Goal: Task Accomplishment & Management: Manage account settings

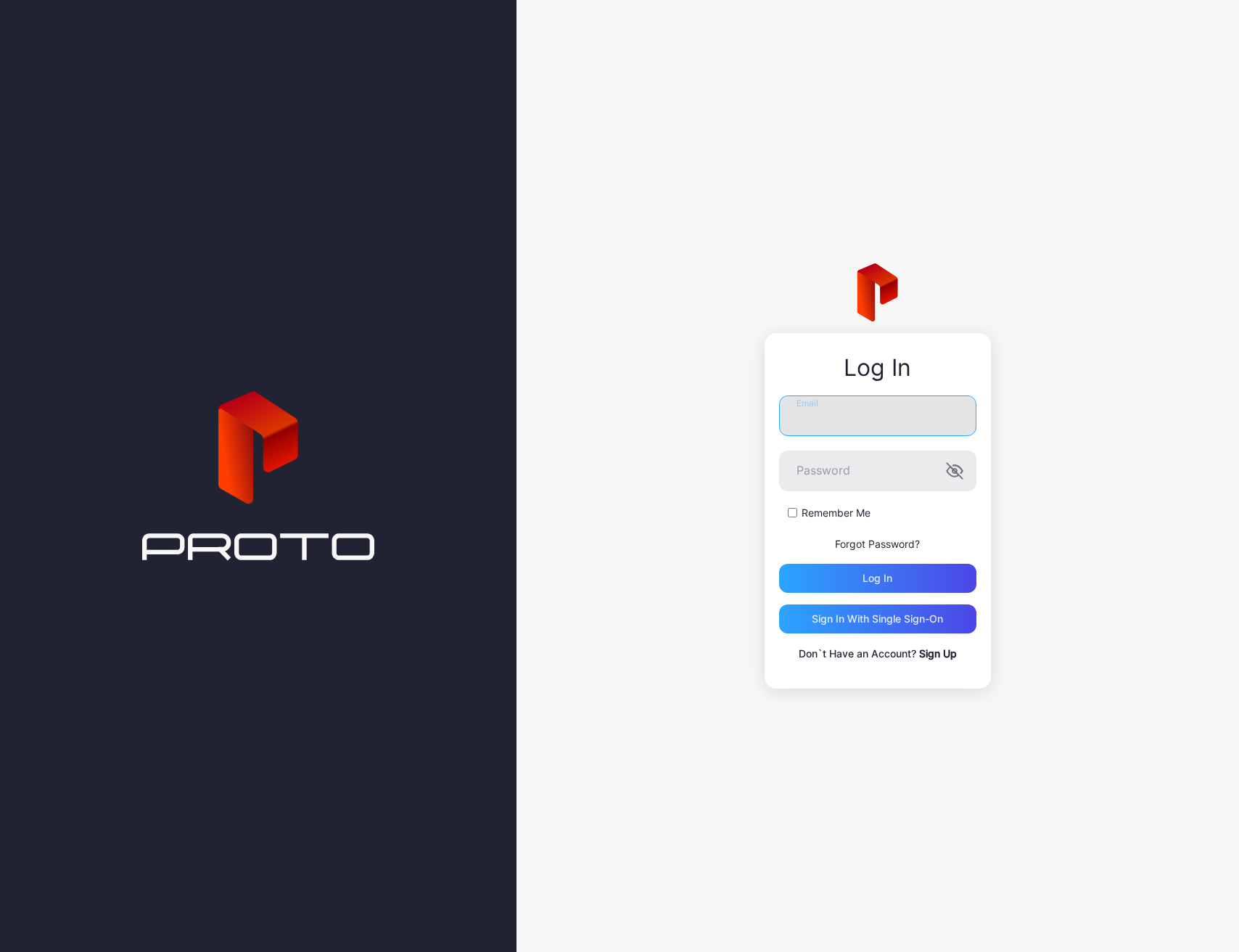
click at [903, 425] on input "Email" at bounding box center [878, 415] width 198 height 40
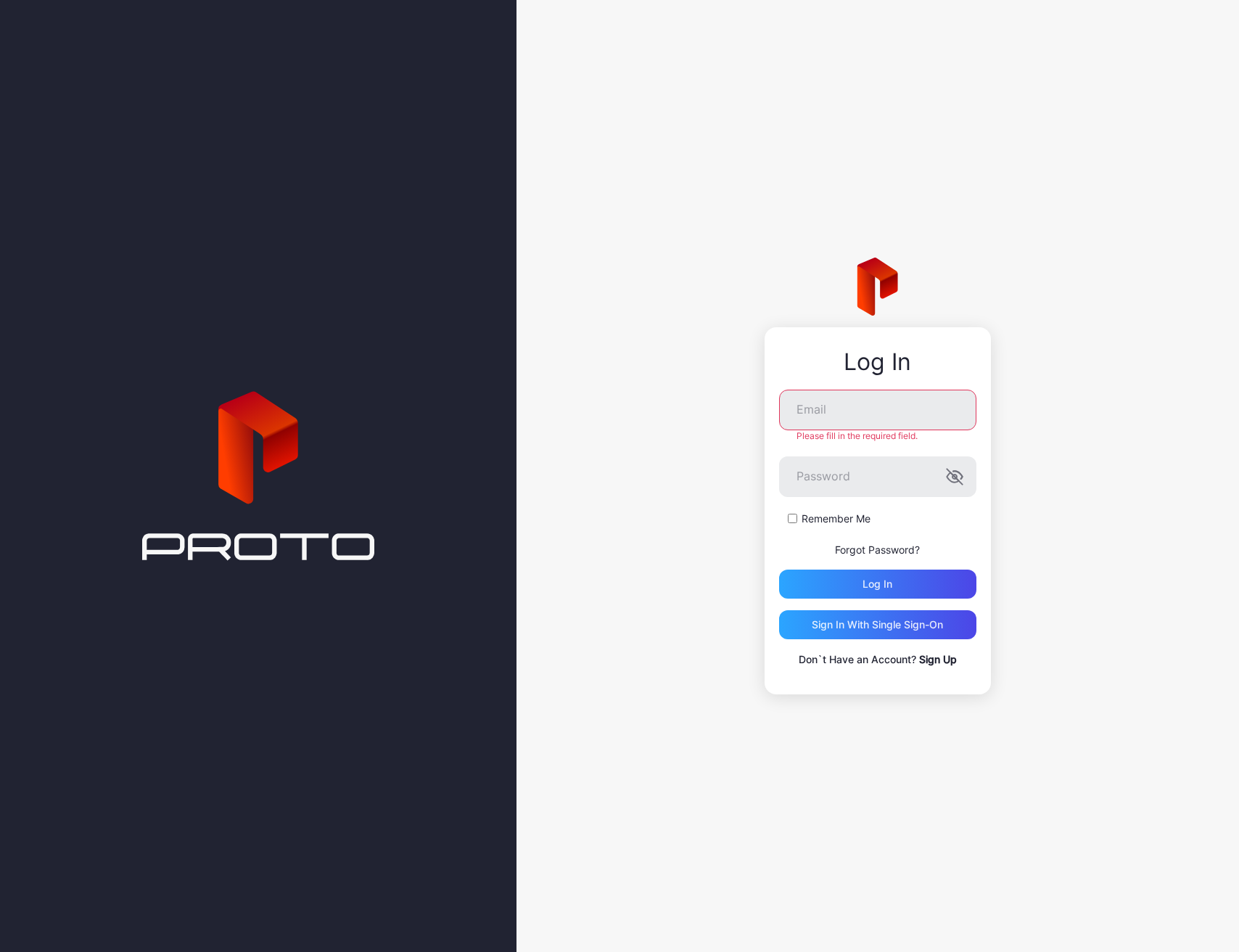
click at [871, 442] on form "Email Please fill in the required field. Password Remember Me Forgot Password? …" at bounding box center [878, 495] width 198 height 209
click at [860, 410] on input "Email" at bounding box center [878, 410] width 198 height 40
type input "**********"
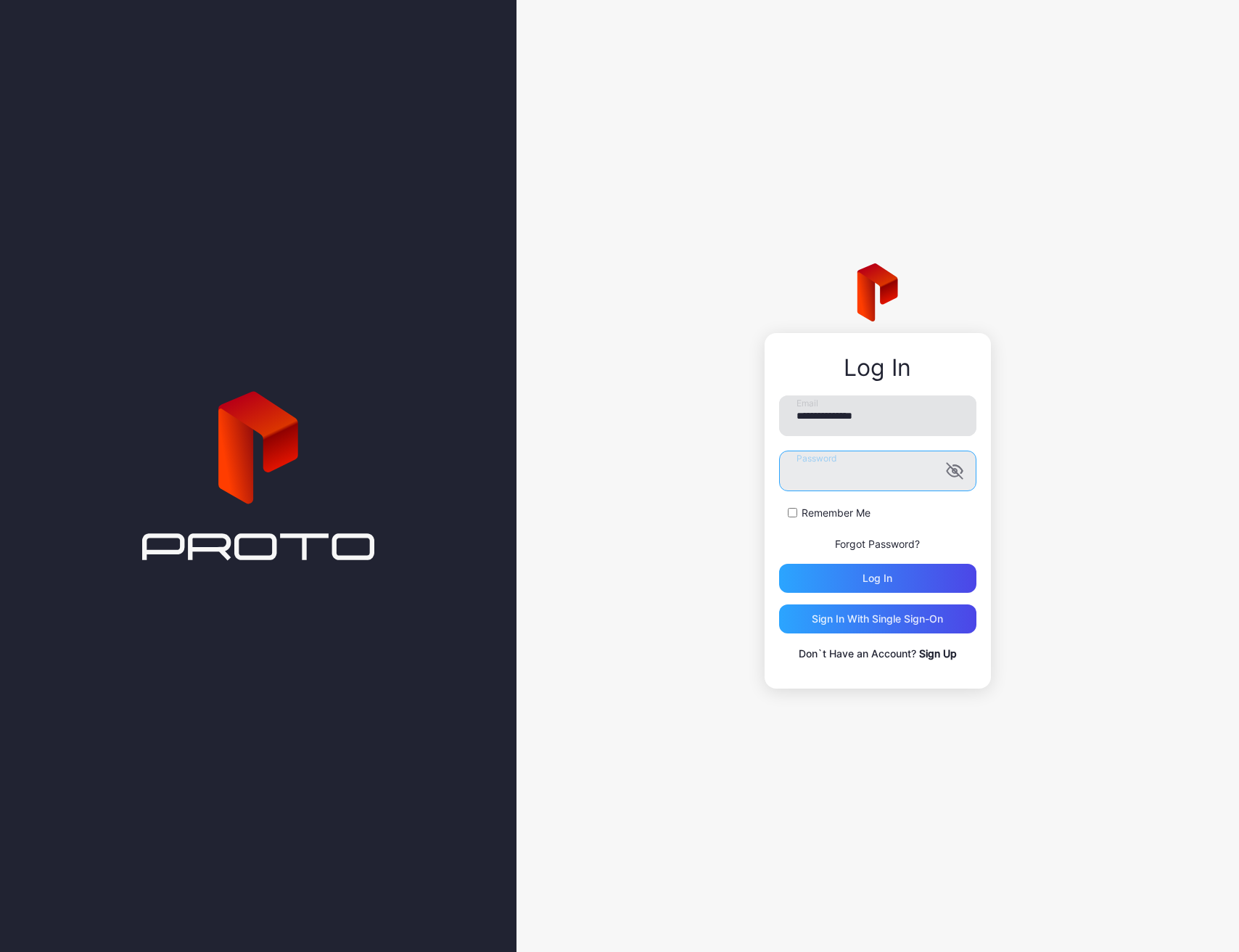
click at [779, 564] on button "Log in" at bounding box center [878, 578] width 198 height 29
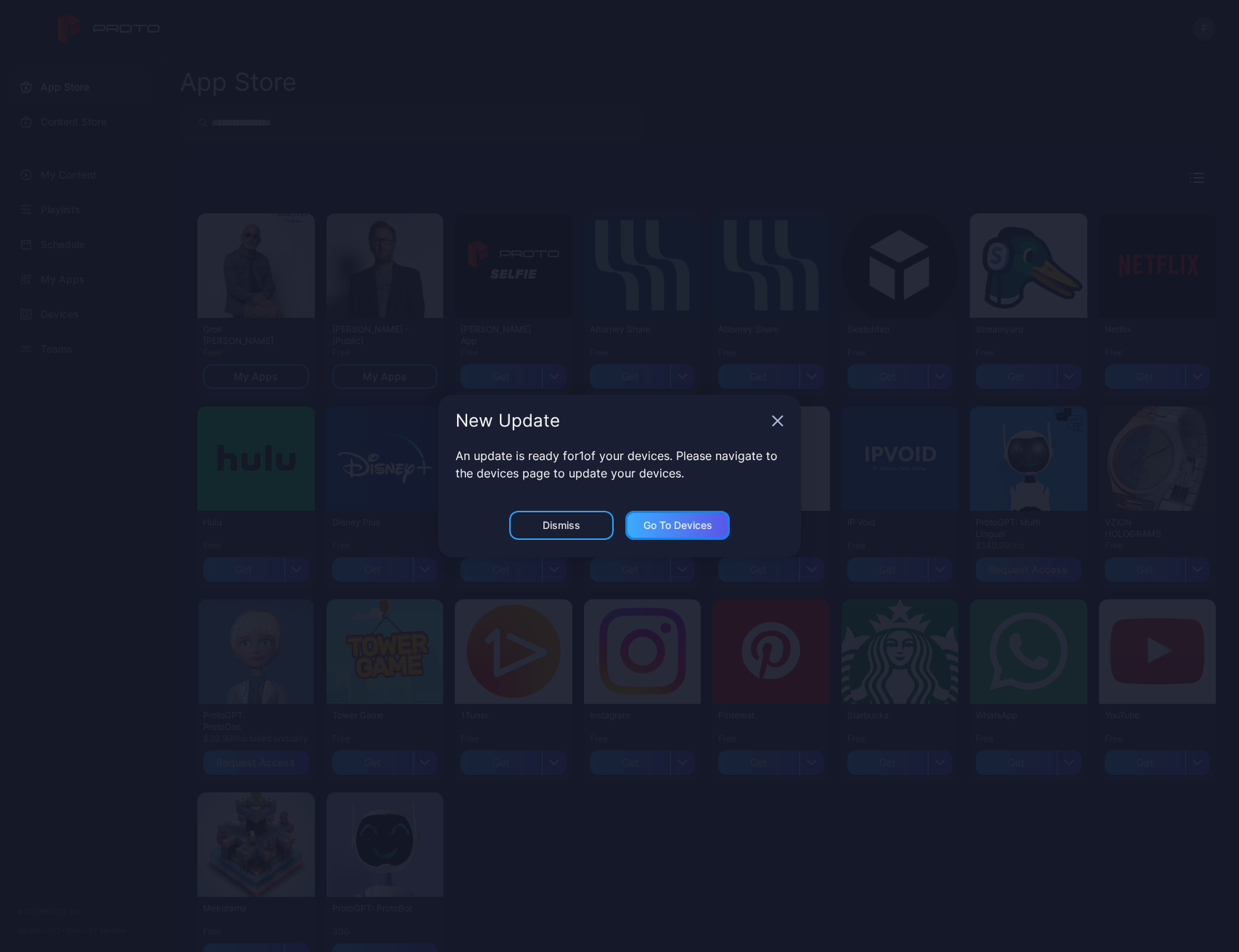
click at [700, 527] on div "Go to devices" at bounding box center [677, 525] width 69 height 12
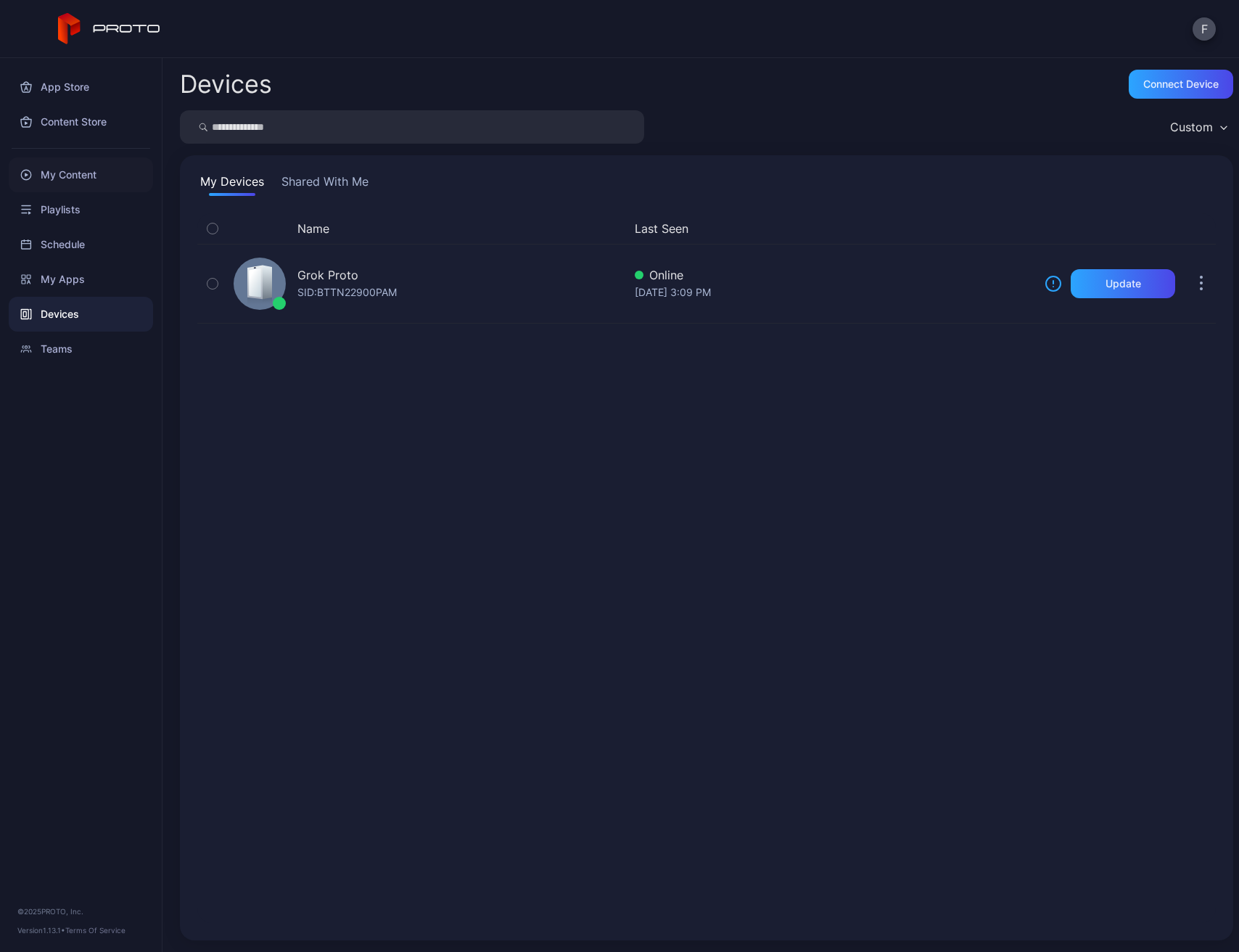
click at [70, 183] on div "My Content" at bounding box center [81, 174] width 144 height 35
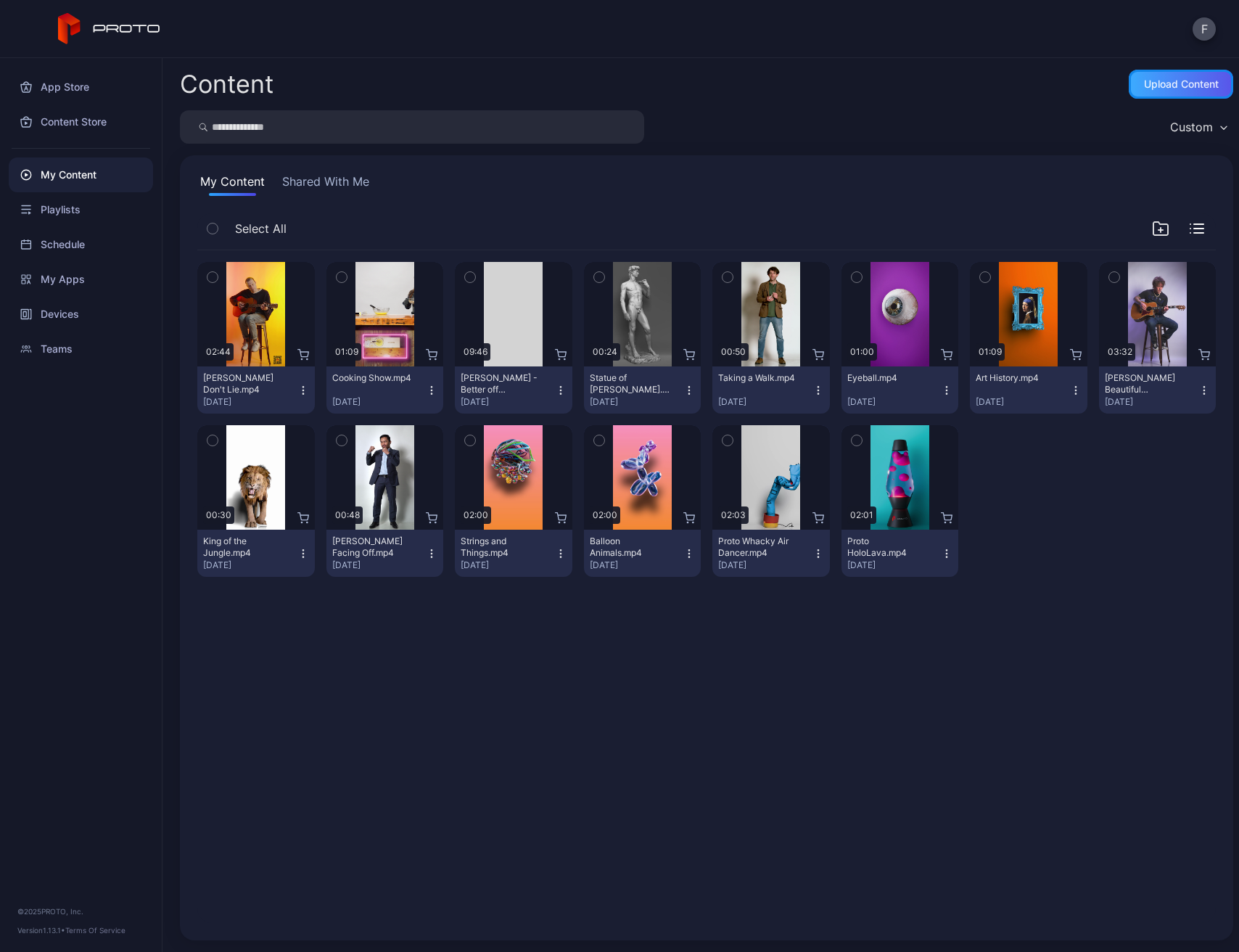
click at [1173, 87] on div "Upload Content" at bounding box center [1182, 84] width 75 height 12
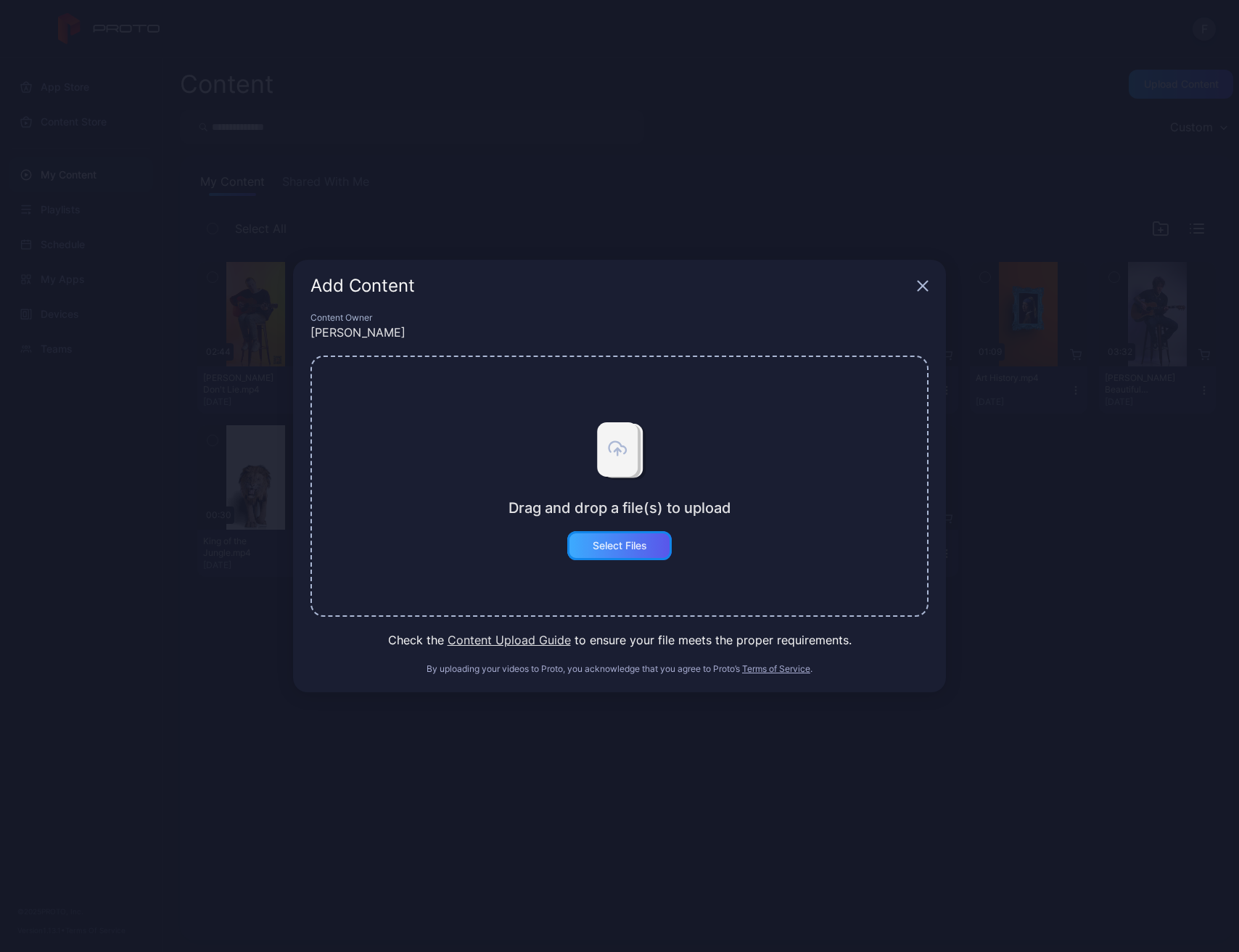
click at [628, 551] on div "Select Files" at bounding box center [620, 545] width 55 height 12
click at [631, 548] on button "Select Files" at bounding box center [619, 546] width 105 height 29
click at [911, 282] on div "Add Content" at bounding box center [611, 285] width 601 height 17
click at [924, 286] on icon "button" at bounding box center [923, 286] width 10 height 10
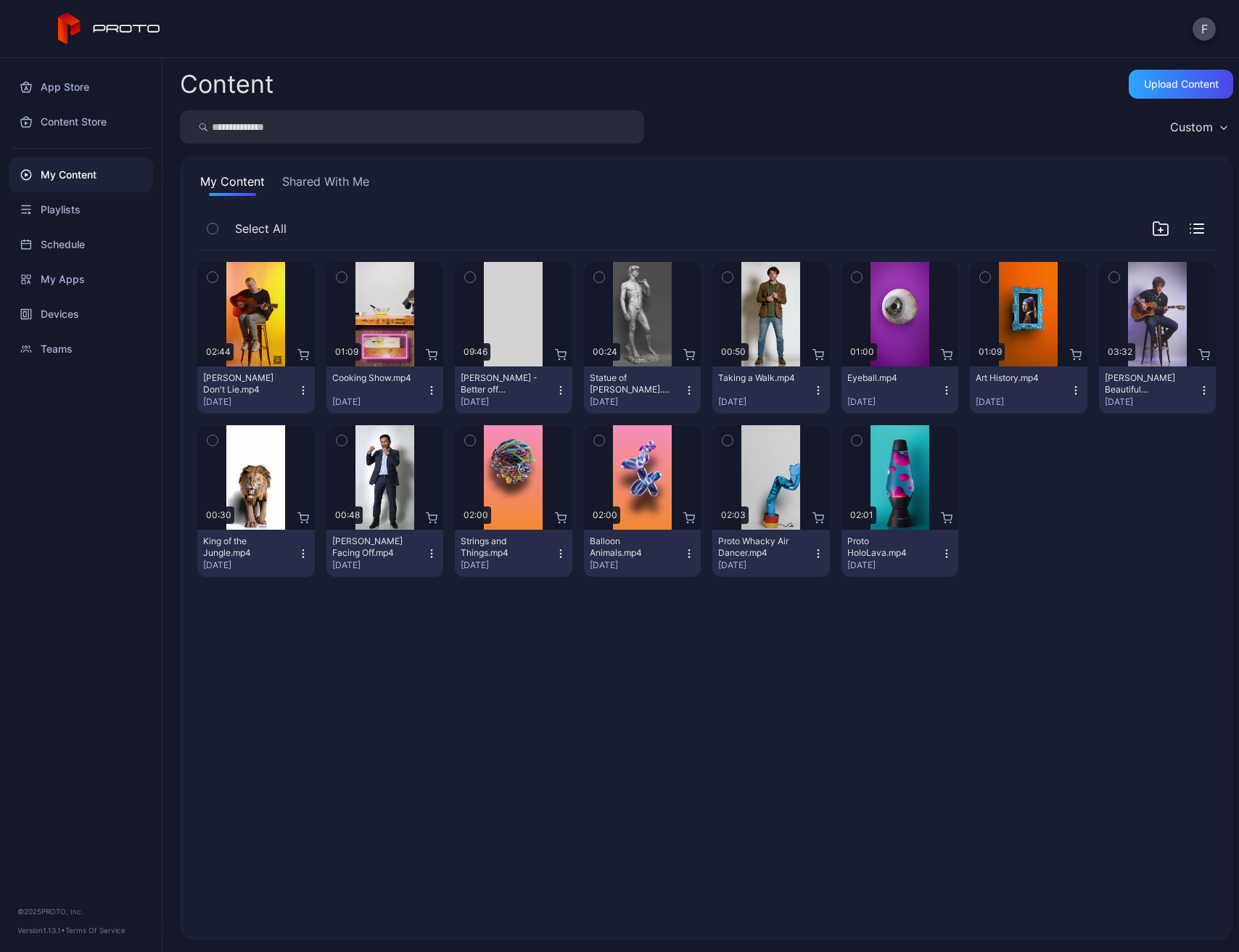
click at [343, 185] on button "Shared With Me" at bounding box center [326, 184] width 93 height 23
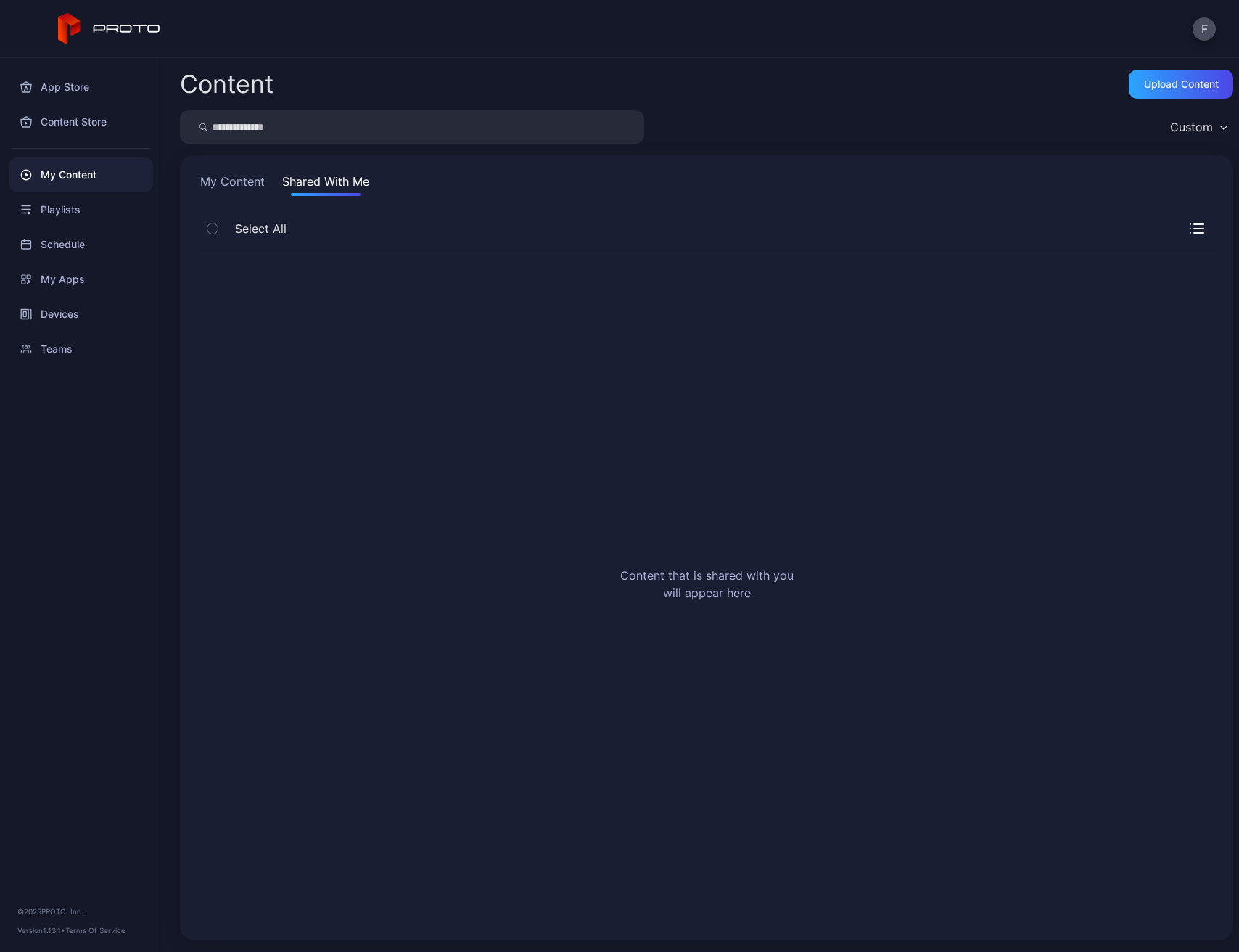
click at [245, 189] on button "My Content" at bounding box center [233, 184] width 71 height 23
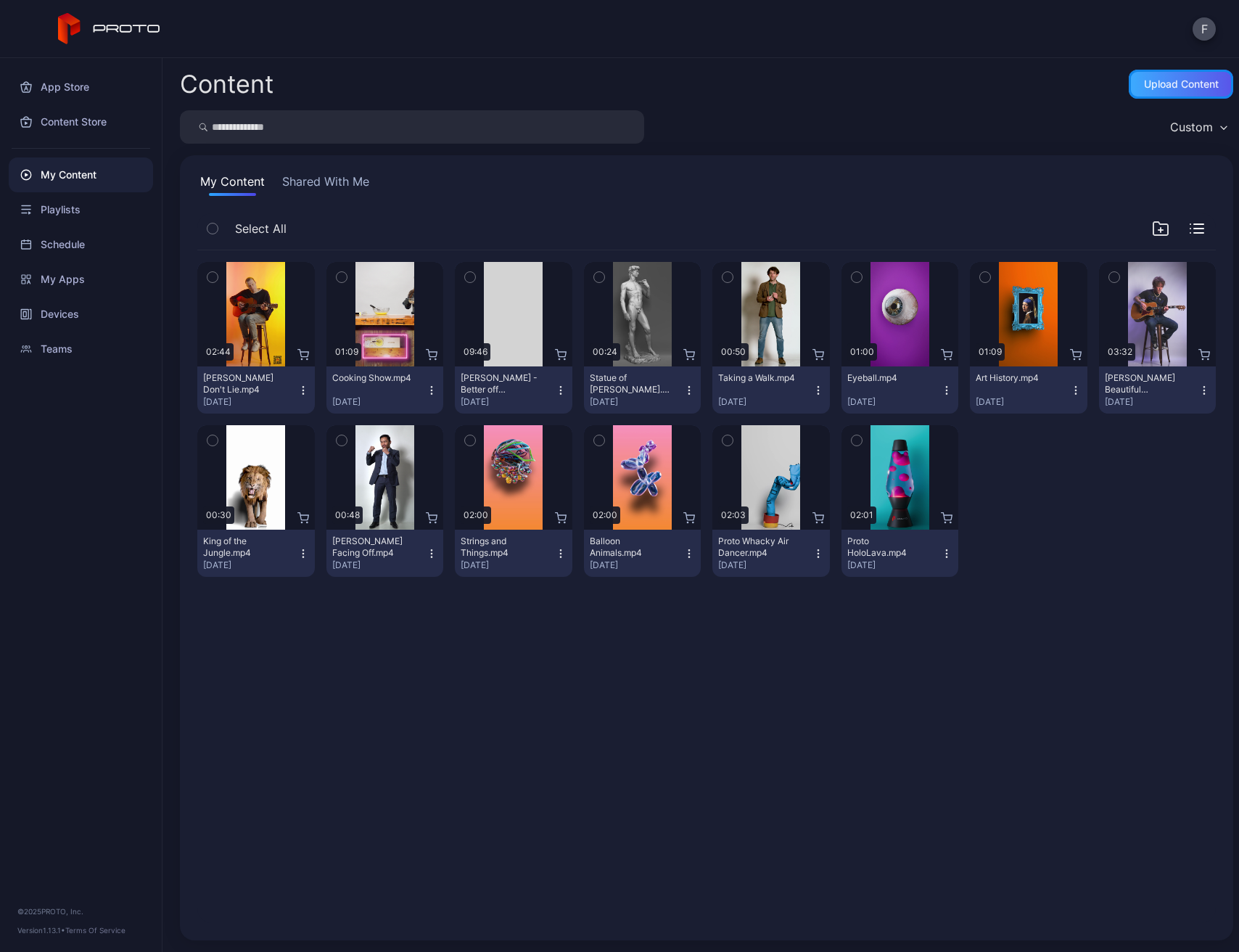
click at [1169, 81] on div "Upload Content" at bounding box center [1182, 84] width 75 height 12
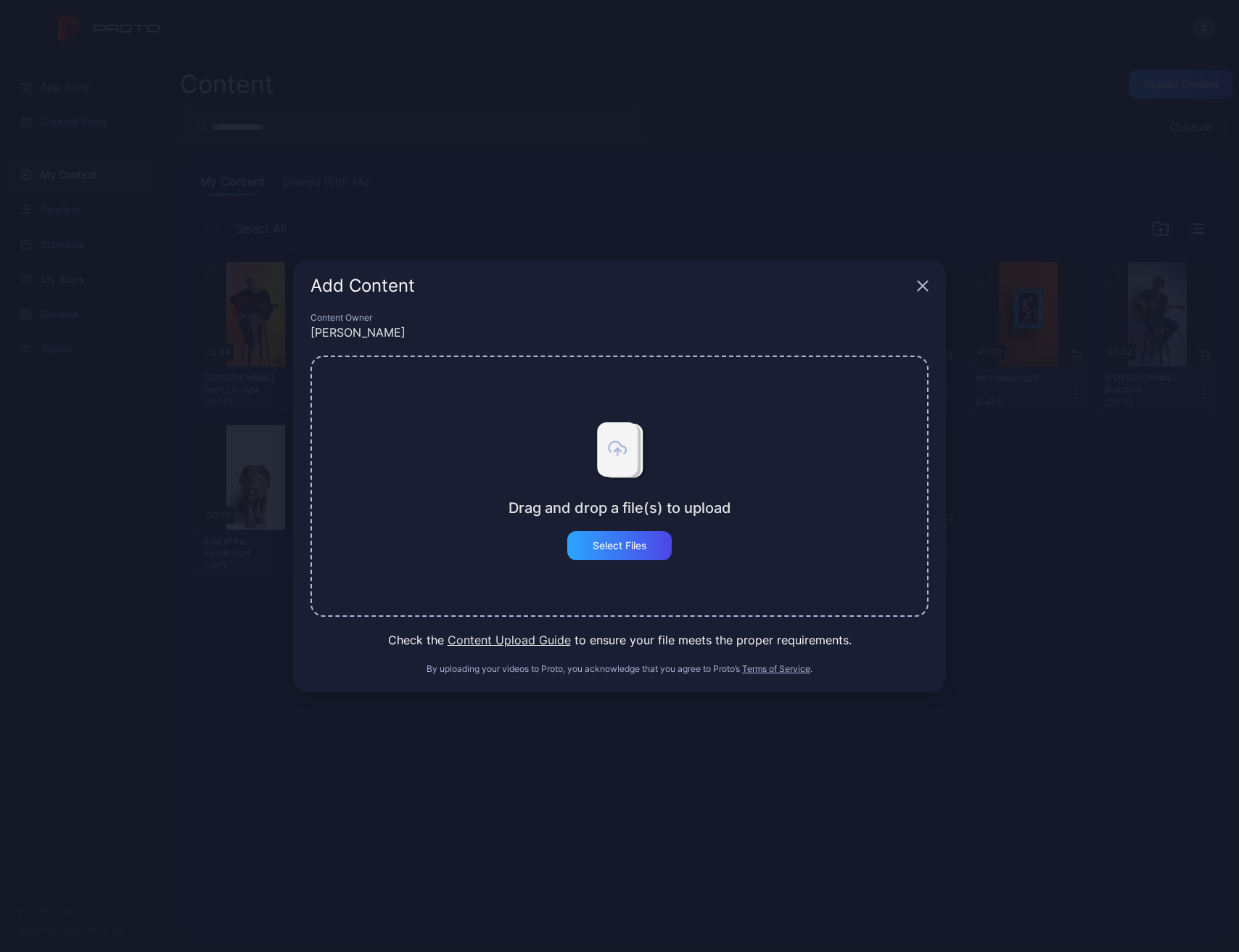
click at [497, 636] on button "Content Upload Guide" at bounding box center [509, 640] width 123 height 17
click at [619, 543] on div "Select Files" at bounding box center [620, 545] width 55 height 12
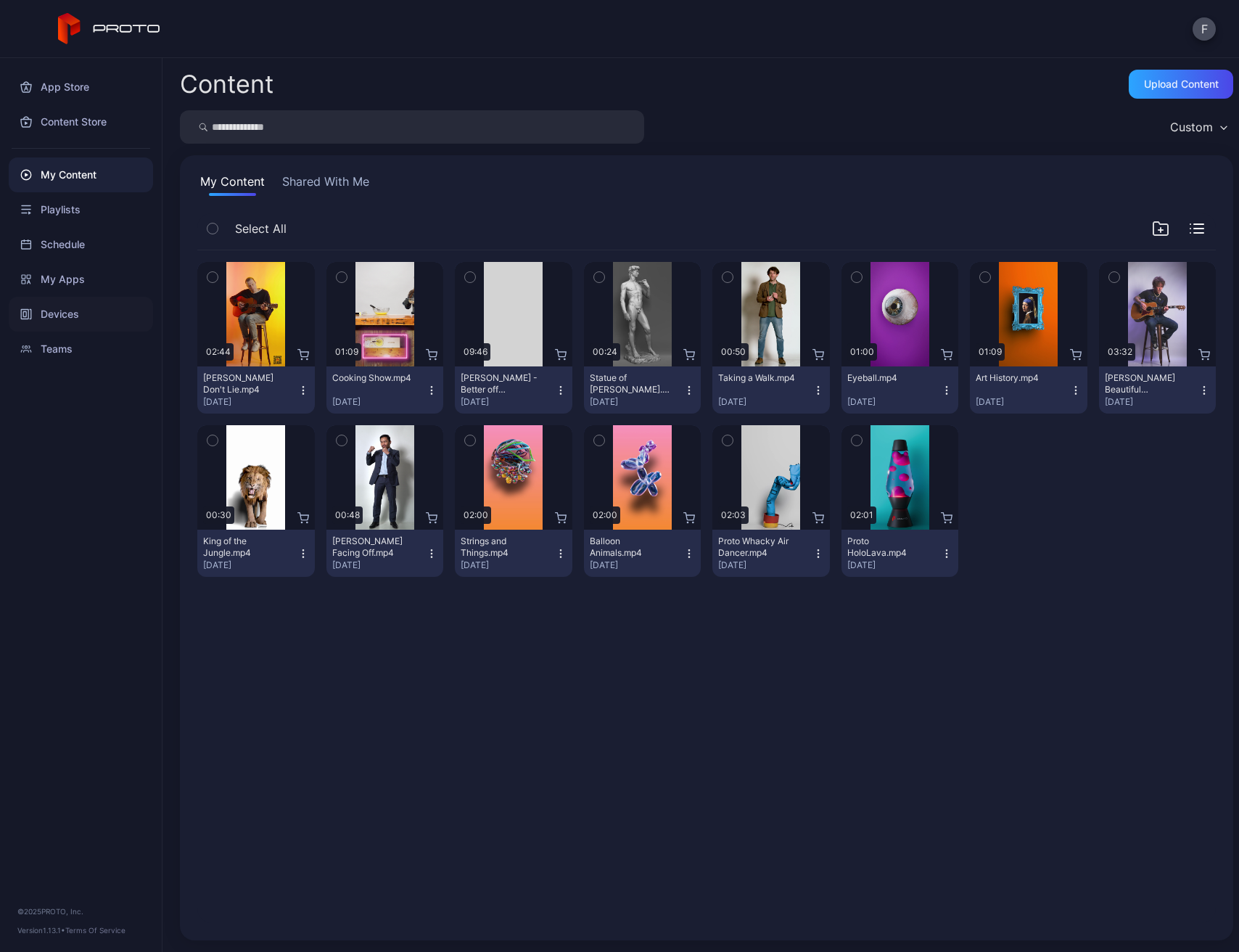
click at [67, 319] on div "Devices" at bounding box center [81, 314] width 144 height 35
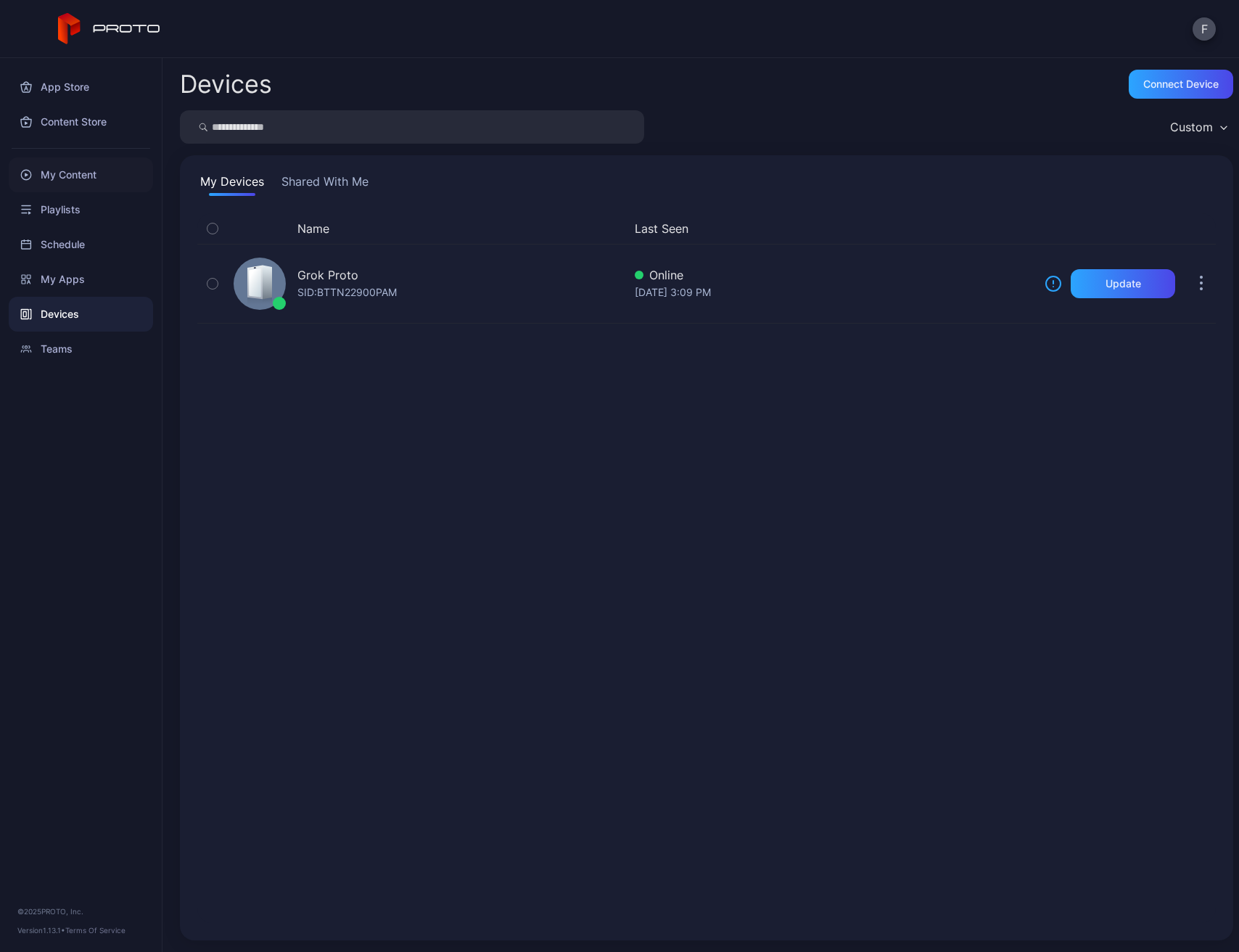
click at [71, 174] on div "My Content" at bounding box center [81, 174] width 144 height 35
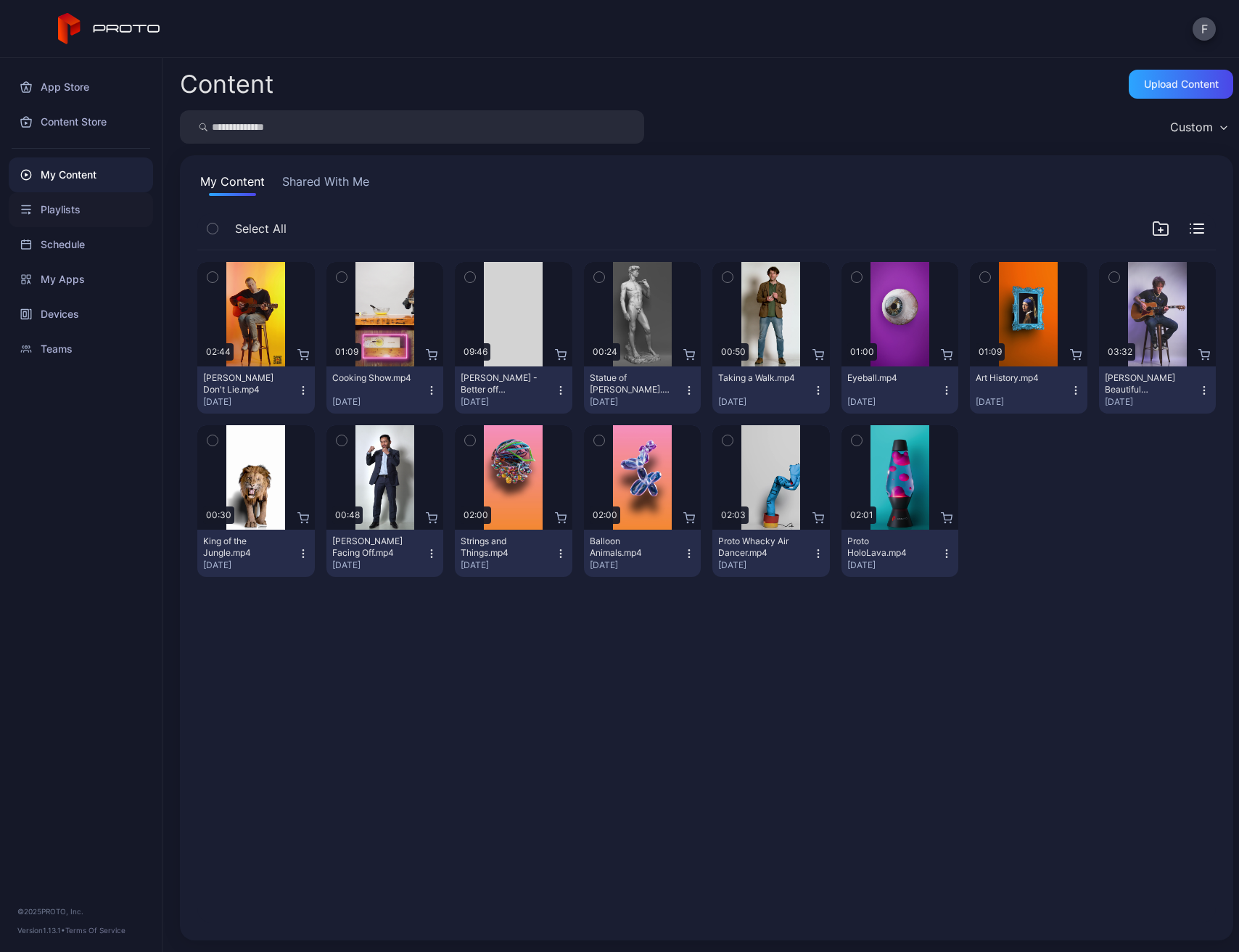
click at [48, 198] on div "Playlists" at bounding box center [81, 209] width 144 height 35
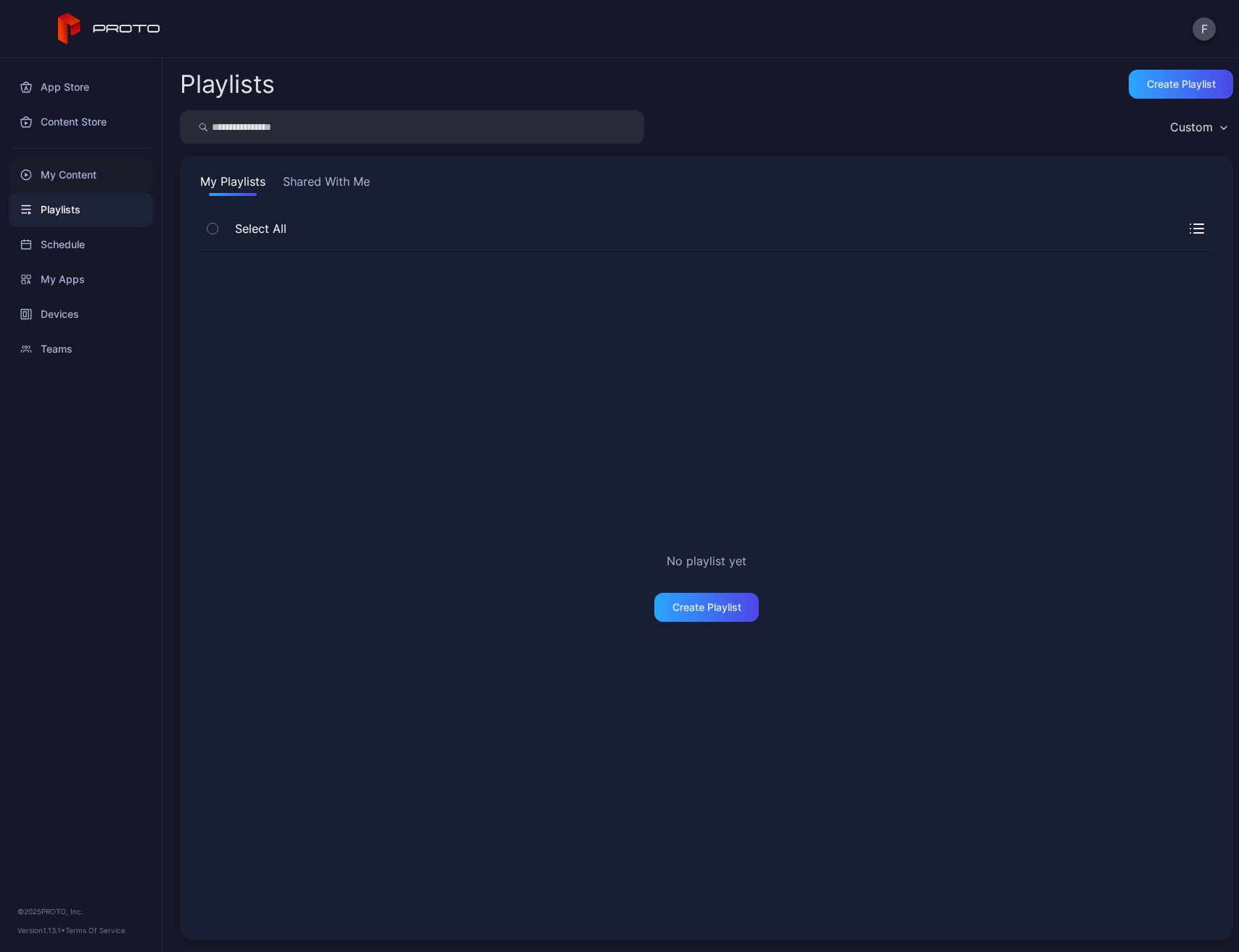
click at [100, 174] on div "My Content" at bounding box center [81, 174] width 144 height 35
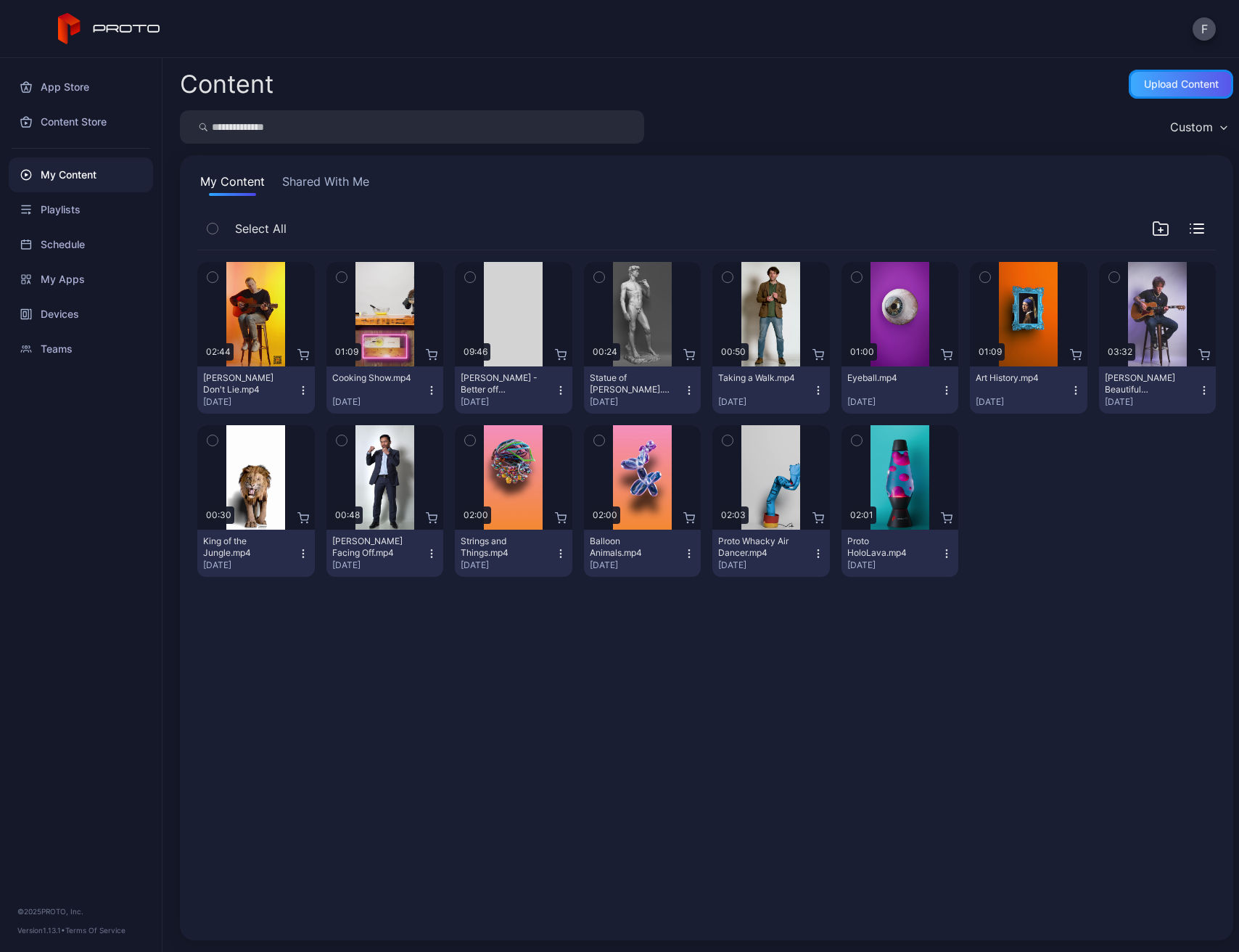
click at [1164, 89] on div "Upload Content" at bounding box center [1182, 84] width 75 height 12
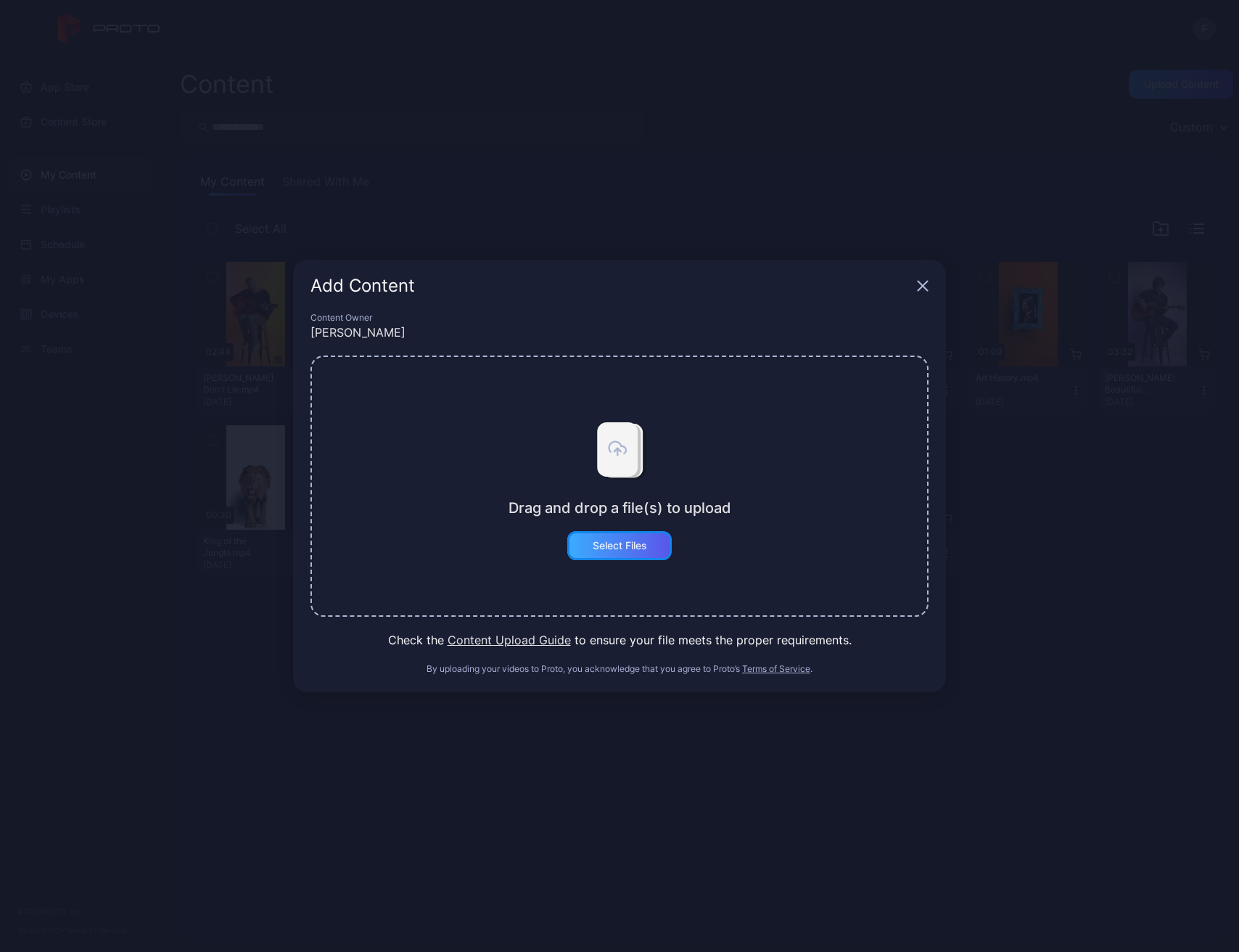
click at [586, 557] on div "Select Files" at bounding box center [619, 546] width 105 height 29
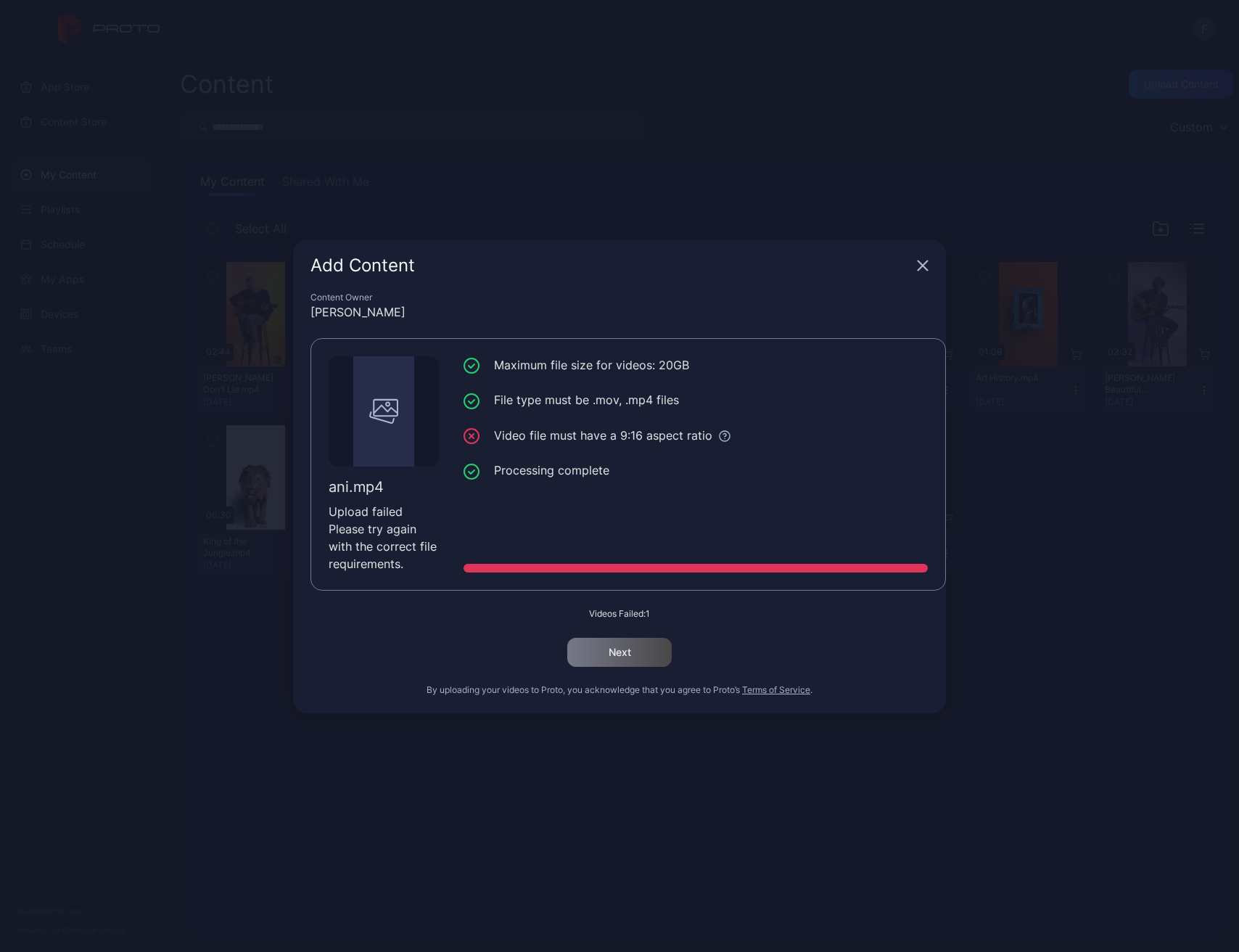
click at [915, 246] on div "Add Content" at bounding box center [620, 266] width 653 height 52
click at [922, 259] on div "Add Content" at bounding box center [620, 266] width 653 height 52
click at [923, 267] on icon "button" at bounding box center [922, 265] width 12 height 12
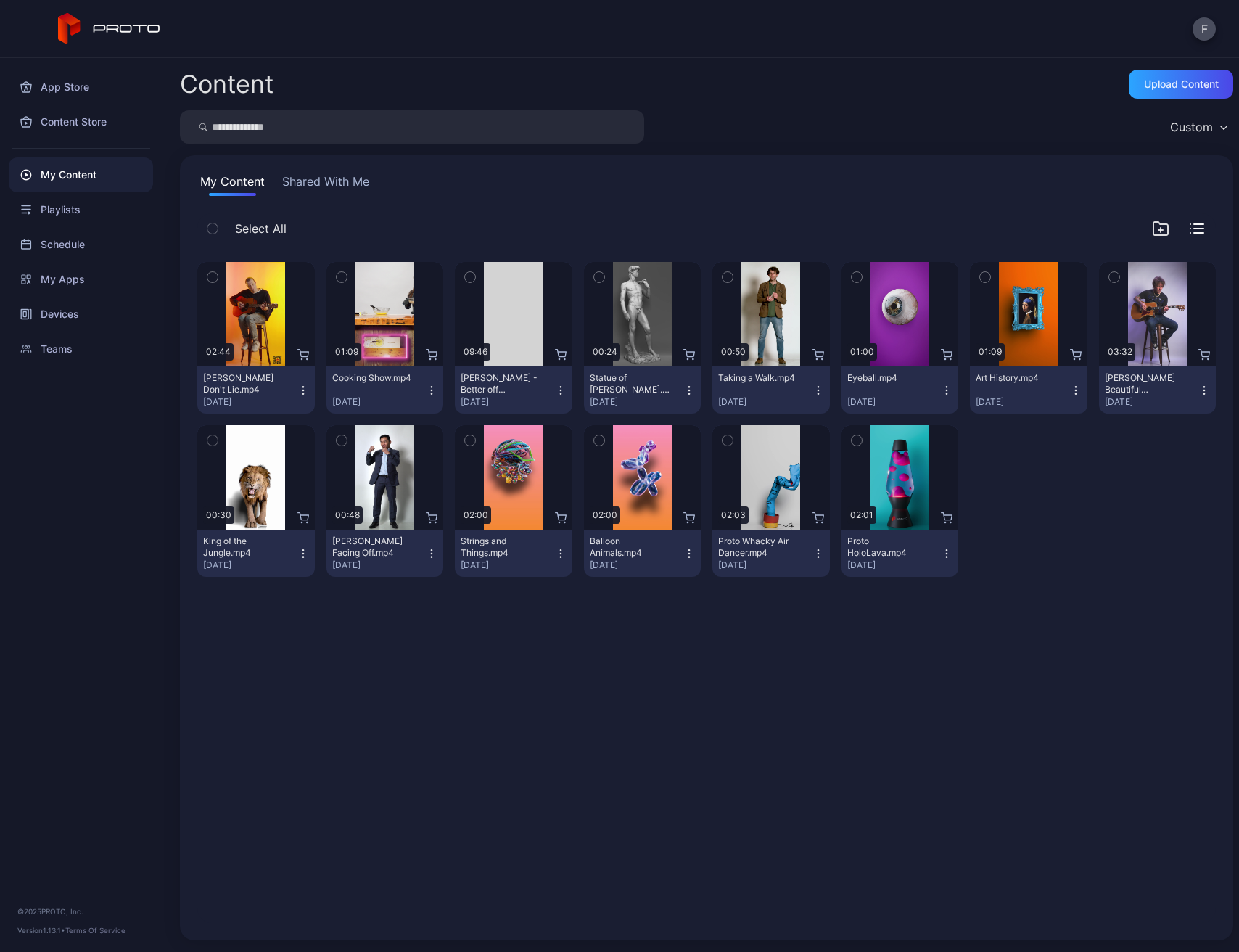
click at [1182, 100] on div "Content Upload Content Custom My Content Shared With Me Select All Preview 02:4…" at bounding box center [701, 505] width 1077 height 894
click at [1178, 92] on div "Upload Content" at bounding box center [1181, 84] width 105 height 29
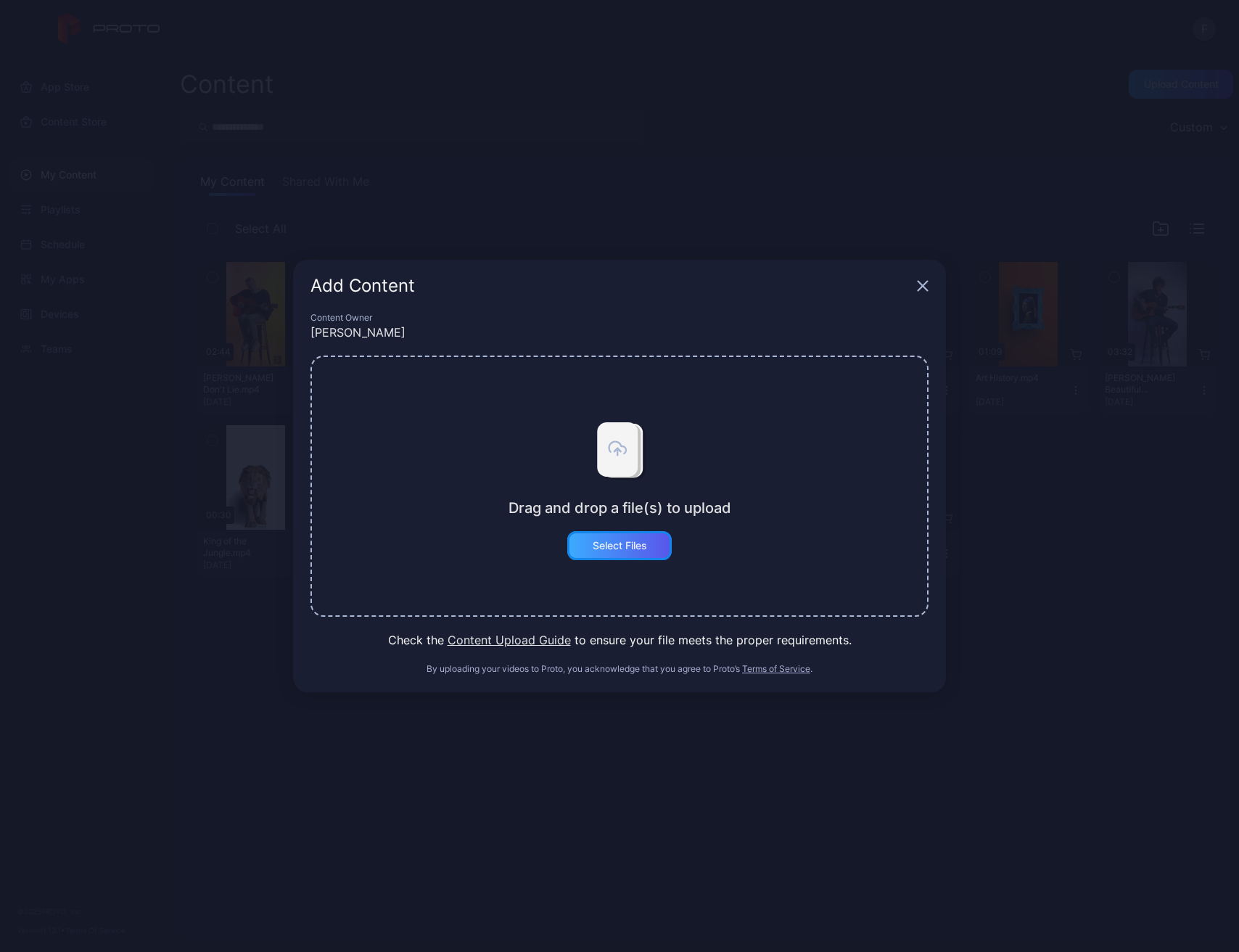
click at [640, 549] on div "Select Files" at bounding box center [620, 545] width 55 height 12
click at [627, 547] on button "Select Files" at bounding box center [619, 546] width 105 height 29
click at [626, 548] on button "Select Files" at bounding box center [619, 546] width 105 height 29
click at [616, 471] on icon at bounding box center [617, 449] width 40 height 55
click at [628, 441] on icon at bounding box center [617, 443] width 40 height 55
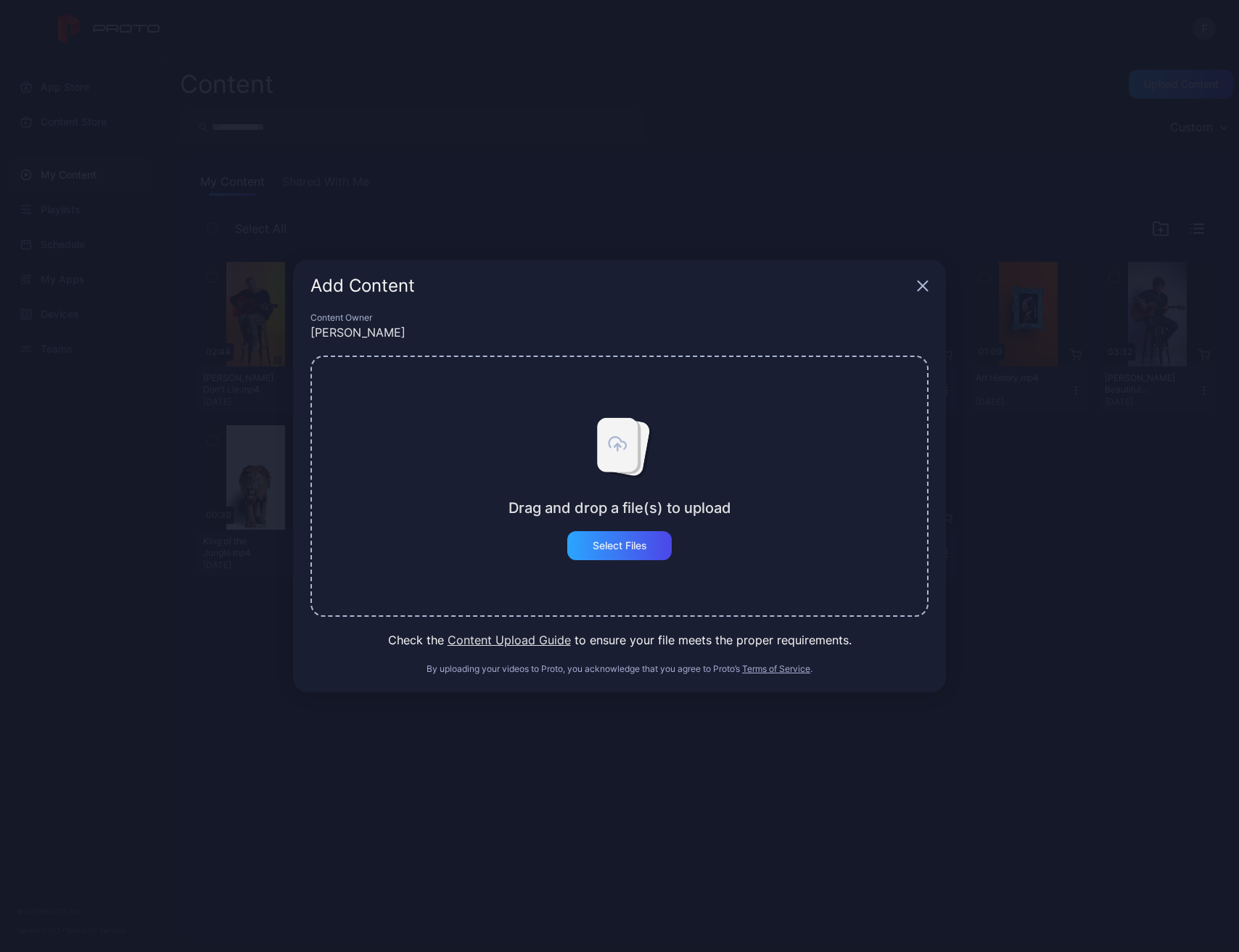
click at [607, 472] on icon at bounding box center [617, 445] width 40 height 55
click at [624, 452] on icon at bounding box center [617, 447] width 17 height 12
click at [624, 542] on div "Select Files" at bounding box center [620, 545] width 55 height 12
click at [924, 291] on icon "button" at bounding box center [922, 285] width 12 height 12
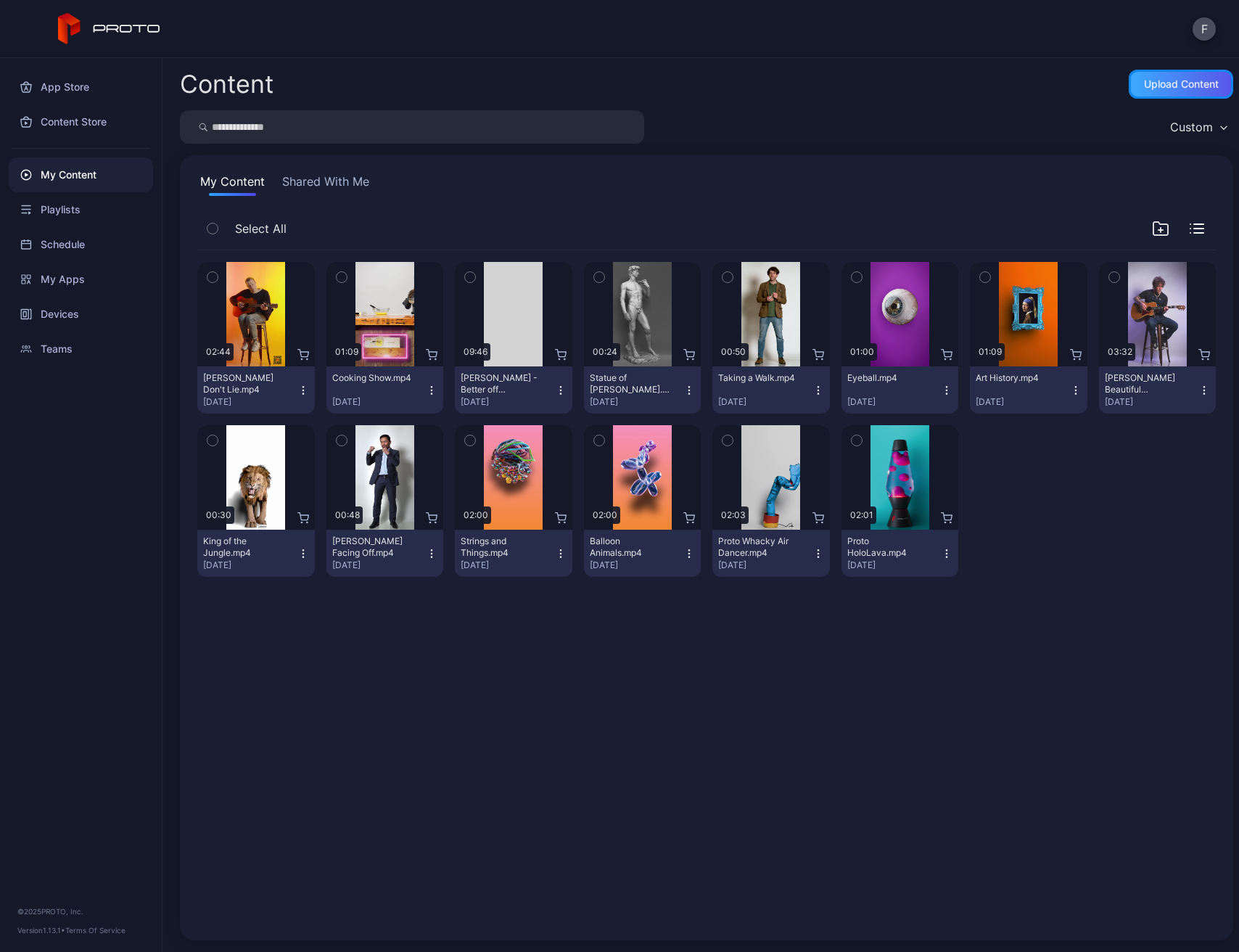
click at [1150, 83] on div "Upload Content" at bounding box center [1182, 84] width 75 height 12
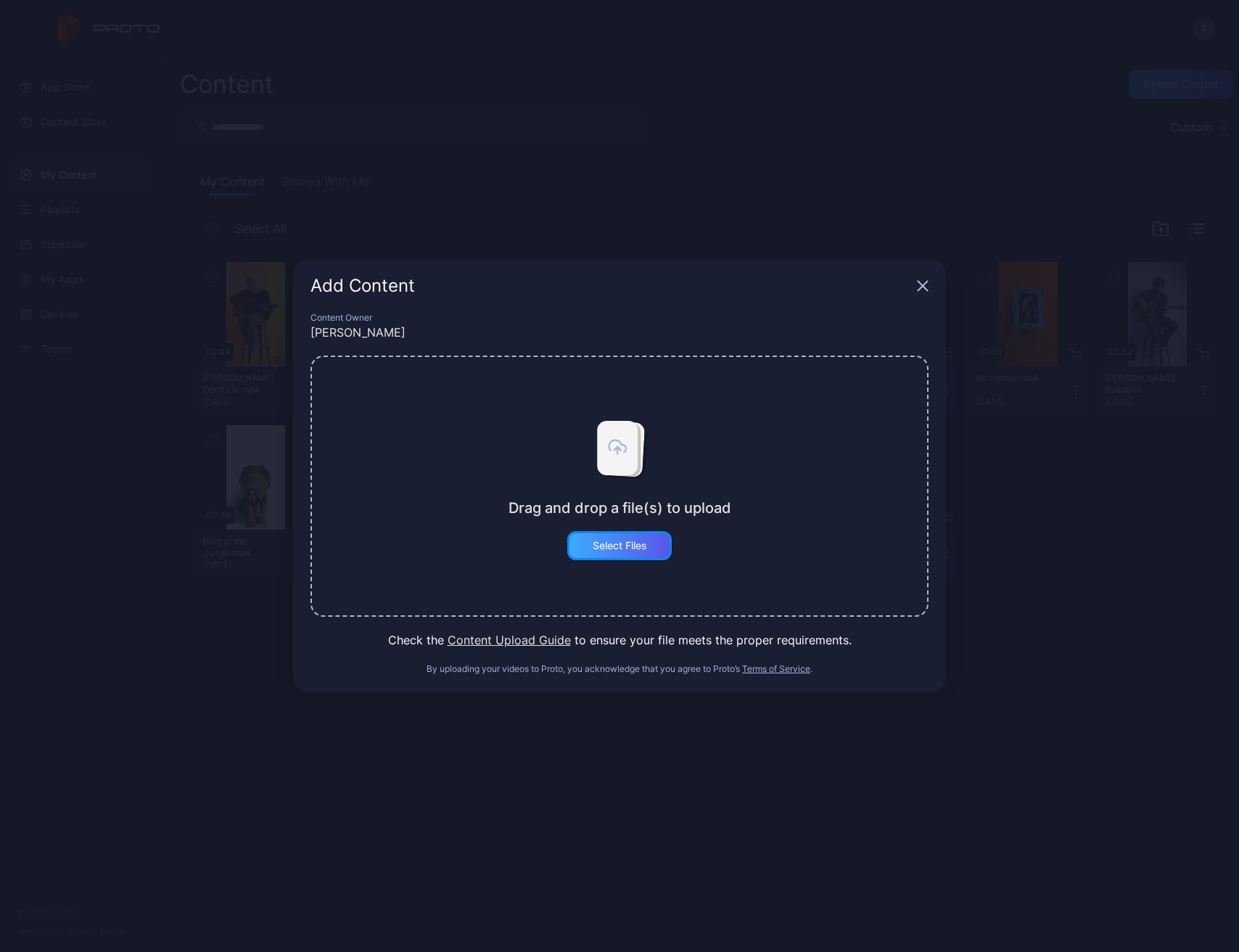
click at [613, 538] on div "Select Files" at bounding box center [619, 546] width 105 height 29
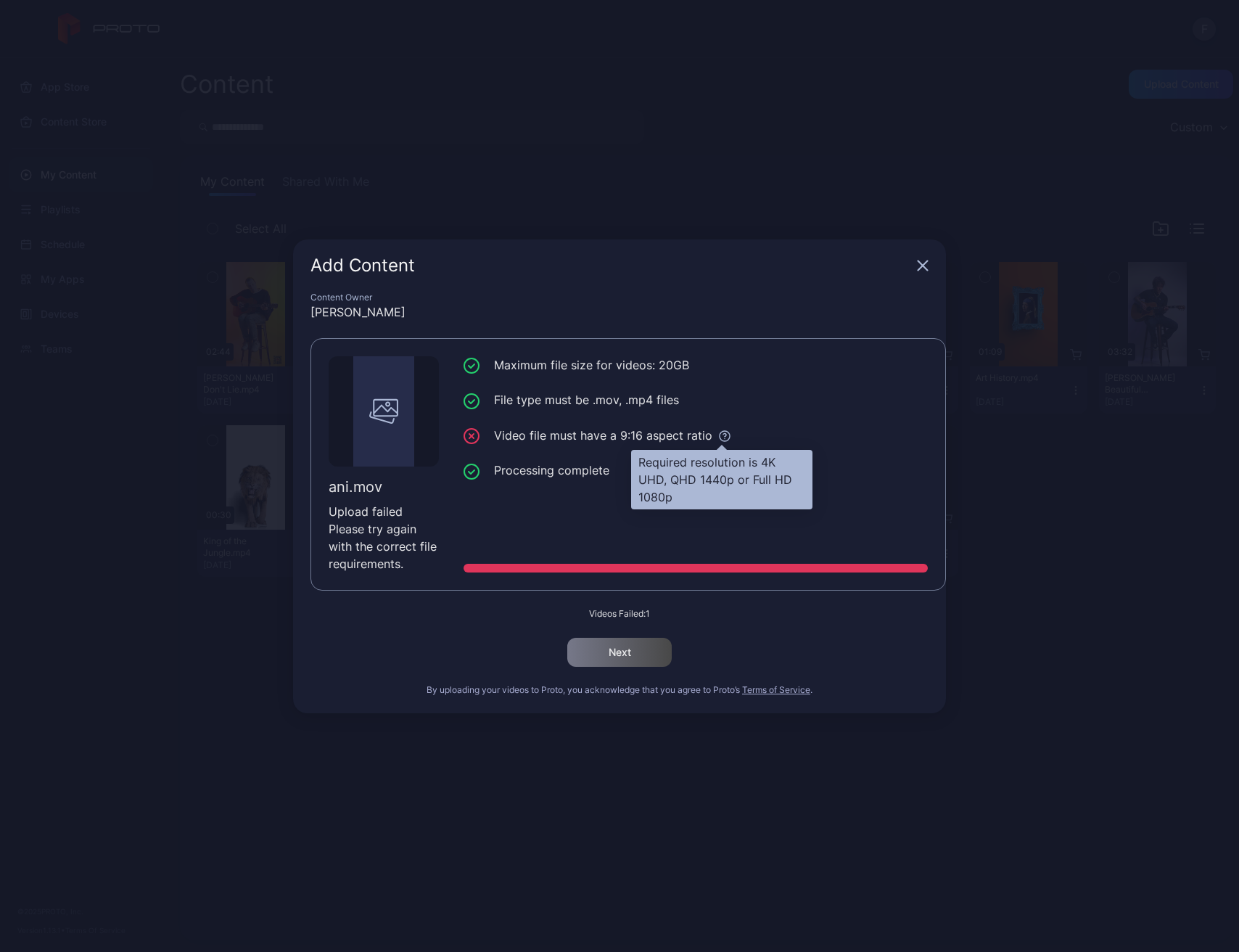
click at [721, 437] on icon at bounding box center [725, 436] width 13 height 13
click at [929, 274] on div "Add Content" at bounding box center [620, 266] width 653 height 52
click at [921, 263] on icon "button" at bounding box center [923, 265] width 10 height 10
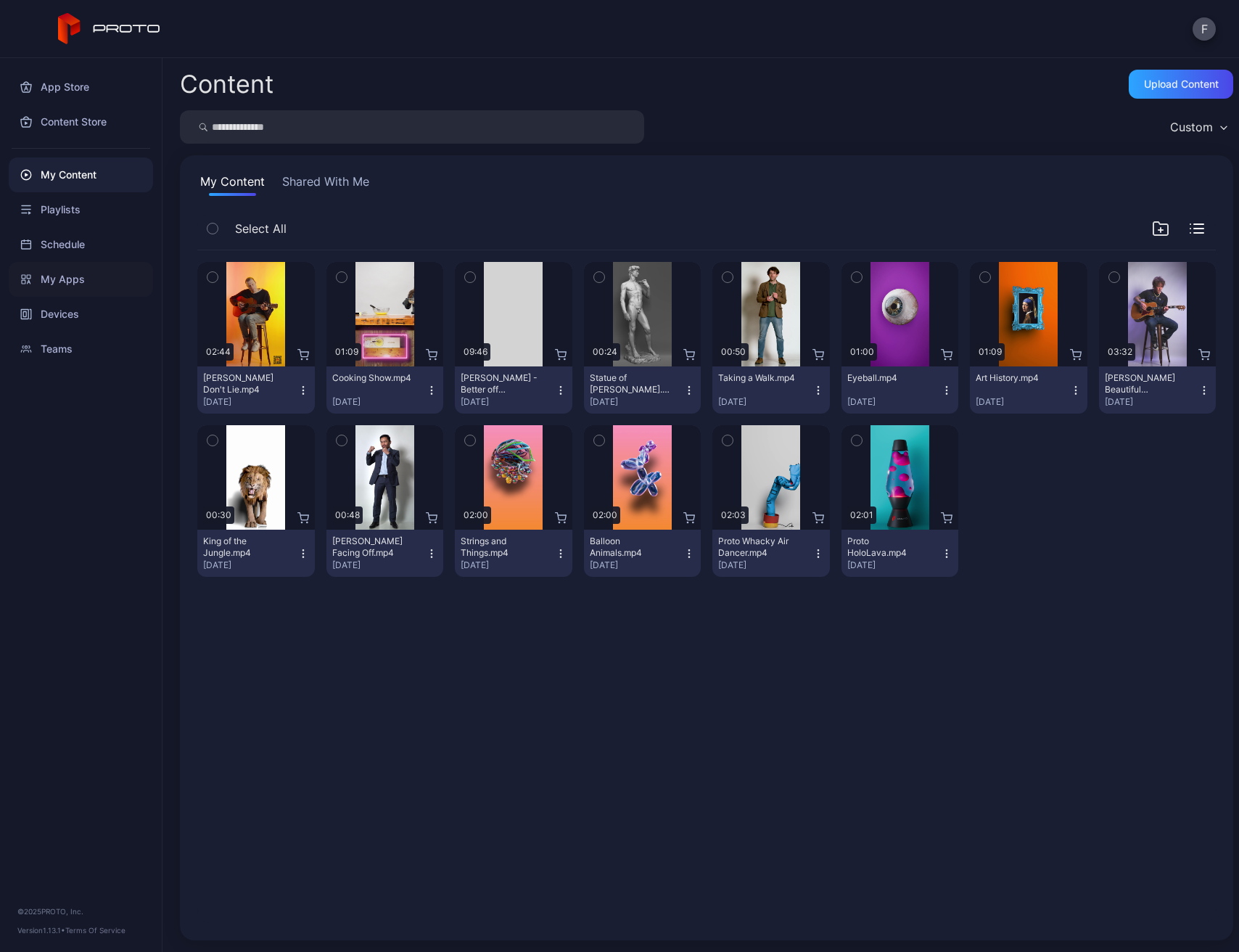
click at [67, 286] on div "My Apps" at bounding box center [81, 279] width 144 height 35
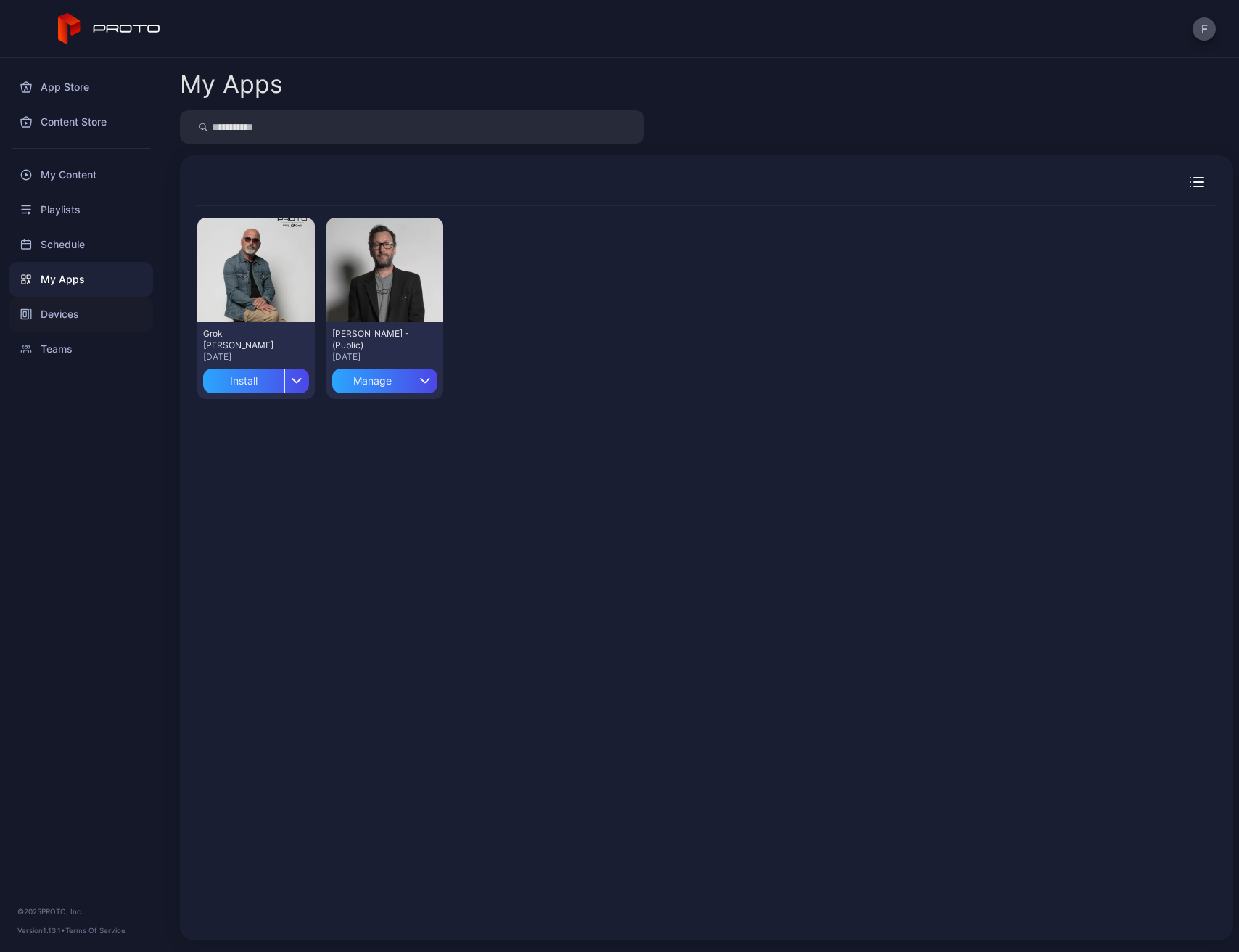
click at [77, 315] on div "Devices" at bounding box center [81, 314] width 144 height 35
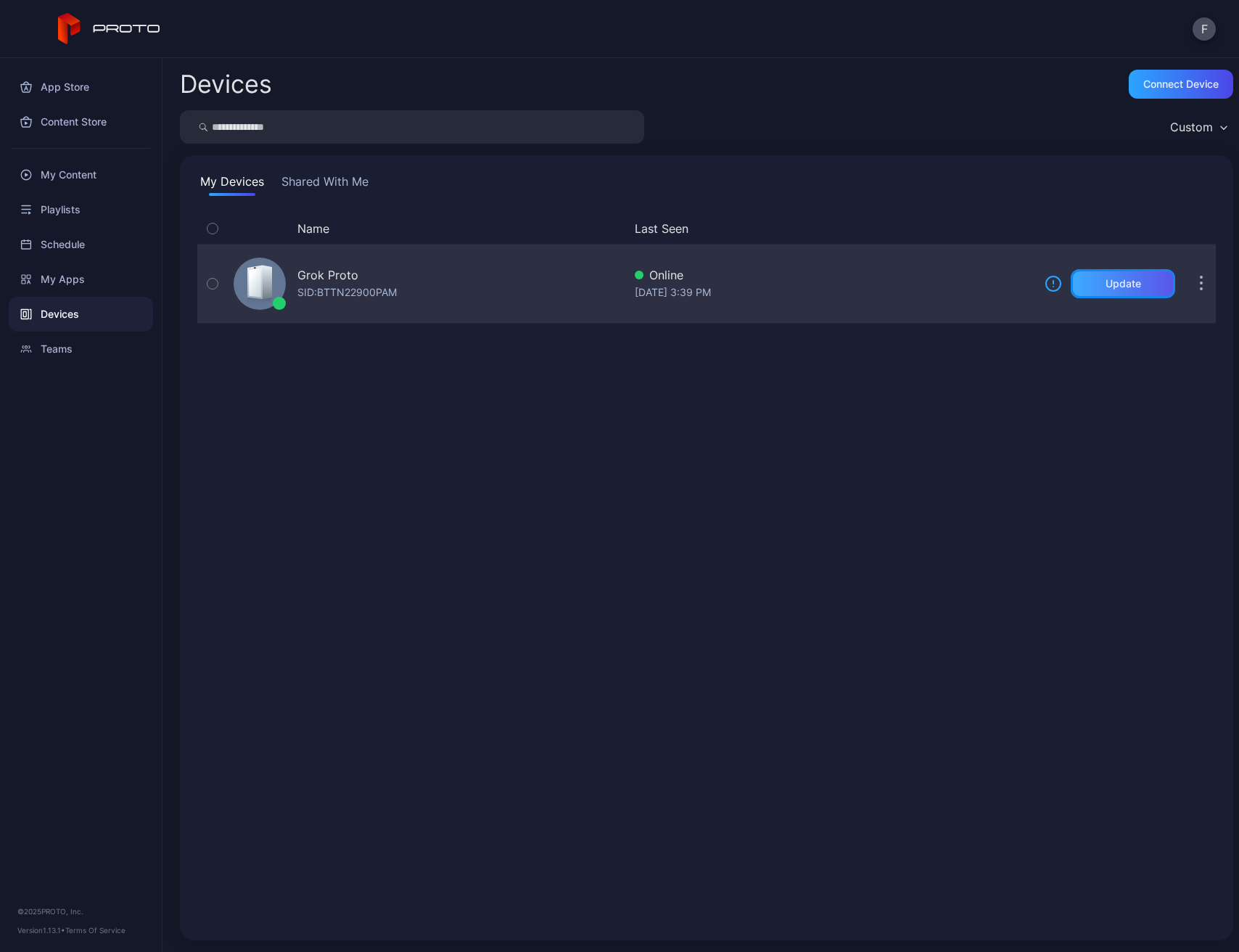
click at [1108, 293] on div "Update" at bounding box center [1123, 284] width 105 height 29
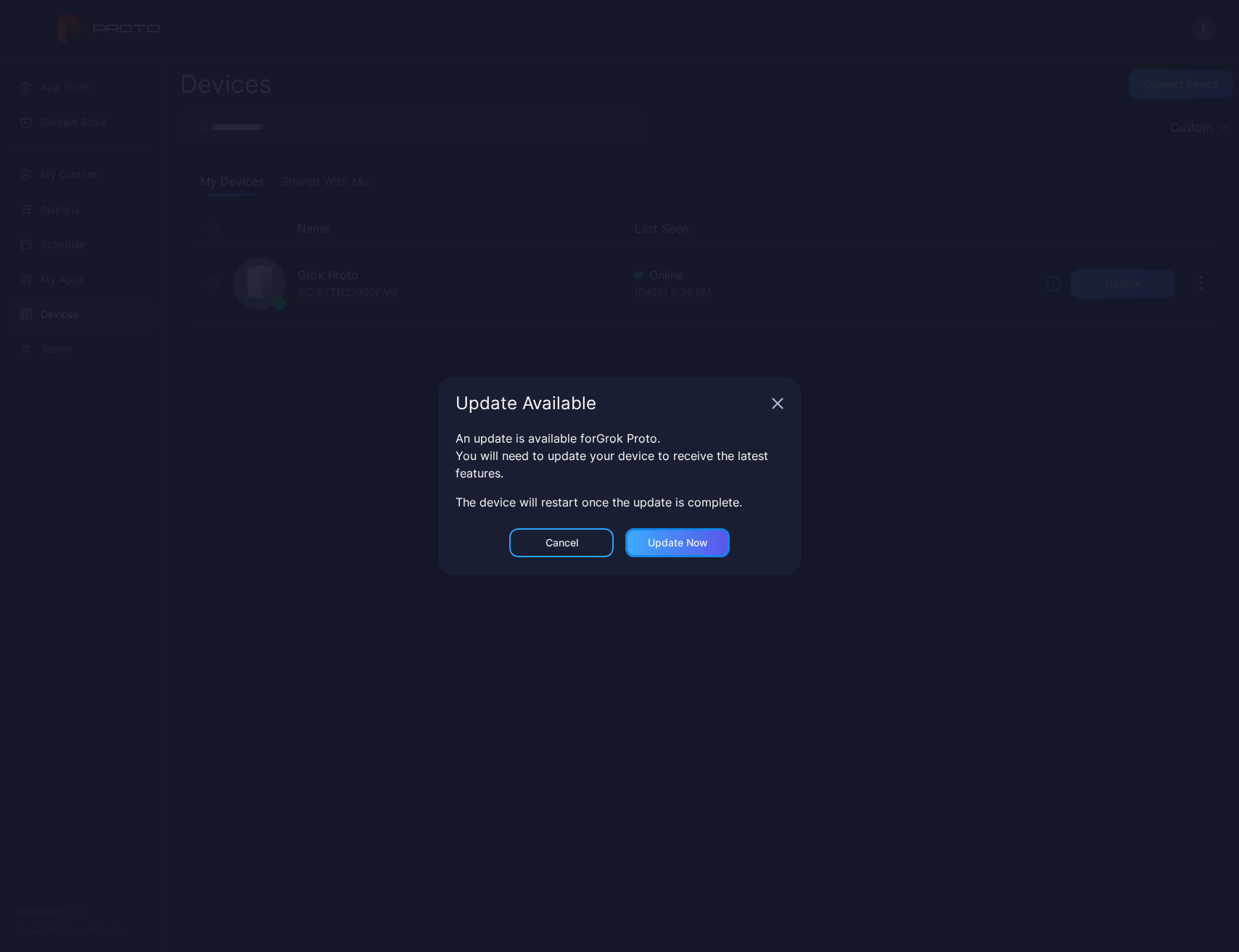
click at [686, 546] on div "Update now" at bounding box center [677, 542] width 60 height 12
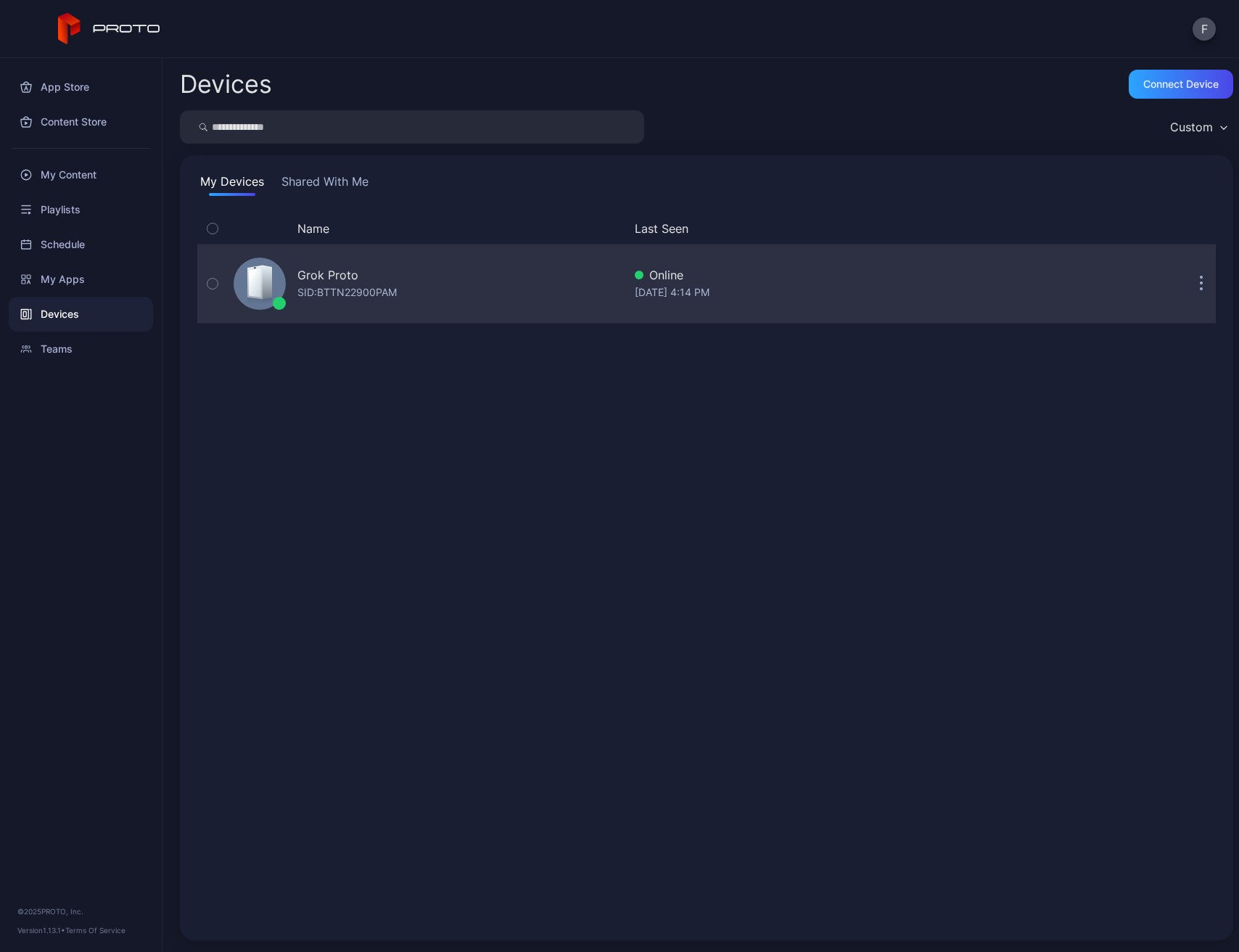
click at [348, 271] on div "Grok Proto" at bounding box center [328, 275] width 61 height 17
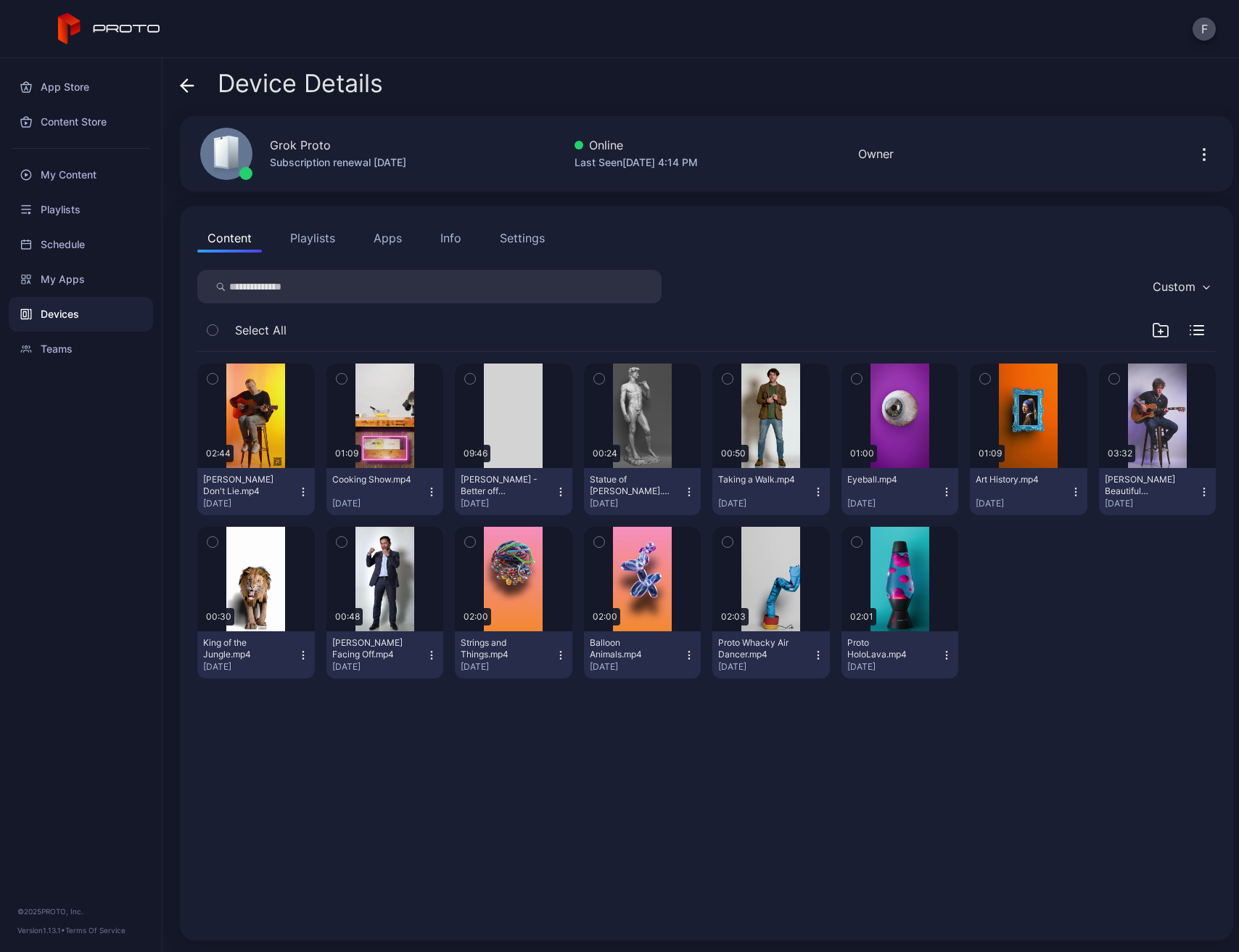
click at [298, 244] on button "Playlists" at bounding box center [312, 238] width 65 height 29
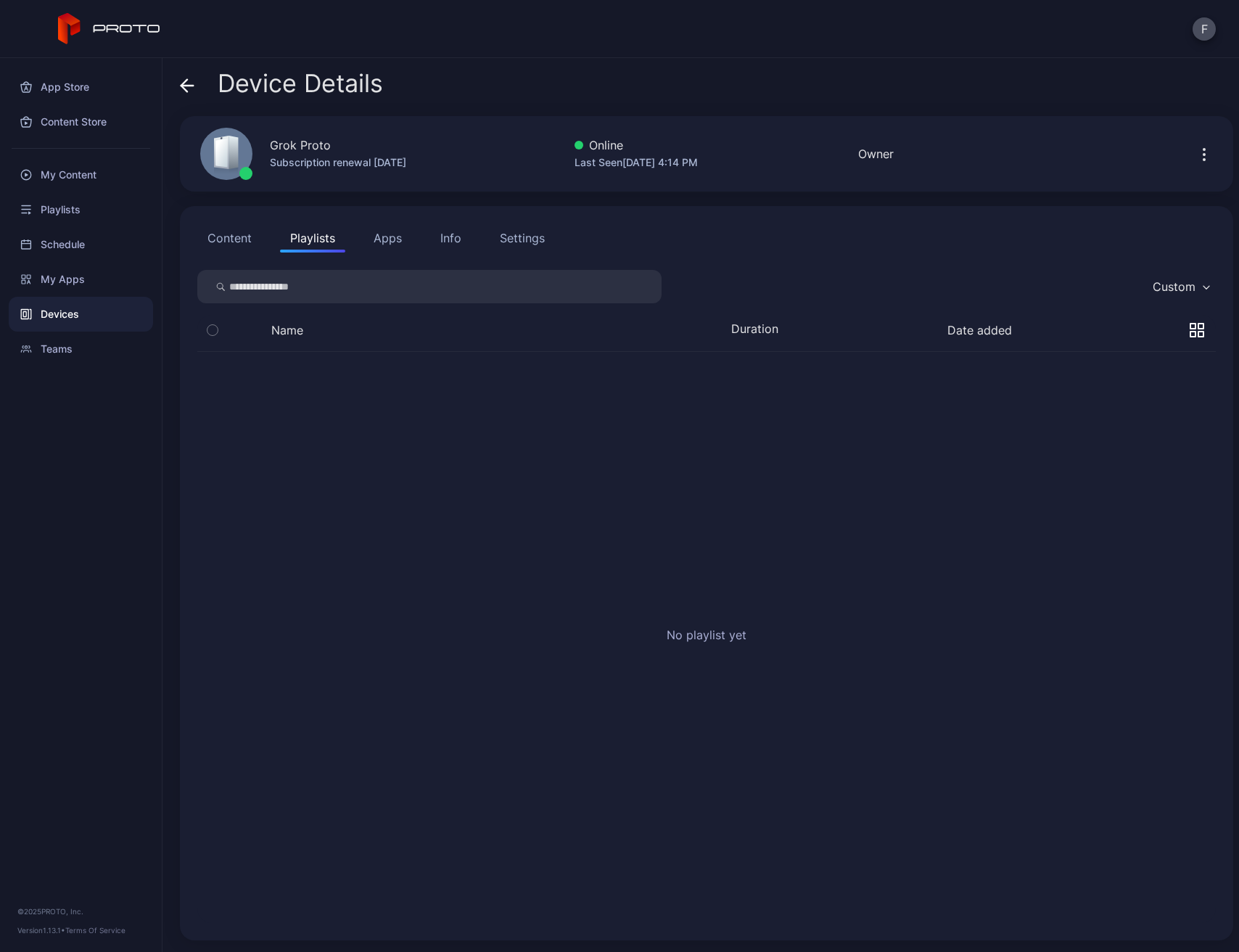
click at [398, 251] on div "Content Playlists Apps Info Settings Custom Name Duration Date added No playlis…" at bounding box center [707, 573] width 1054 height 735
click at [395, 242] on button "Apps" at bounding box center [387, 238] width 48 height 29
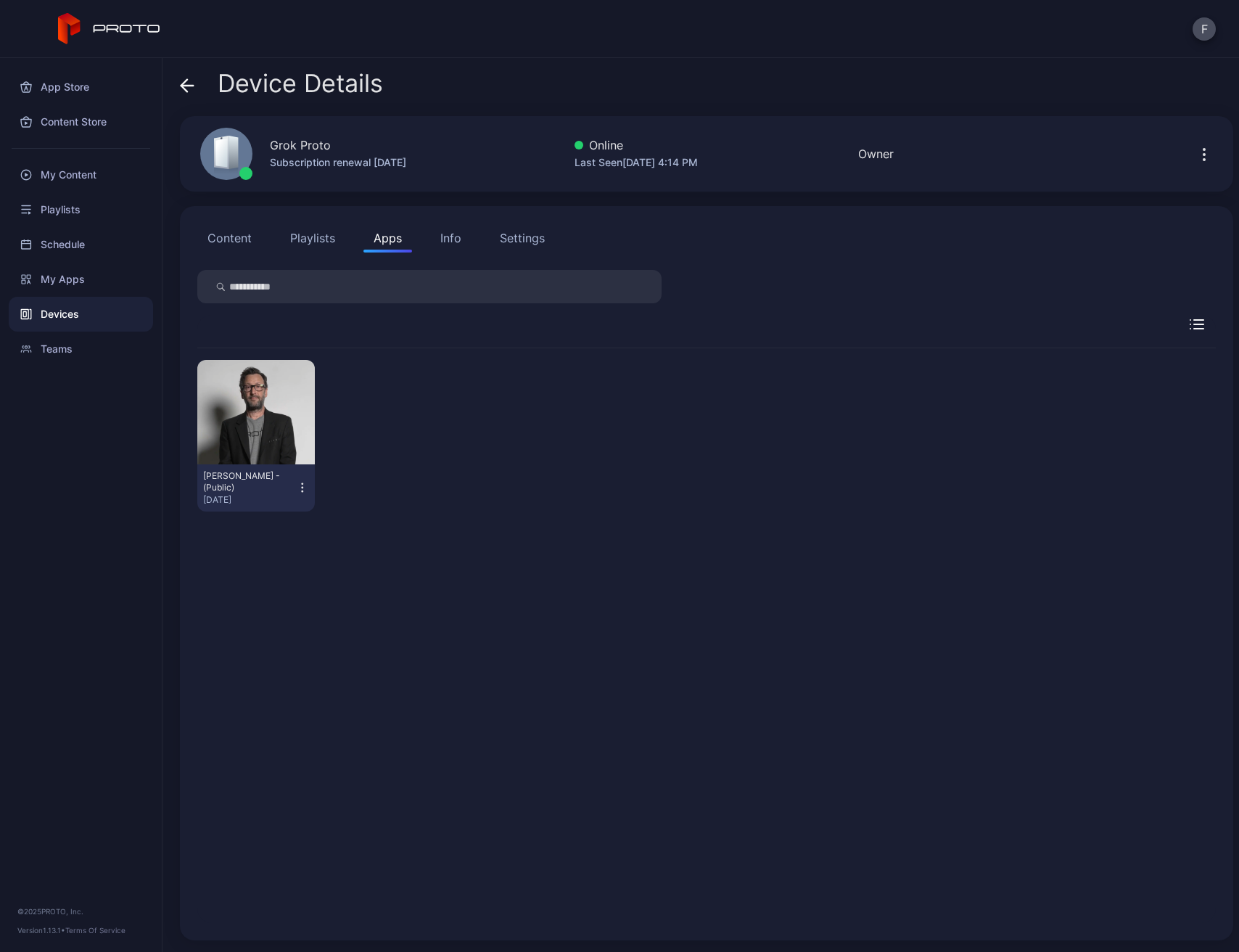
click at [366, 275] on input "search" at bounding box center [429, 286] width 464 height 33
click at [79, 276] on div "My Apps" at bounding box center [81, 279] width 144 height 35
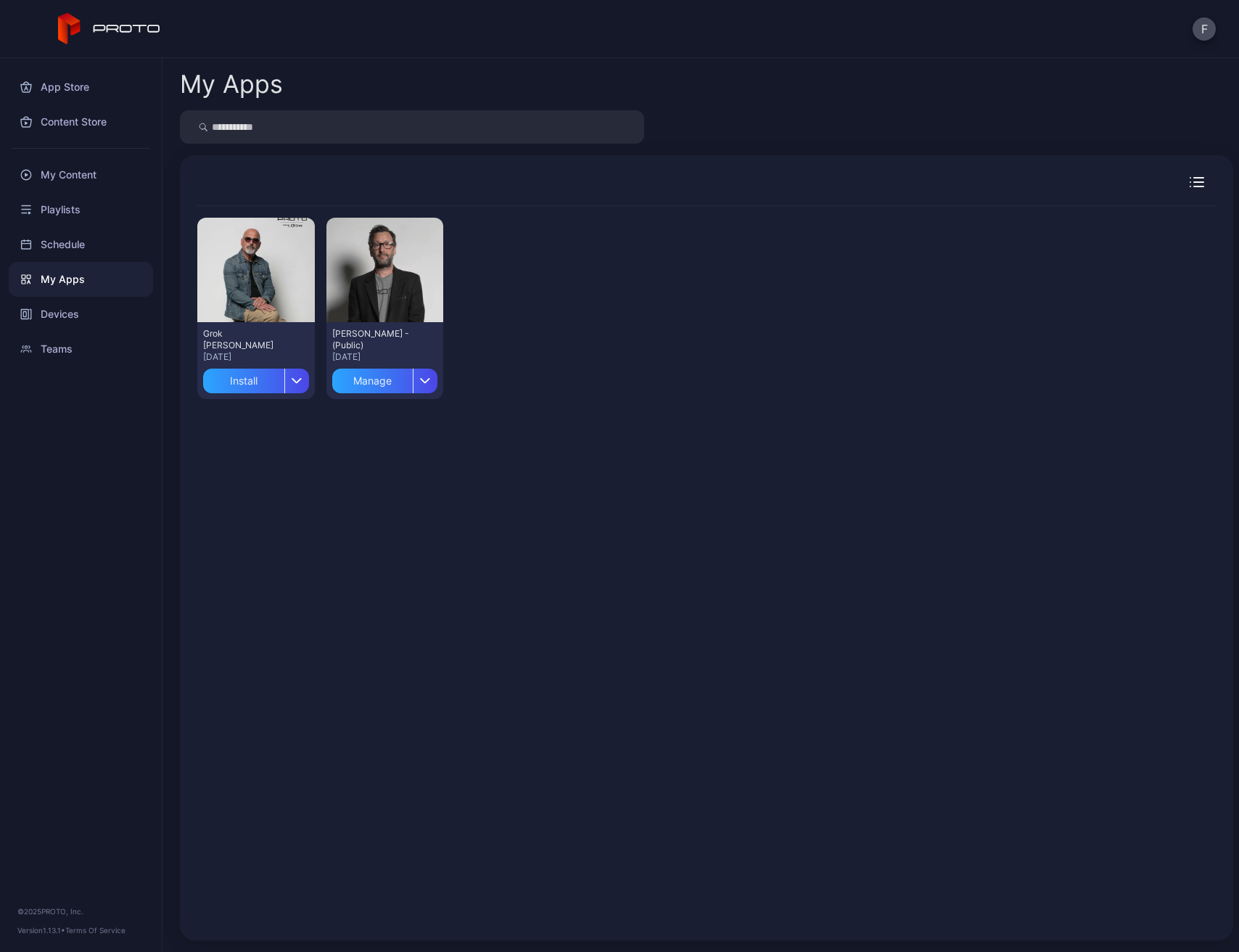
click at [64, 281] on div "My Apps" at bounding box center [81, 279] width 144 height 35
click at [60, 217] on div "Playlists" at bounding box center [81, 209] width 144 height 35
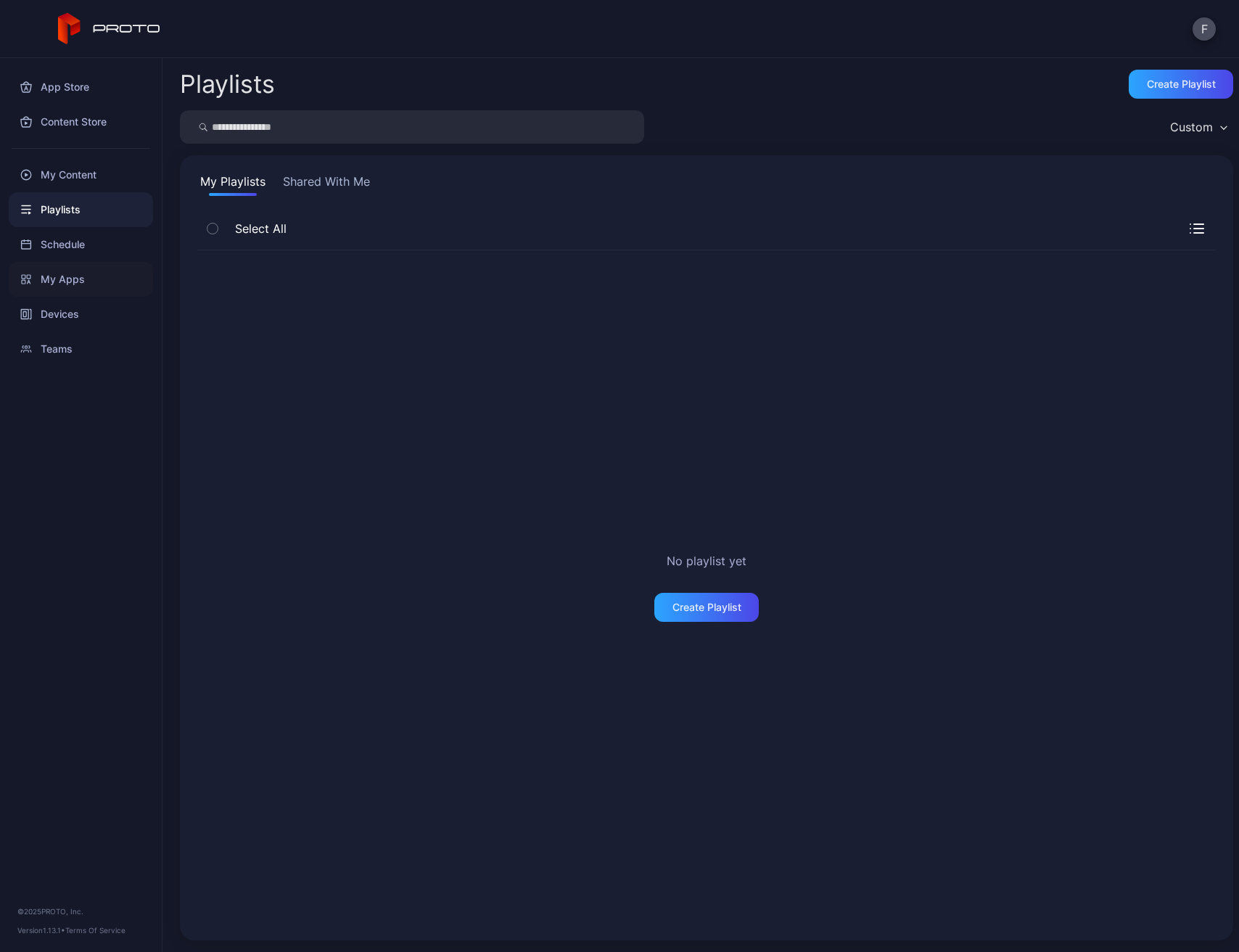
click at [61, 283] on div "My Apps" at bounding box center [81, 279] width 144 height 35
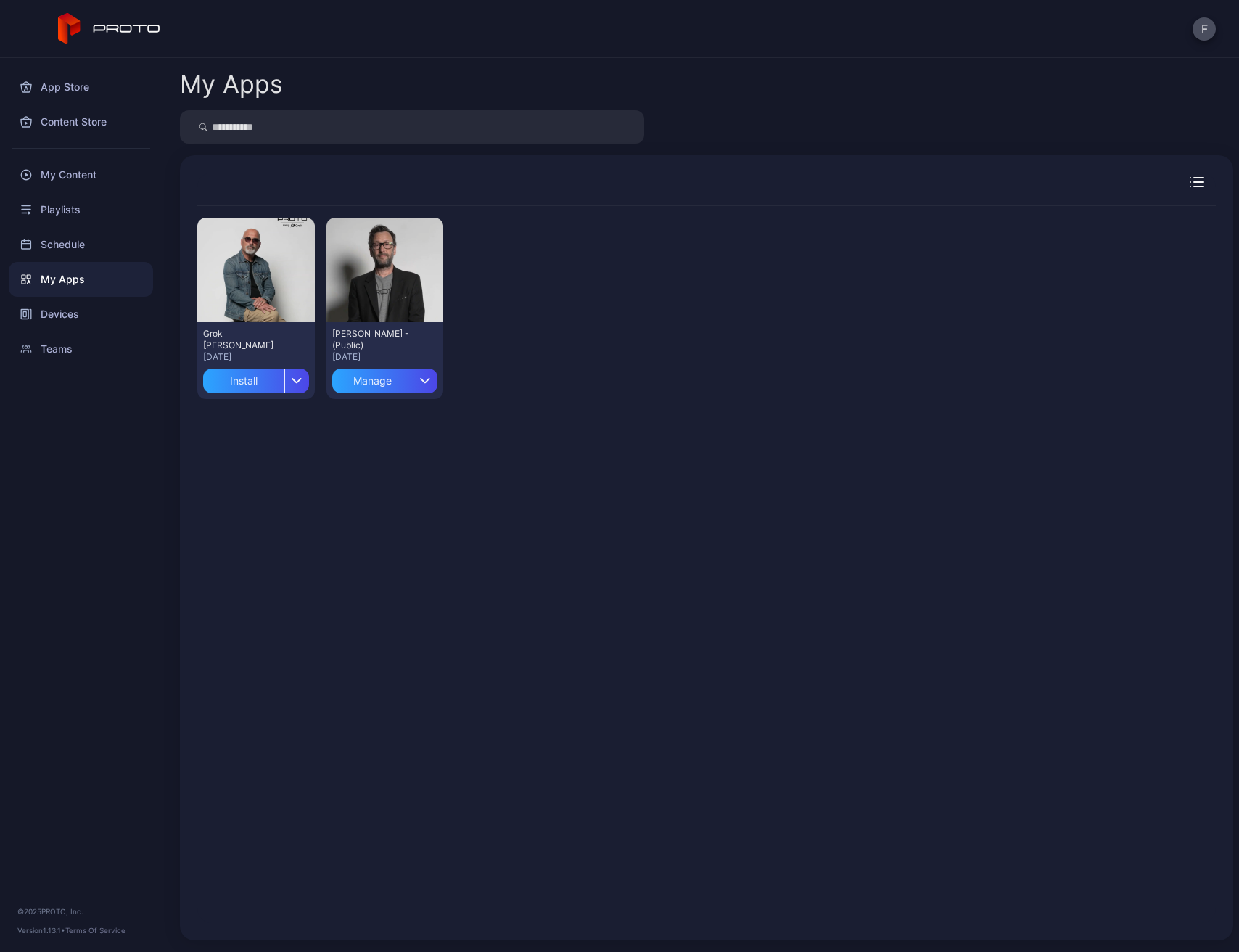
click at [1182, 197] on div "Preview Grok Howie Mandel Aug 28, 2025 Install Preview David N Persona - (Publi…" at bounding box center [707, 564] width 1042 height 740
click at [1194, 183] on icon "button" at bounding box center [1199, 183] width 10 height 0
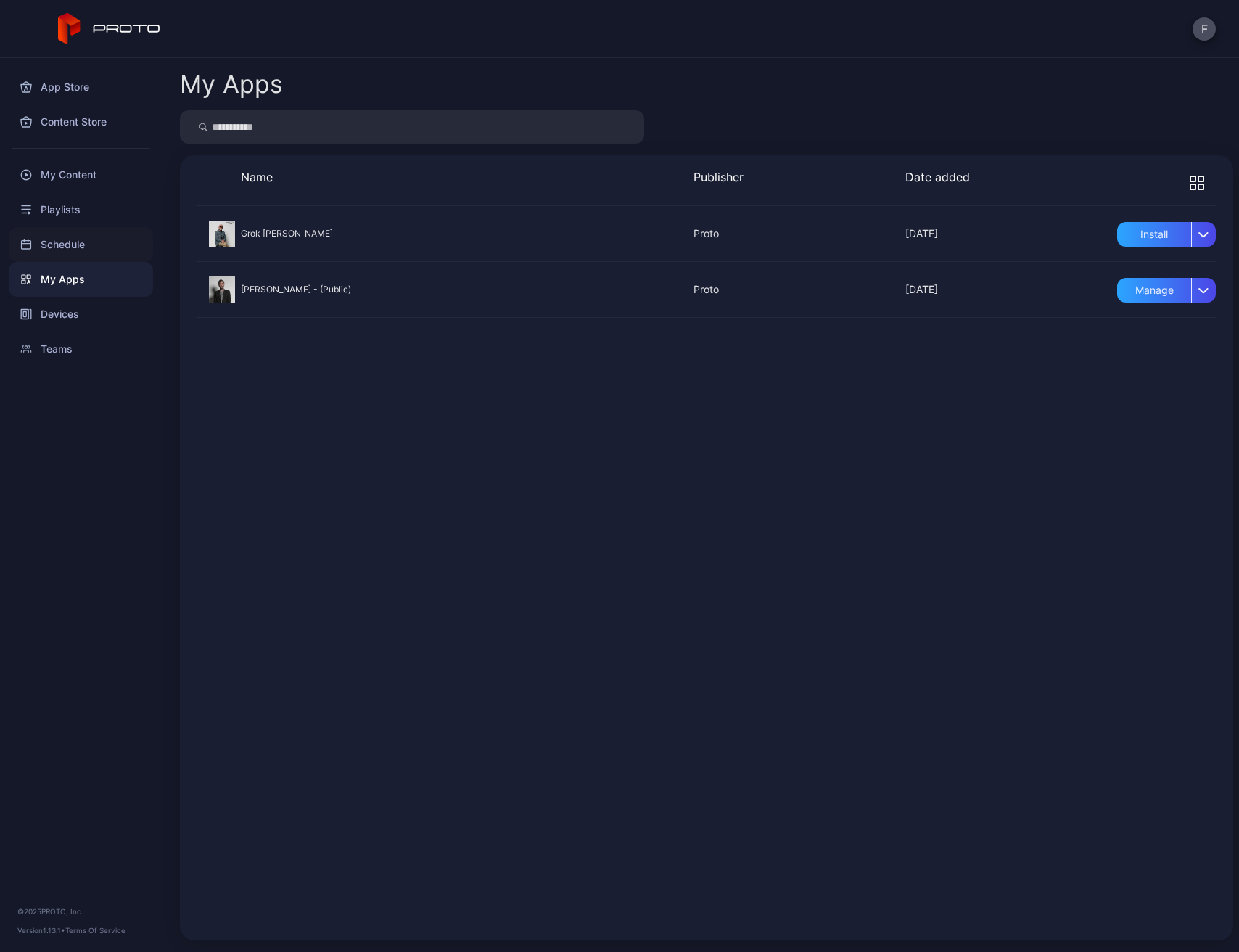
click at [72, 251] on div "Schedule" at bounding box center [81, 244] width 144 height 35
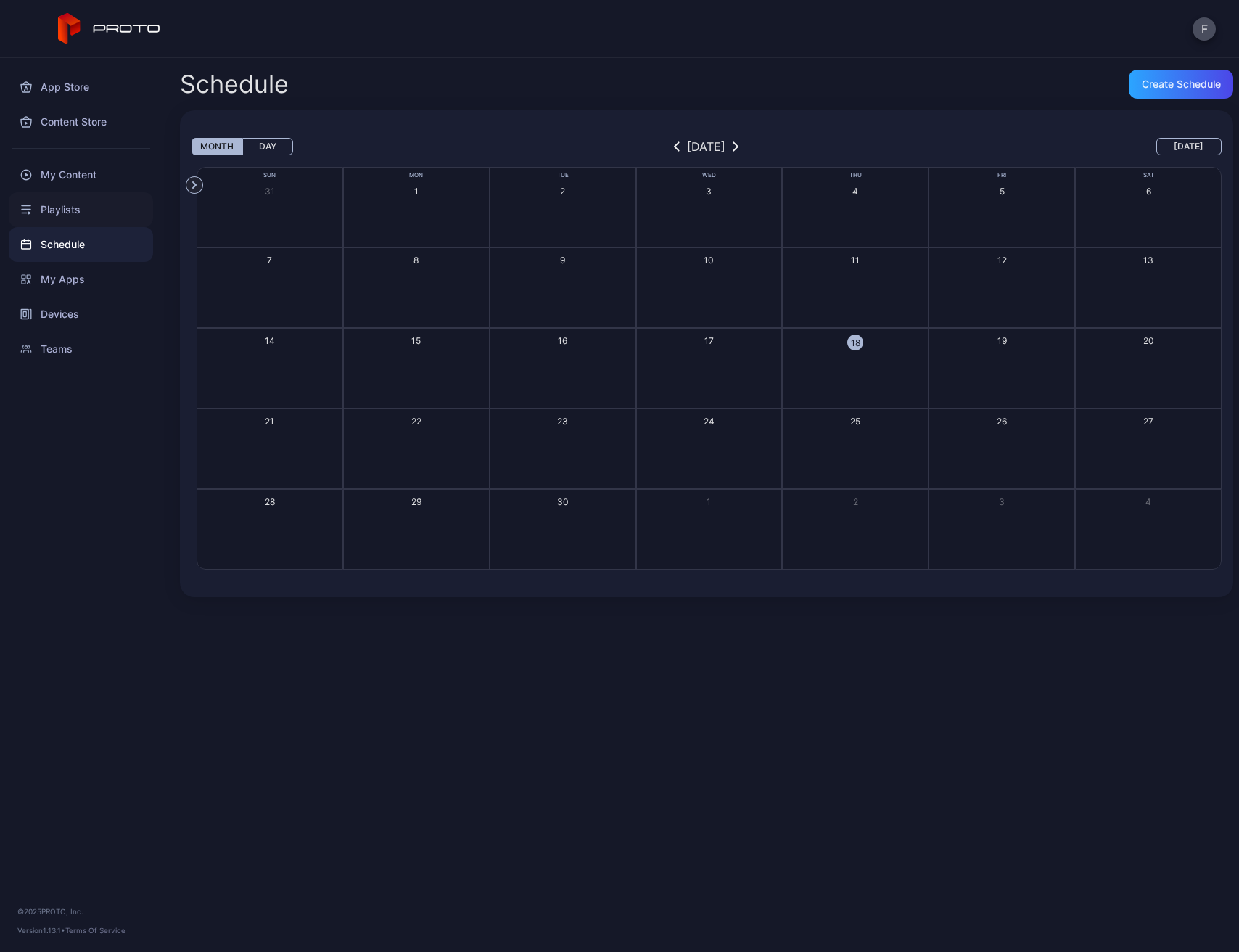
click at [79, 219] on div "Playlists" at bounding box center [81, 209] width 144 height 35
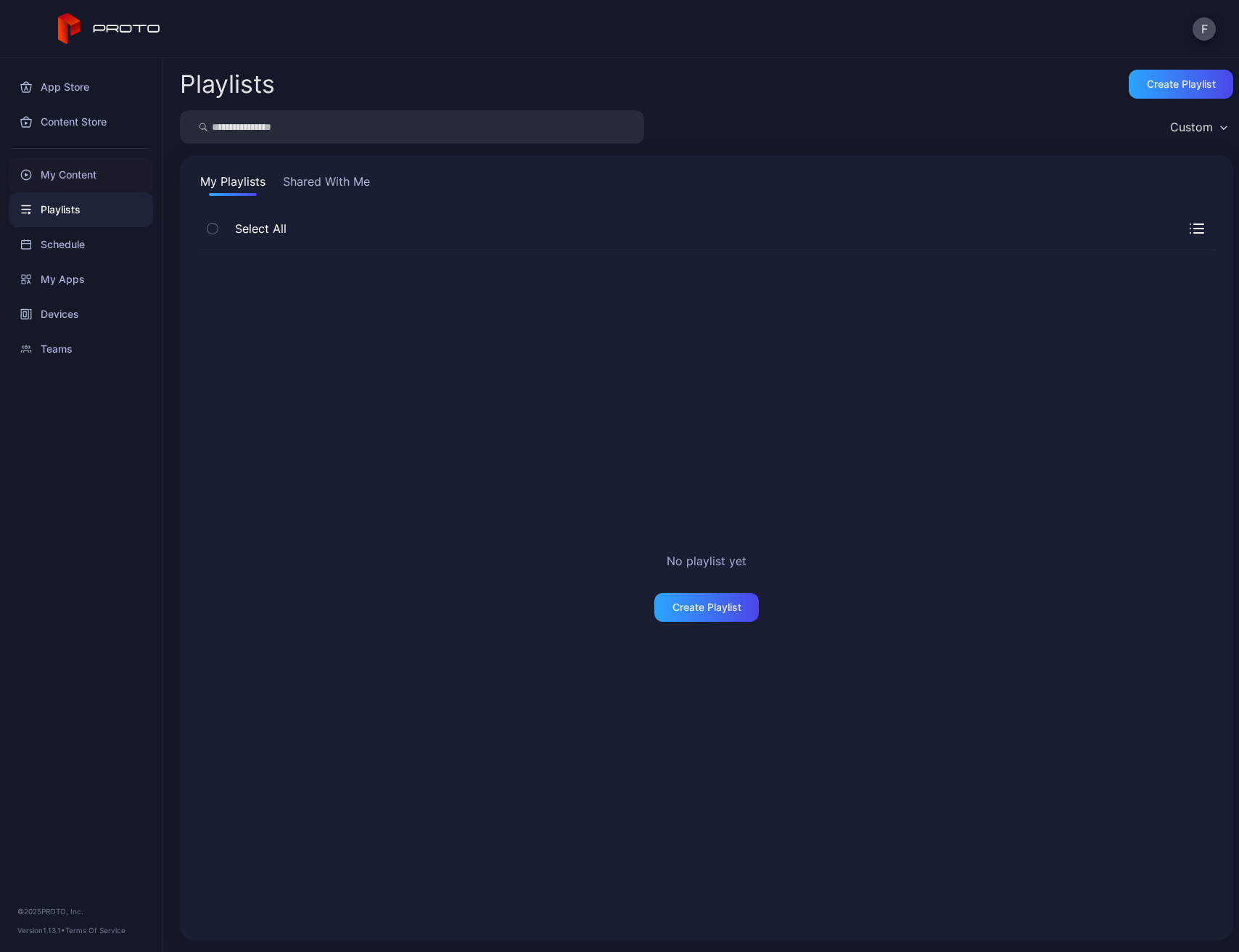
click at [82, 171] on div "My Content" at bounding box center [81, 174] width 144 height 35
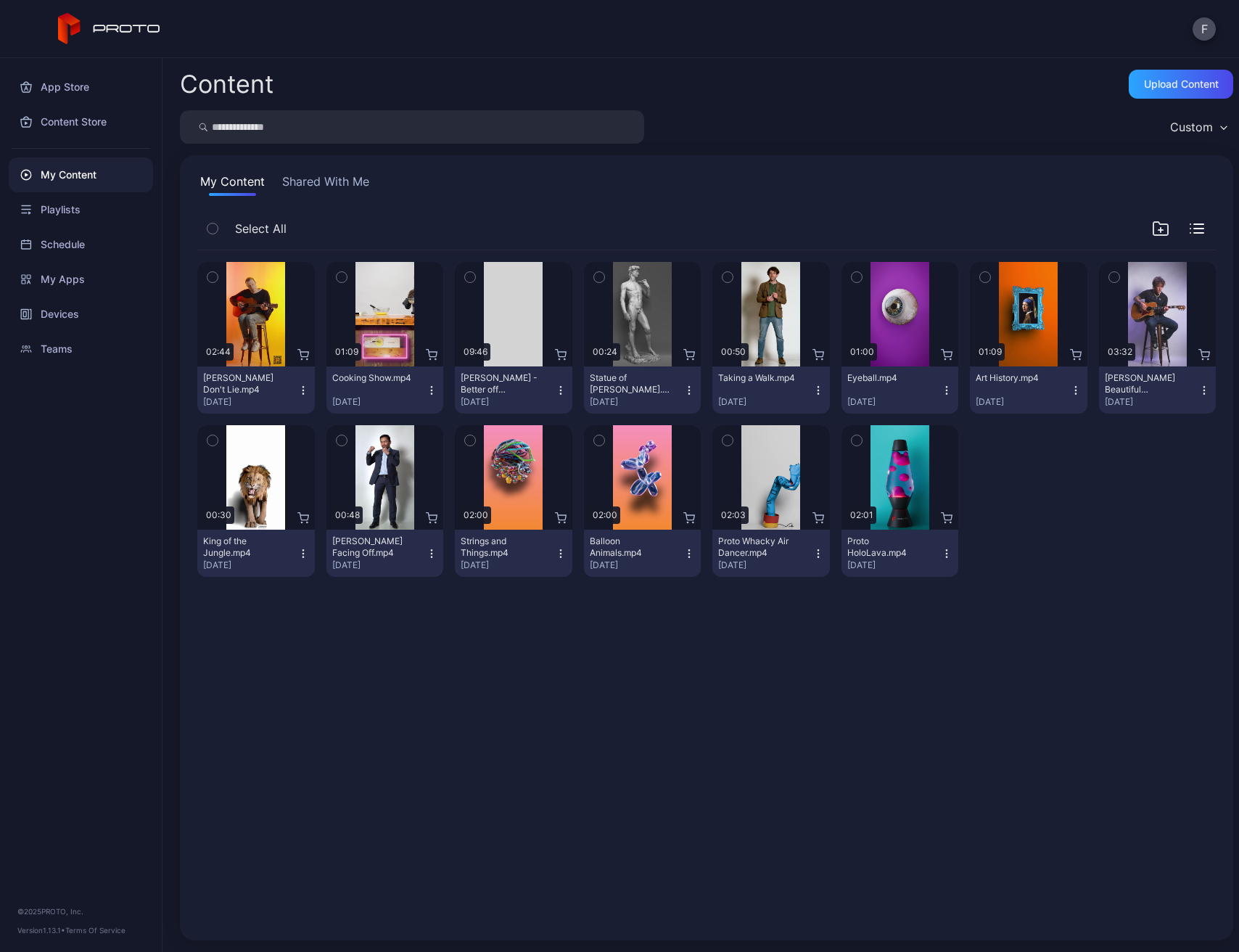
click at [75, 165] on div "My Content" at bounding box center [81, 174] width 144 height 35
click at [73, 251] on div "Schedule" at bounding box center [81, 244] width 144 height 35
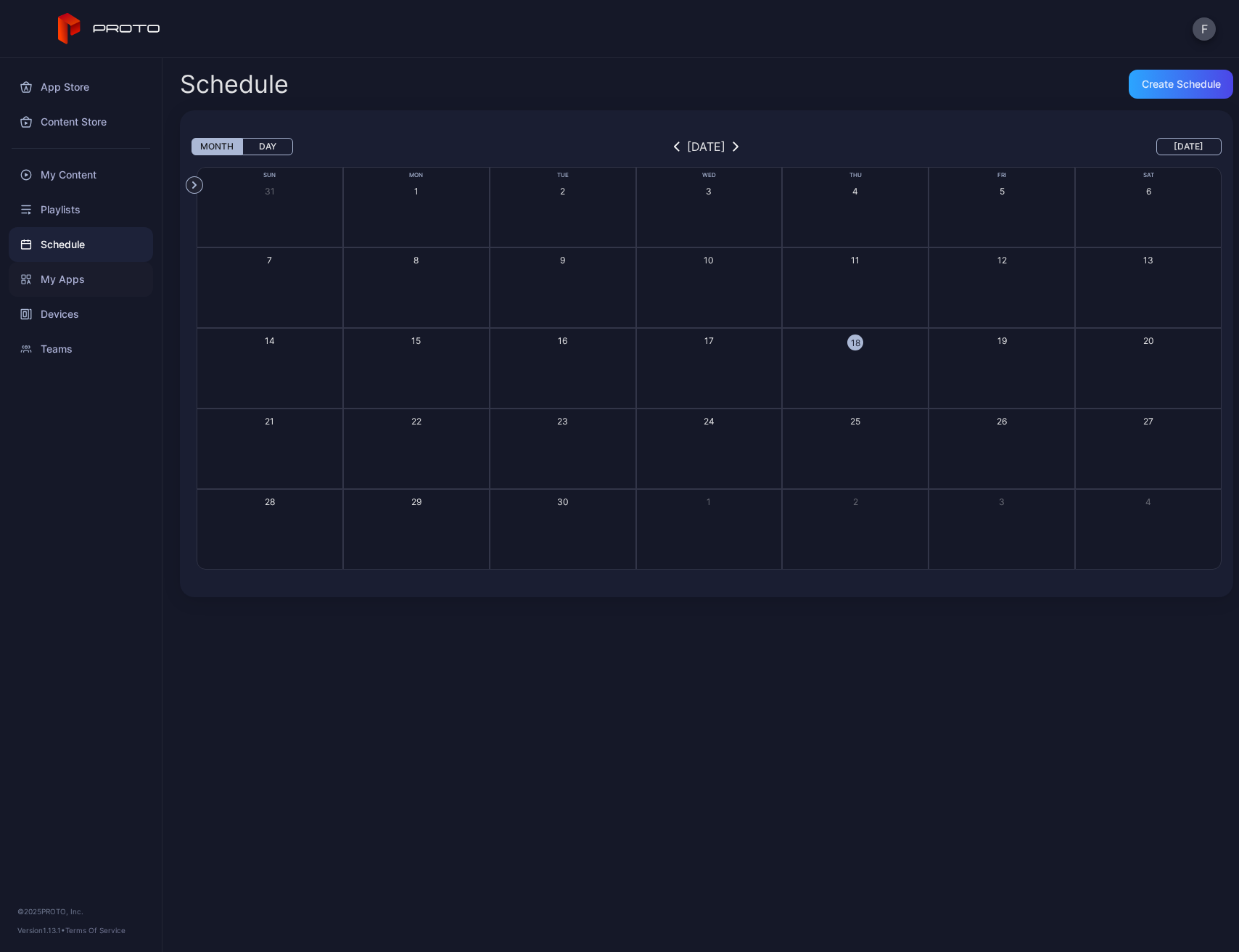
click at [73, 276] on div "My Apps" at bounding box center [81, 279] width 144 height 35
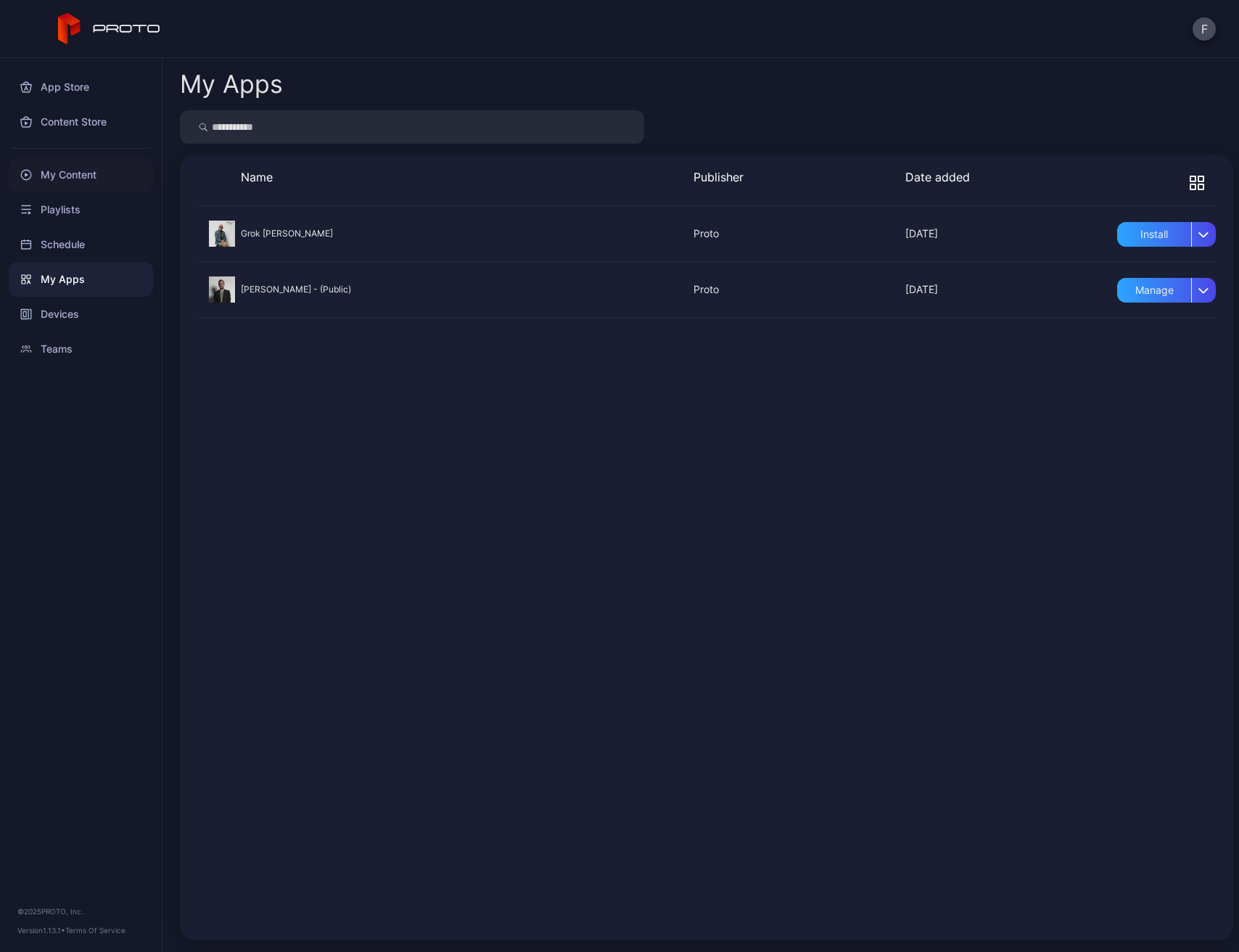
click at [66, 179] on div "My Content" at bounding box center [81, 174] width 144 height 35
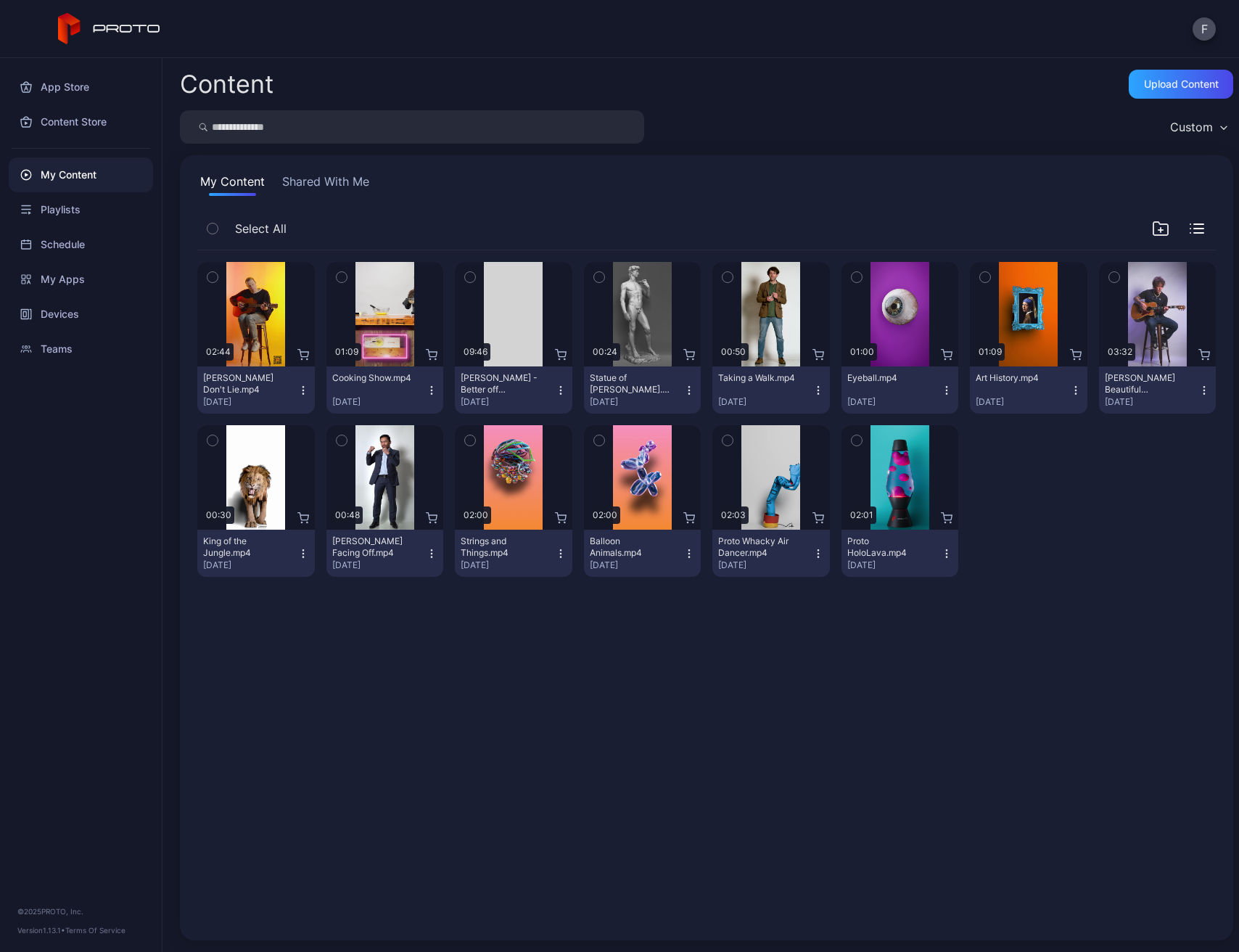
click at [1192, 129] on div "Custom" at bounding box center [1192, 127] width 43 height 14
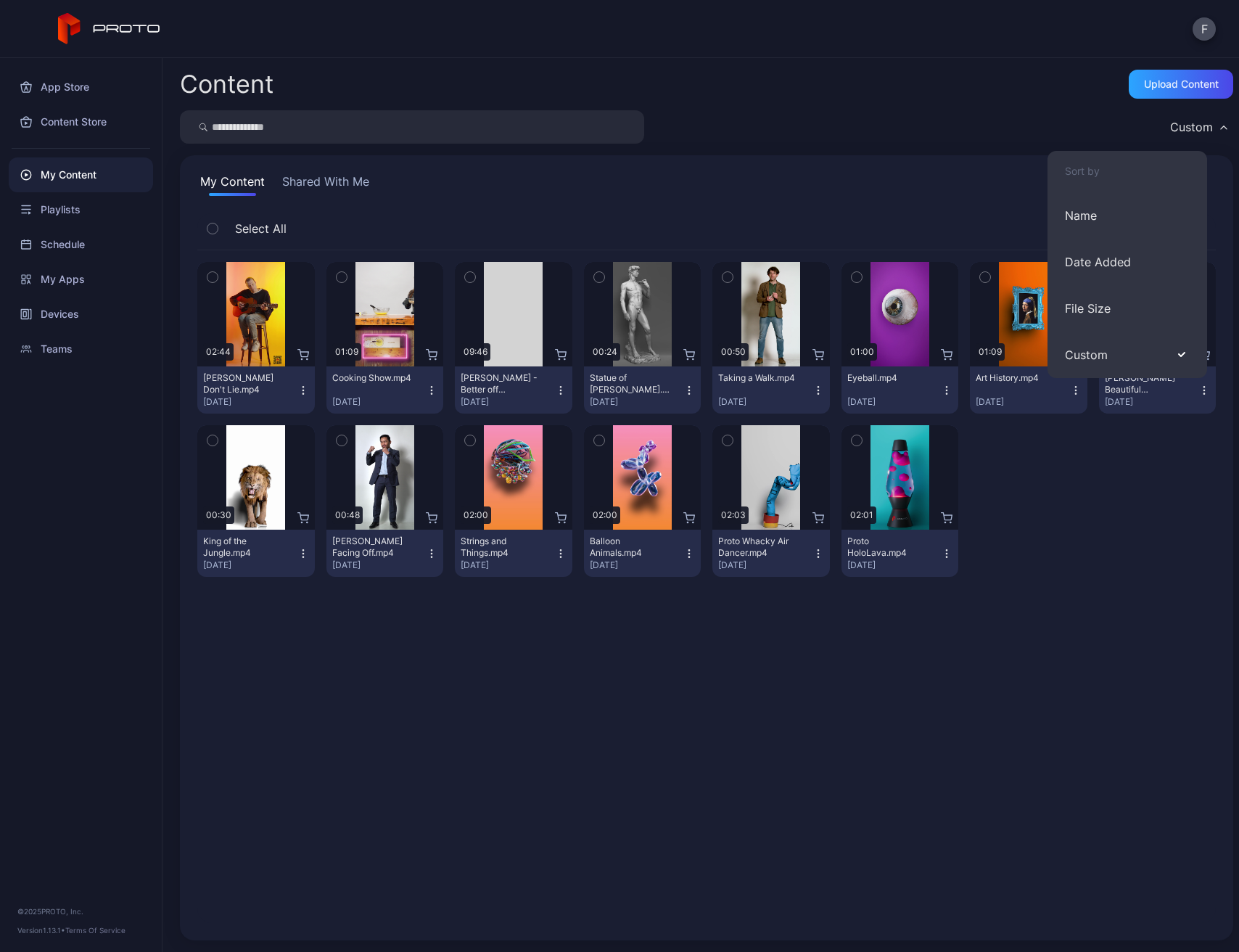
click at [1024, 103] on div "Content Upload Content Custom My Content Shared With Me Select All Preview 02:4…" at bounding box center [701, 505] width 1077 height 894
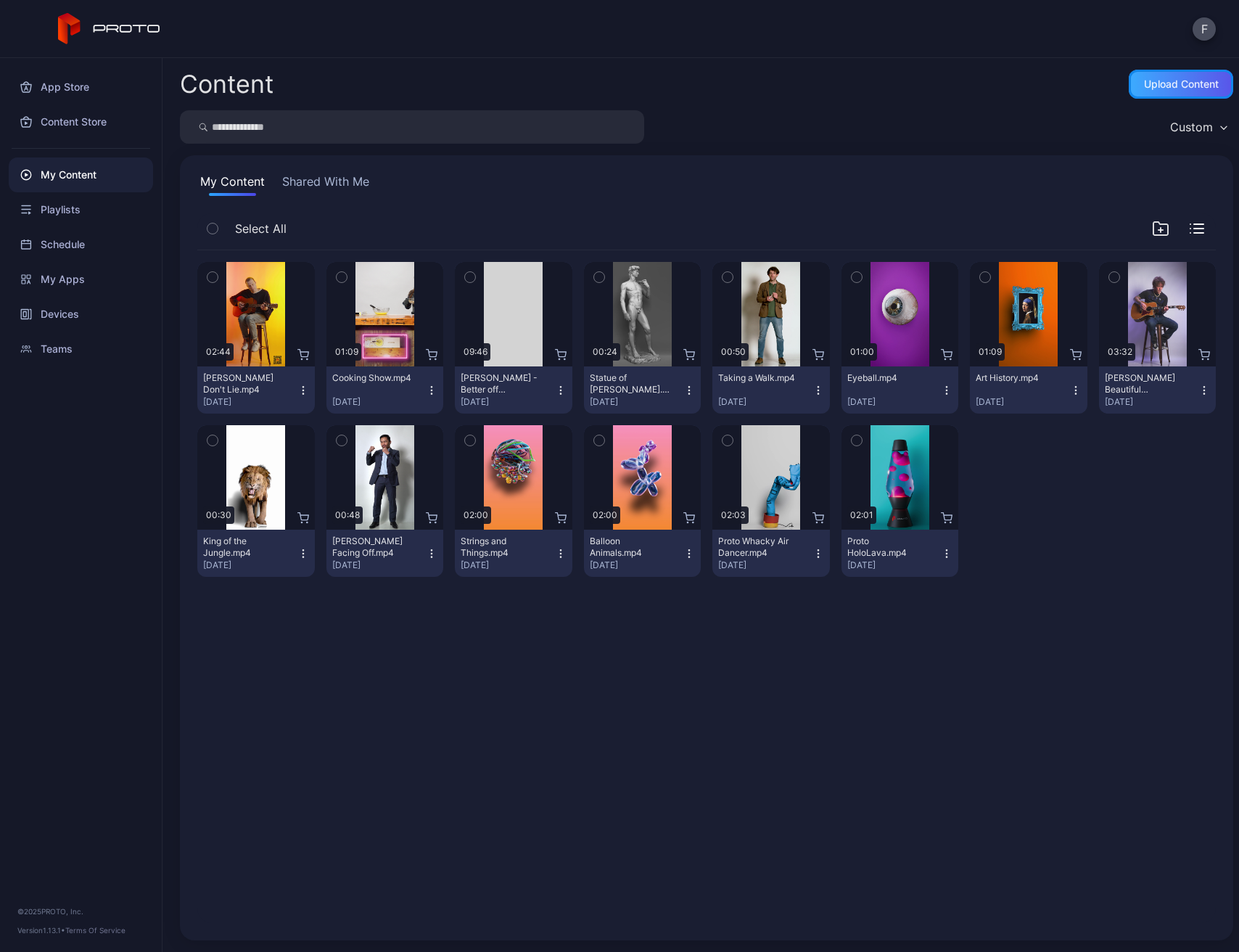
click at [1142, 73] on div "Upload Content" at bounding box center [1181, 84] width 105 height 29
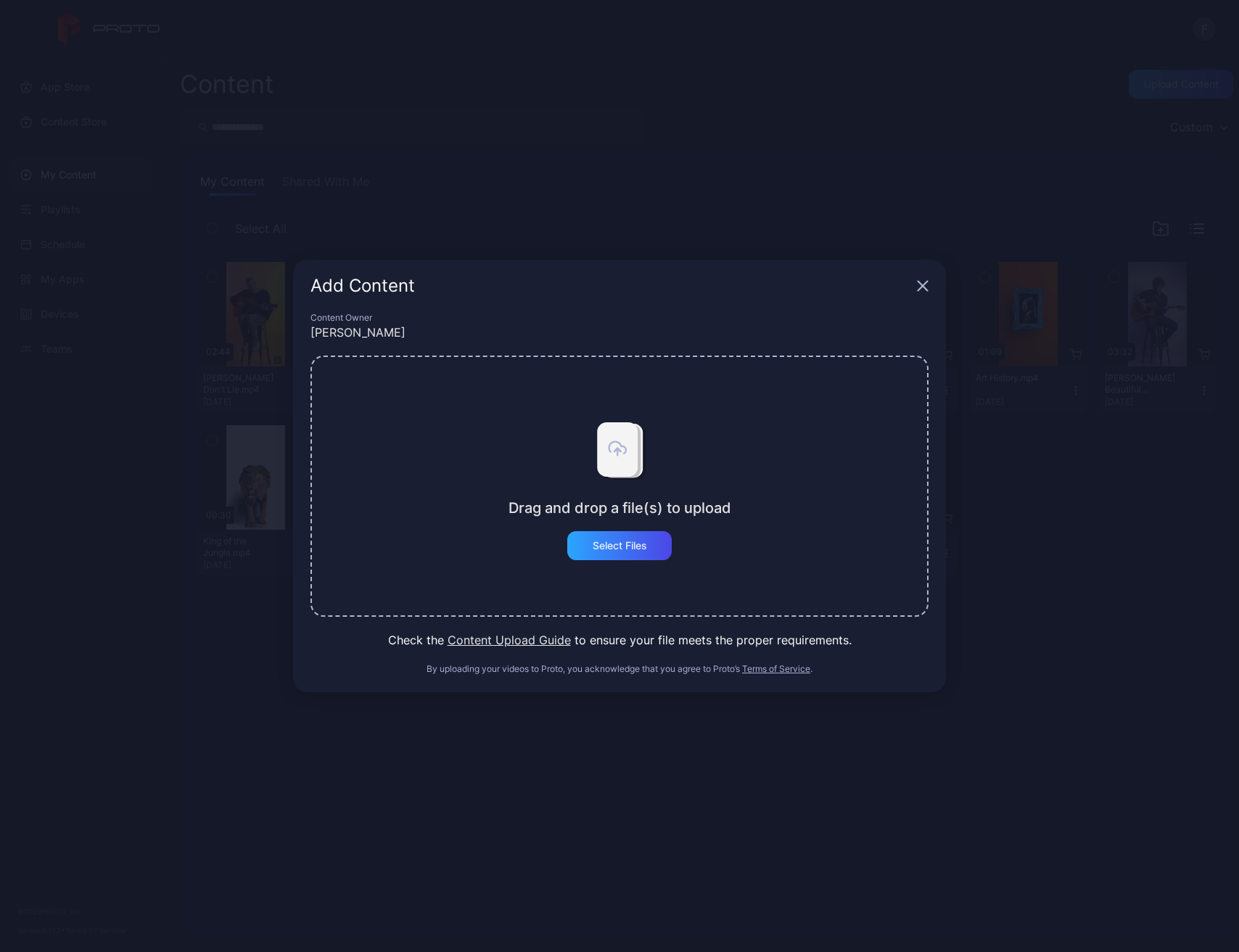
click at [927, 286] on icon "button" at bounding box center [922, 285] width 12 height 12
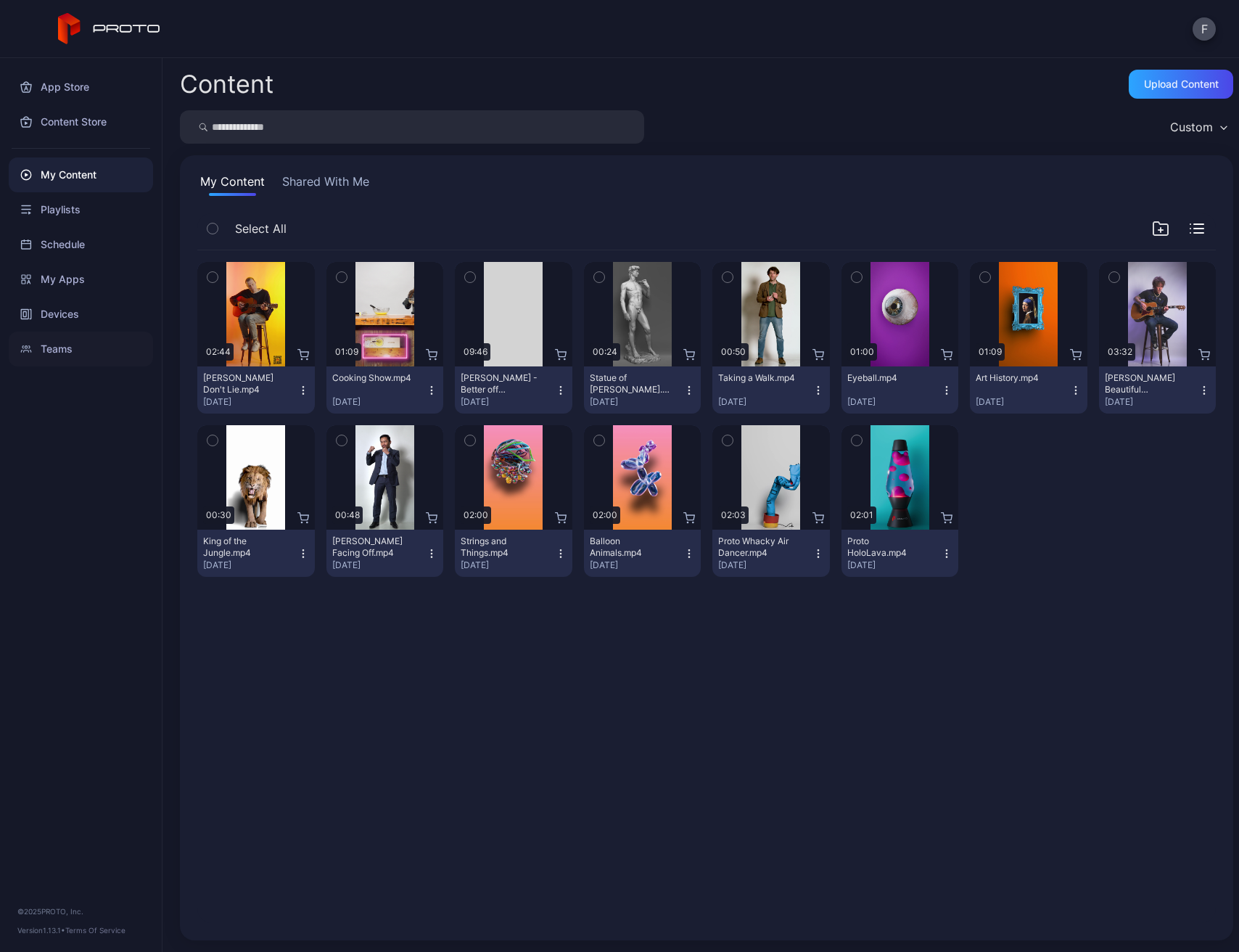
click at [80, 343] on div "Teams" at bounding box center [81, 349] width 144 height 35
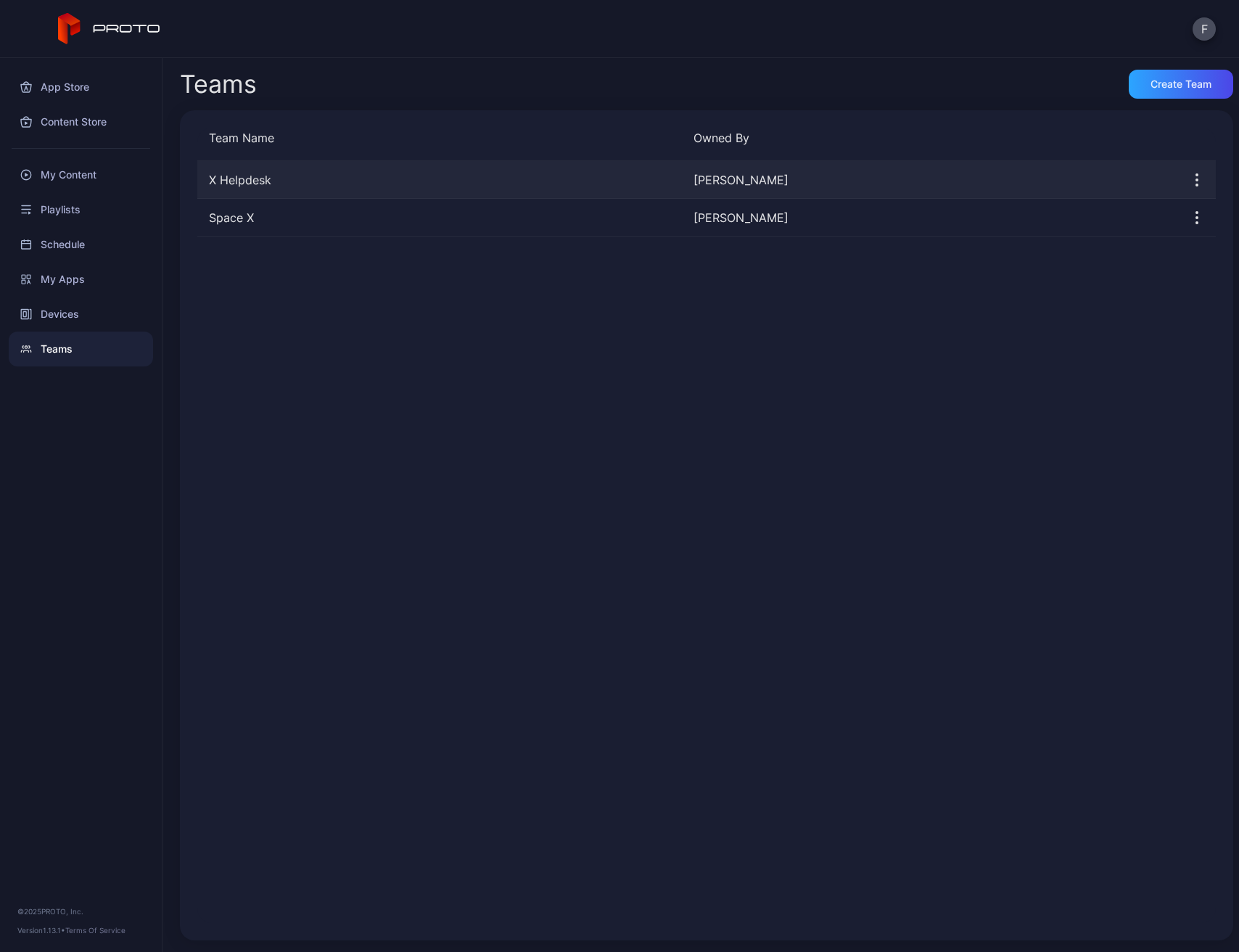
click at [305, 183] on div "X Helpdesk" at bounding box center [440, 179] width 485 height 17
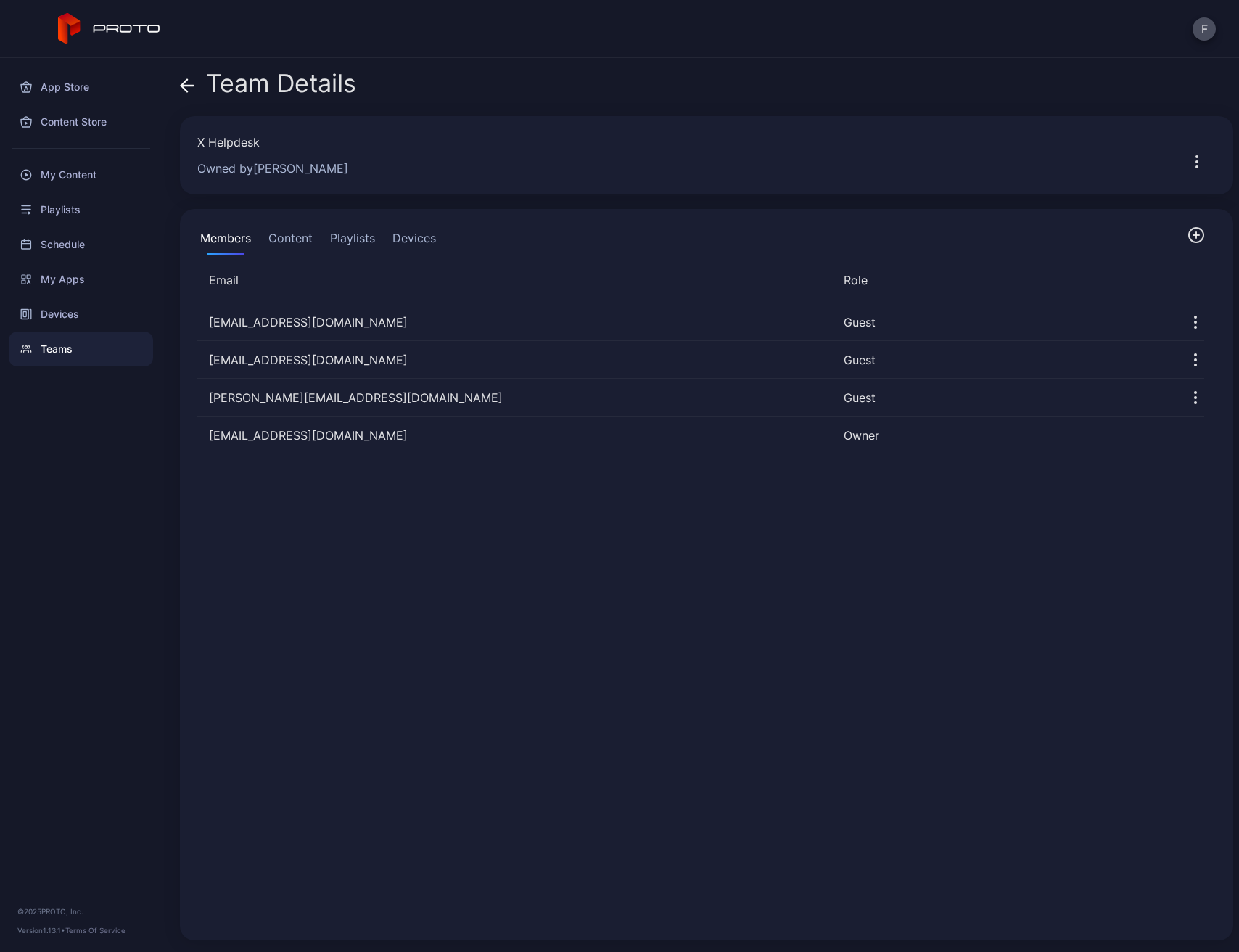
click at [1188, 232] on icon "button" at bounding box center [1196, 234] width 17 height 17
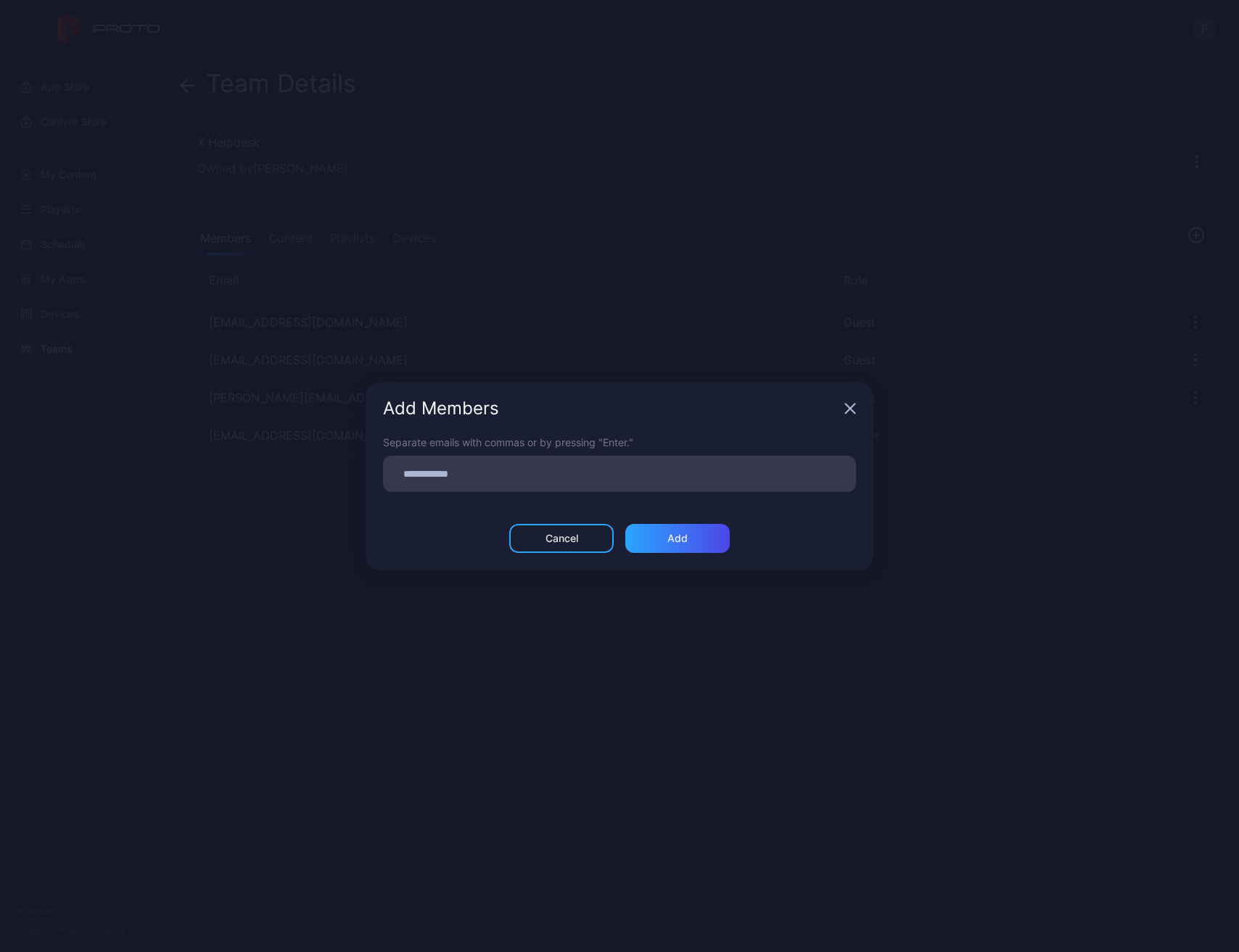
click at [601, 478] on input at bounding box center [619, 473] width 455 height 19
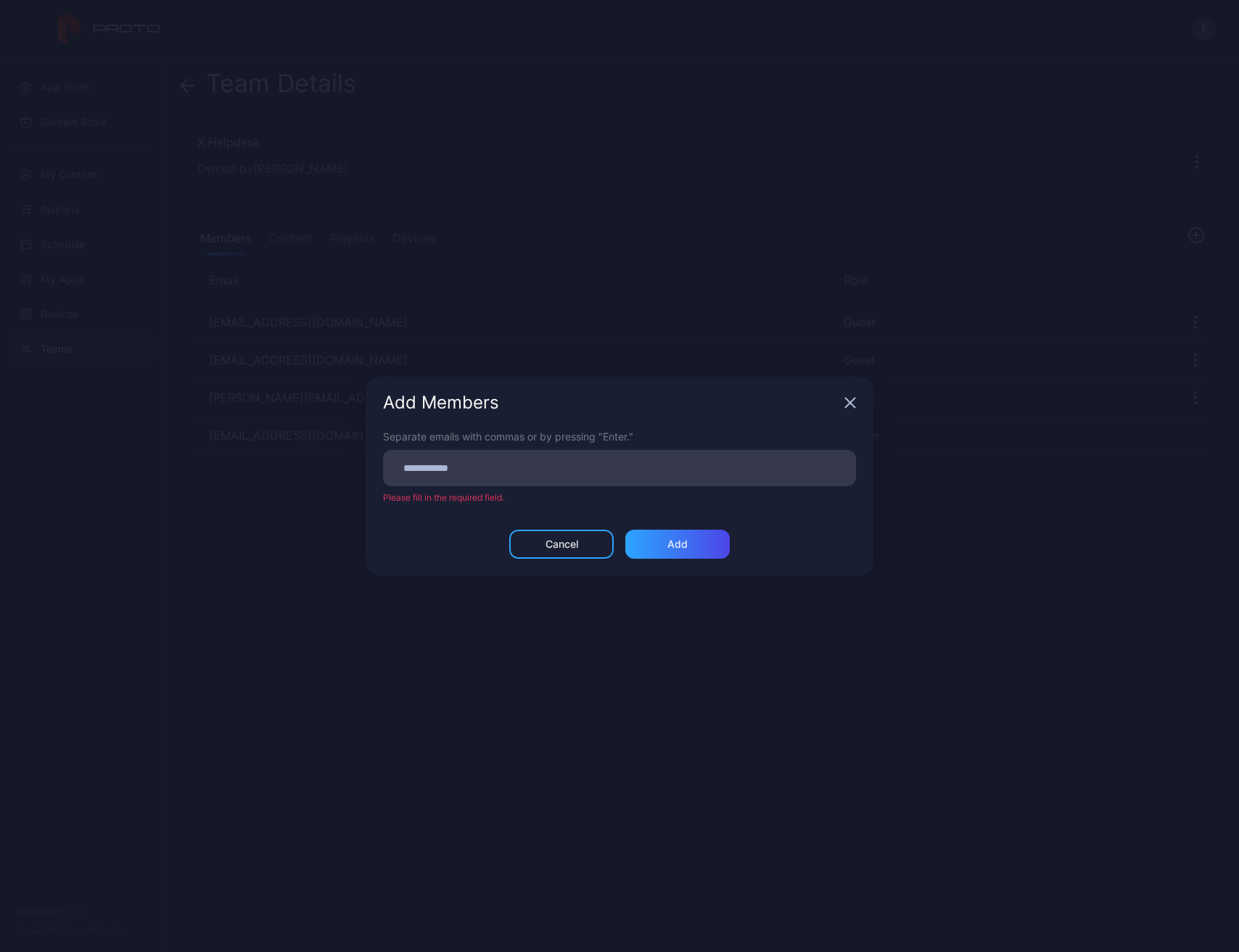
click at [549, 469] on input at bounding box center [619, 468] width 455 height 19
paste input
click at [683, 551] on div "Add" at bounding box center [677, 543] width 105 height 29
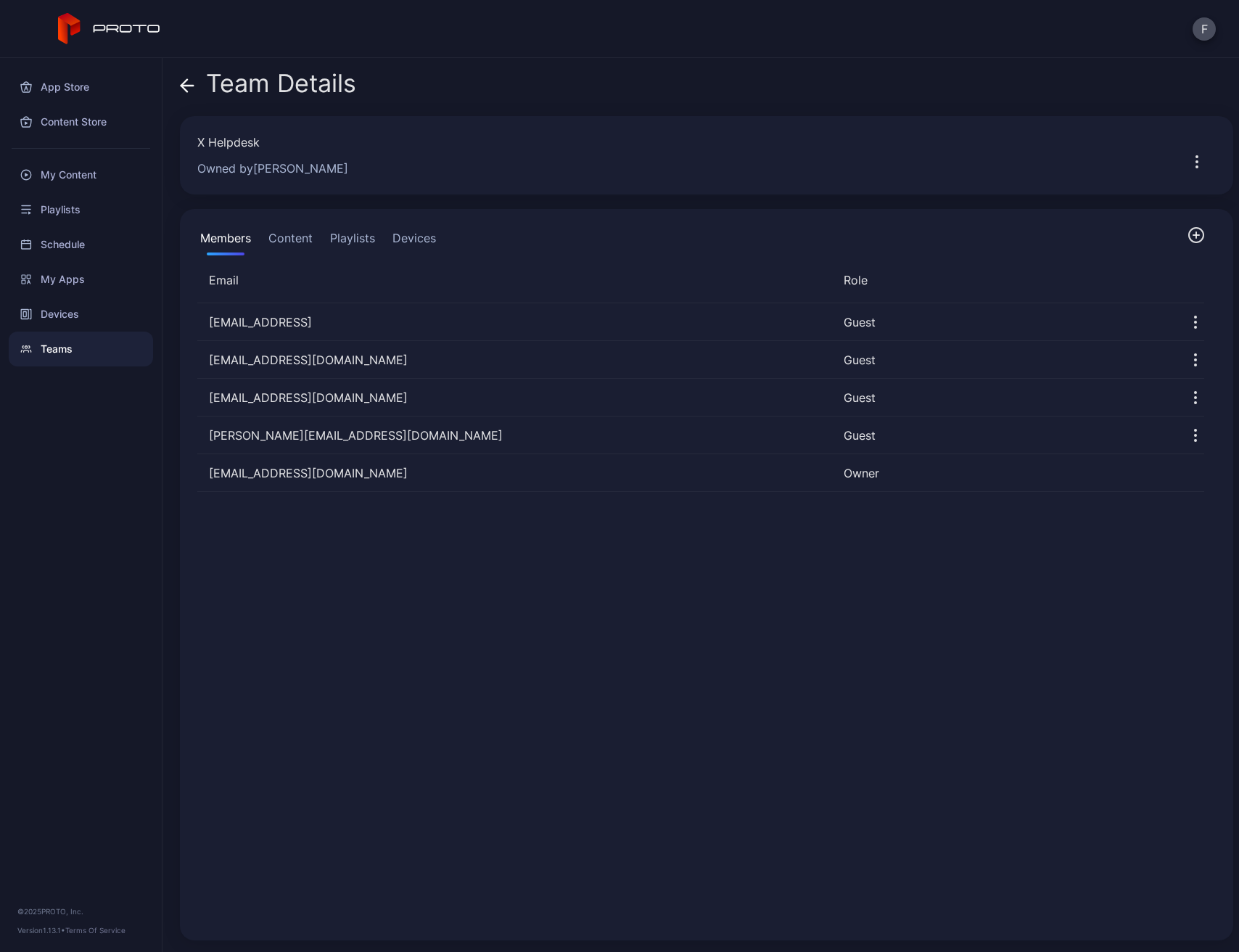
click at [1188, 242] on icon "button" at bounding box center [1196, 234] width 17 height 17
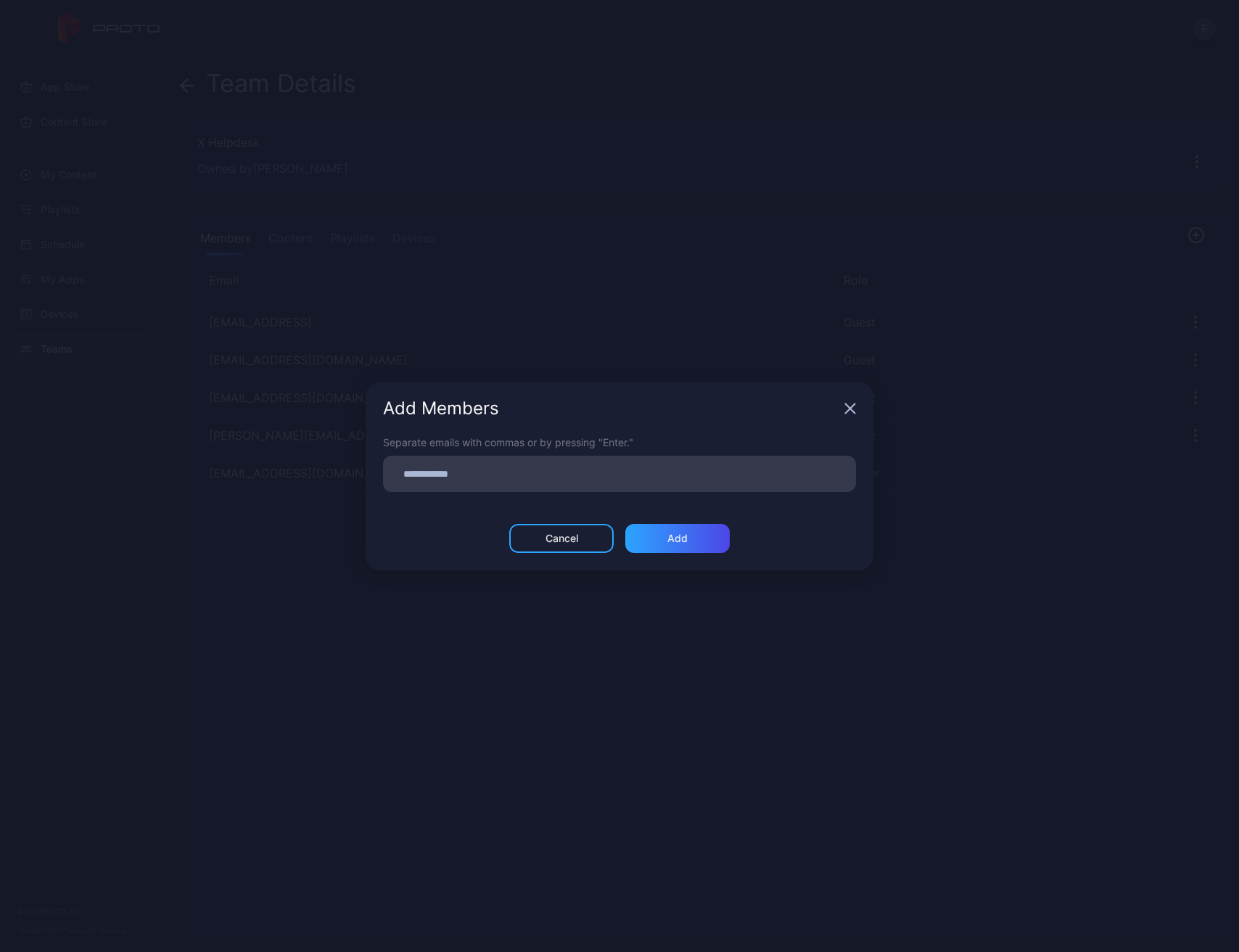
click at [514, 472] on input at bounding box center [619, 473] width 455 height 19
paste input
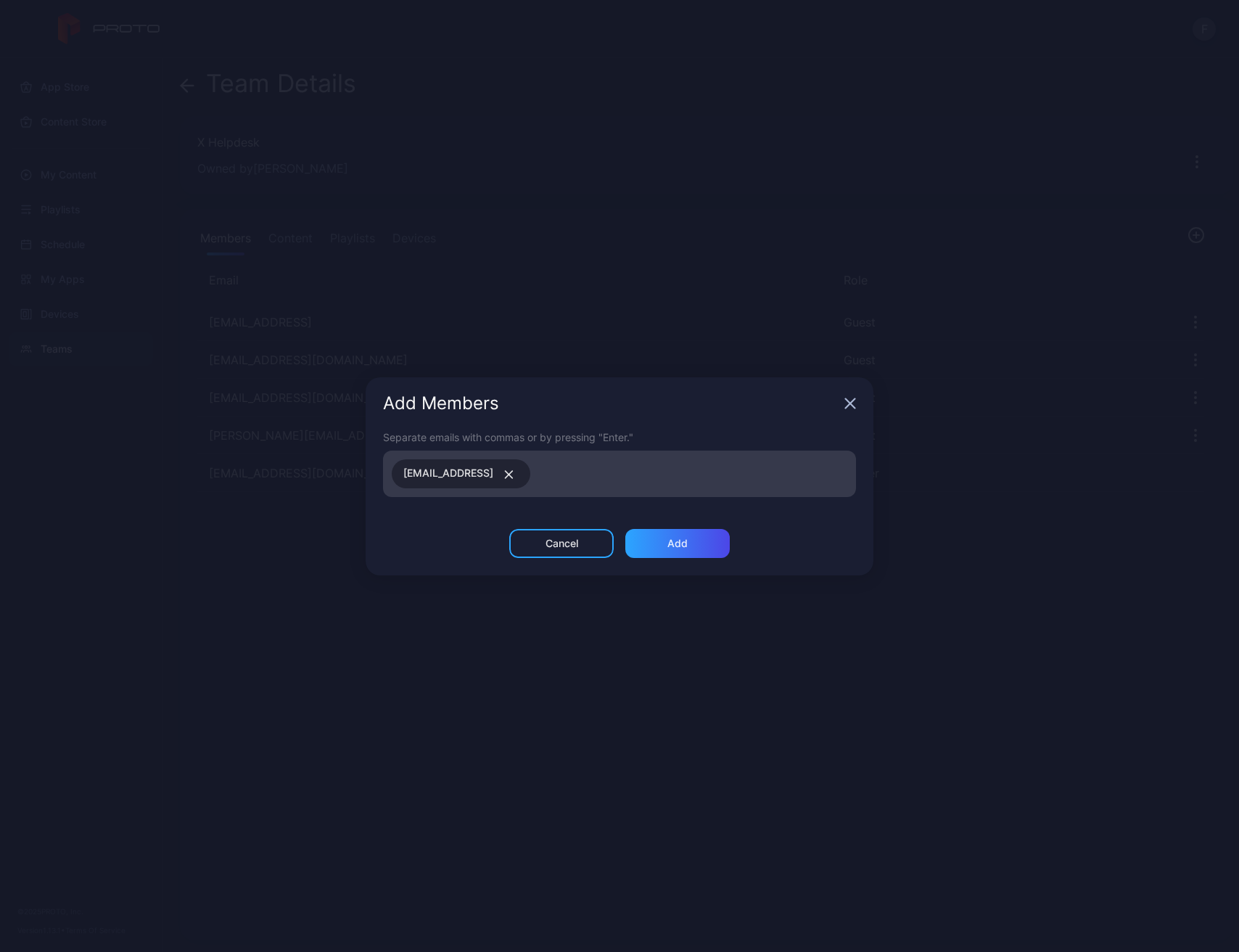
paste input
click at [687, 540] on div "Add" at bounding box center [677, 543] width 21 height 12
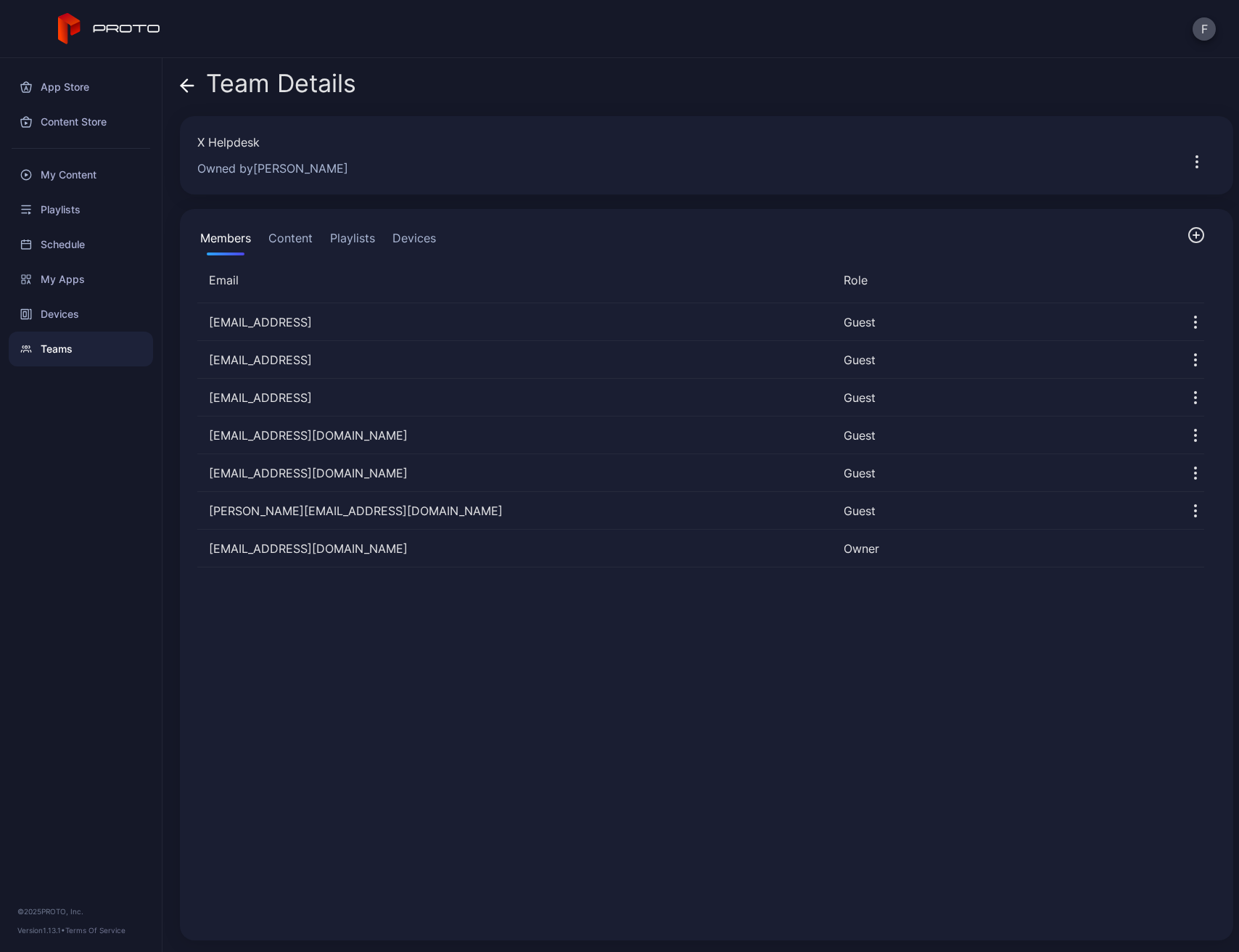
click at [220, 140] on div "X Helpdesk" at bounding box center [679, 141] width 963 height 17
click at [1189, 167] on icon "button" at bounding box center [1197, 161] width 17 height 17
click at [1141, 202] on button "Edit Team" at bounding box center [1146, 206] width 123 height 47
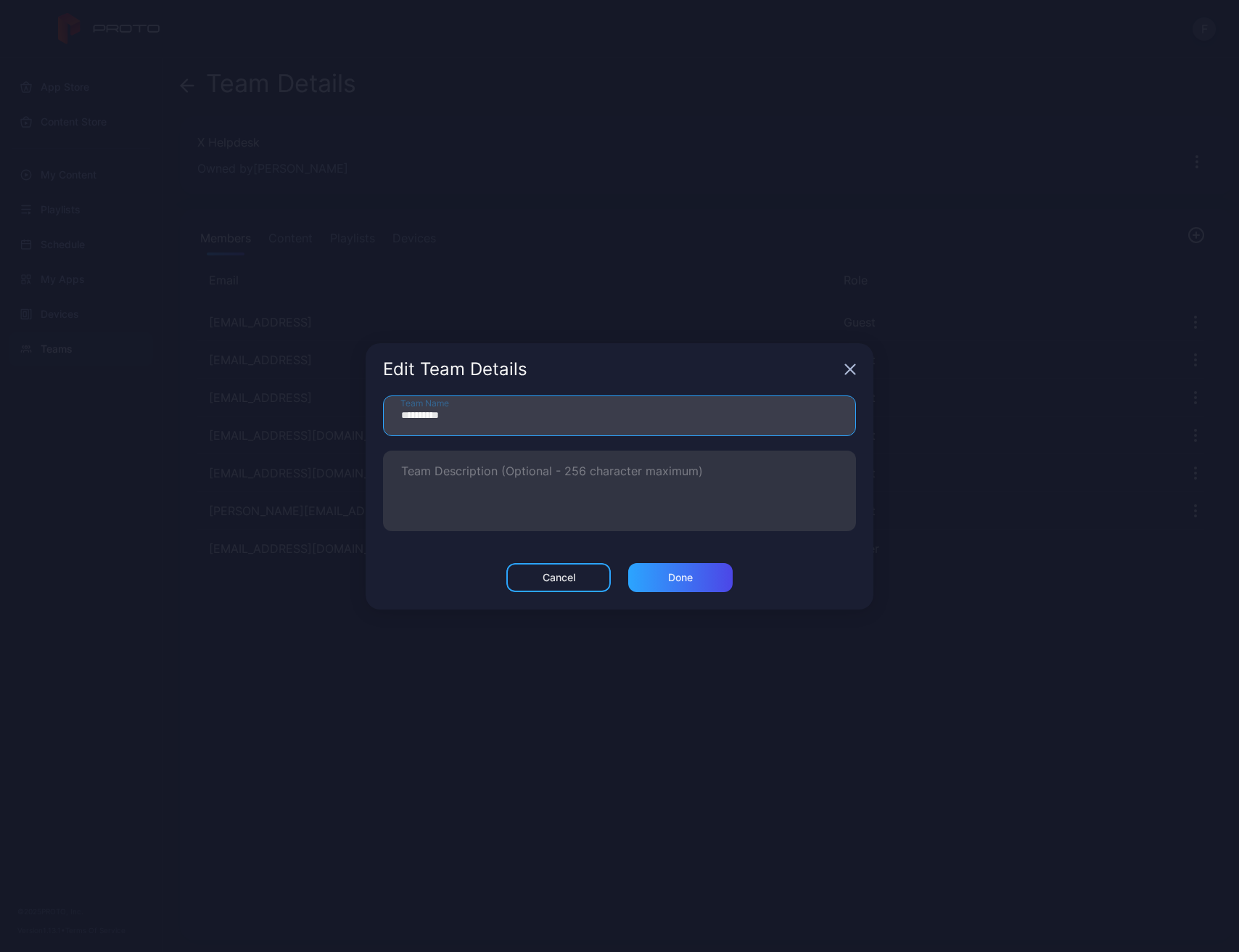
click at [413, 417] on input "**********" at bounding box center [619, 415] width 473 height 40
click at [471, 417] on input "********" at bounding box center [619, 415] width 473 height 40
click at [426, 411] on input "**********" at bounding box center [619, 415] width 473 height 40
type input "**********"
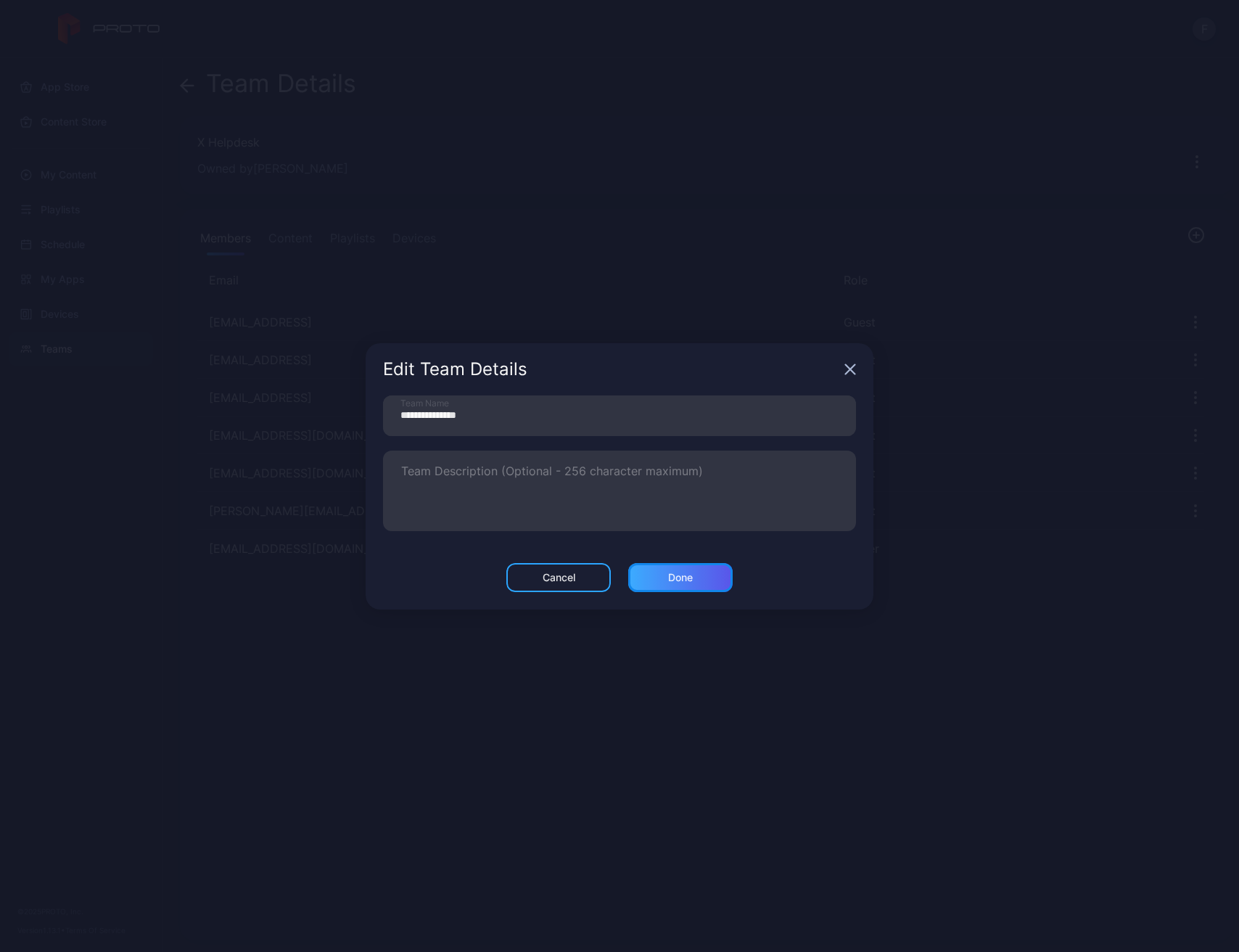
click at [687, 579] on div "Done" at bounding box center [681, 577] width 25 height 12
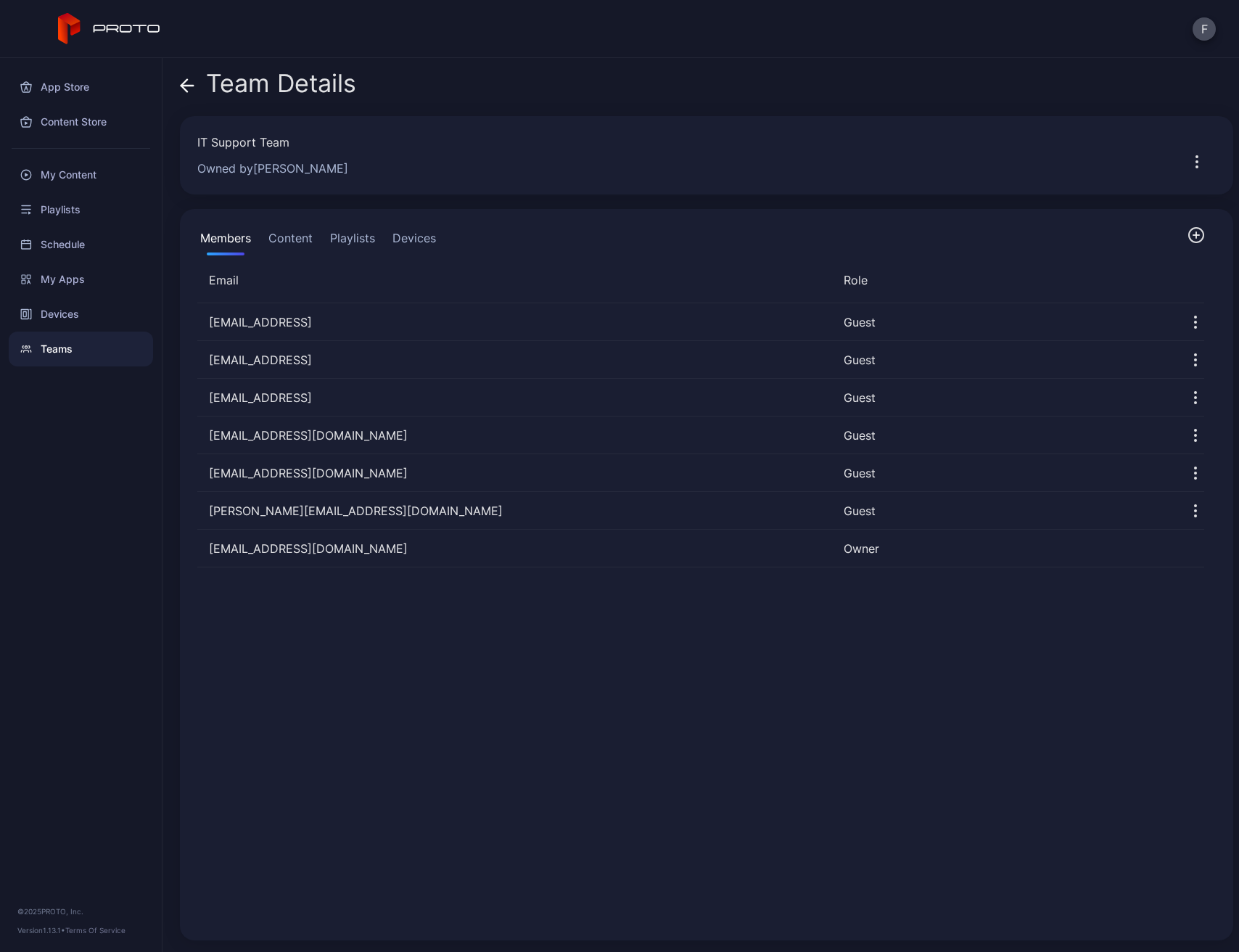
click at [191, 90] on icon at bounding box center [187, 86] width 14 height 14
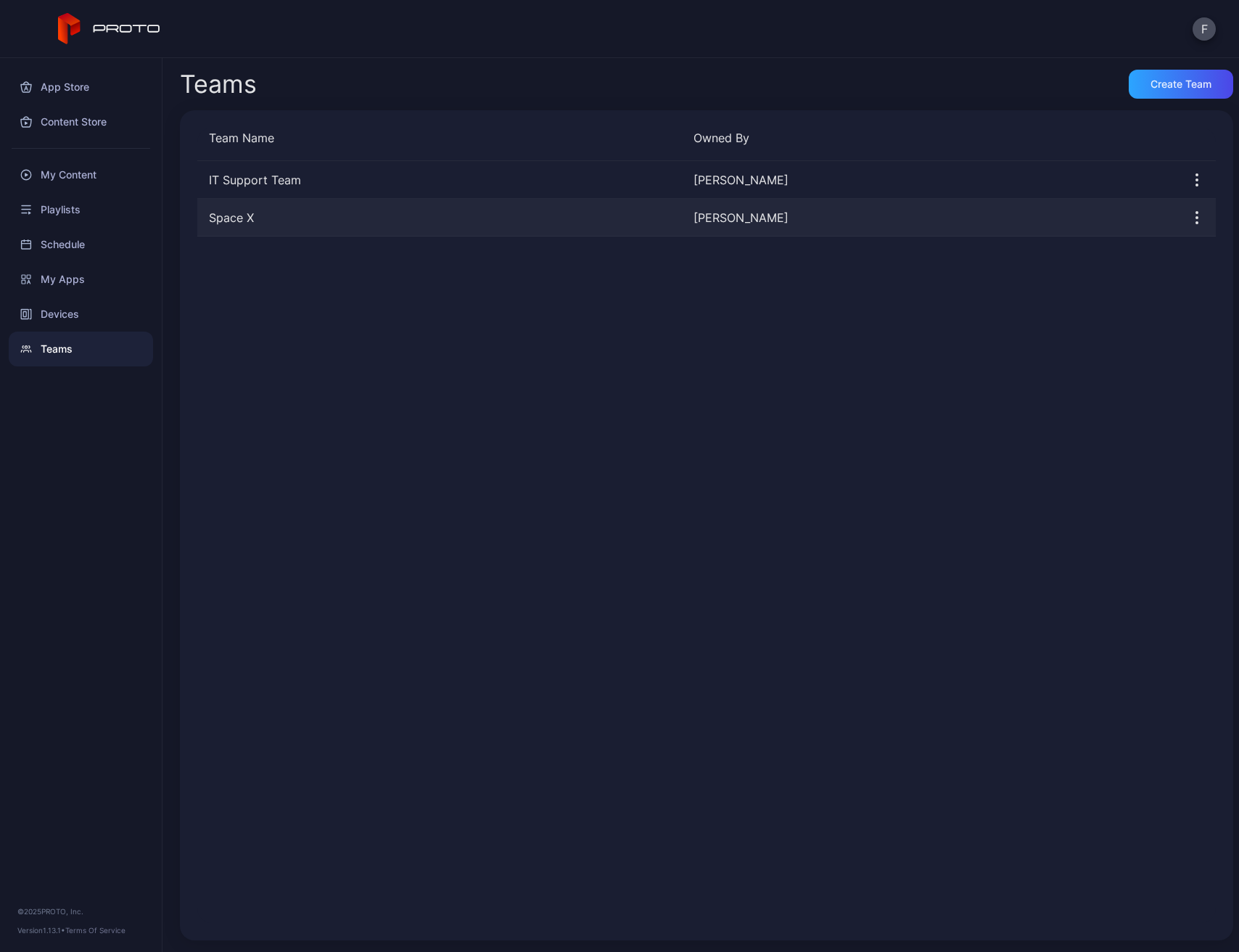
click at [322, 223] on div "Space X" at bounding box center [440, 217] width 485 height 17
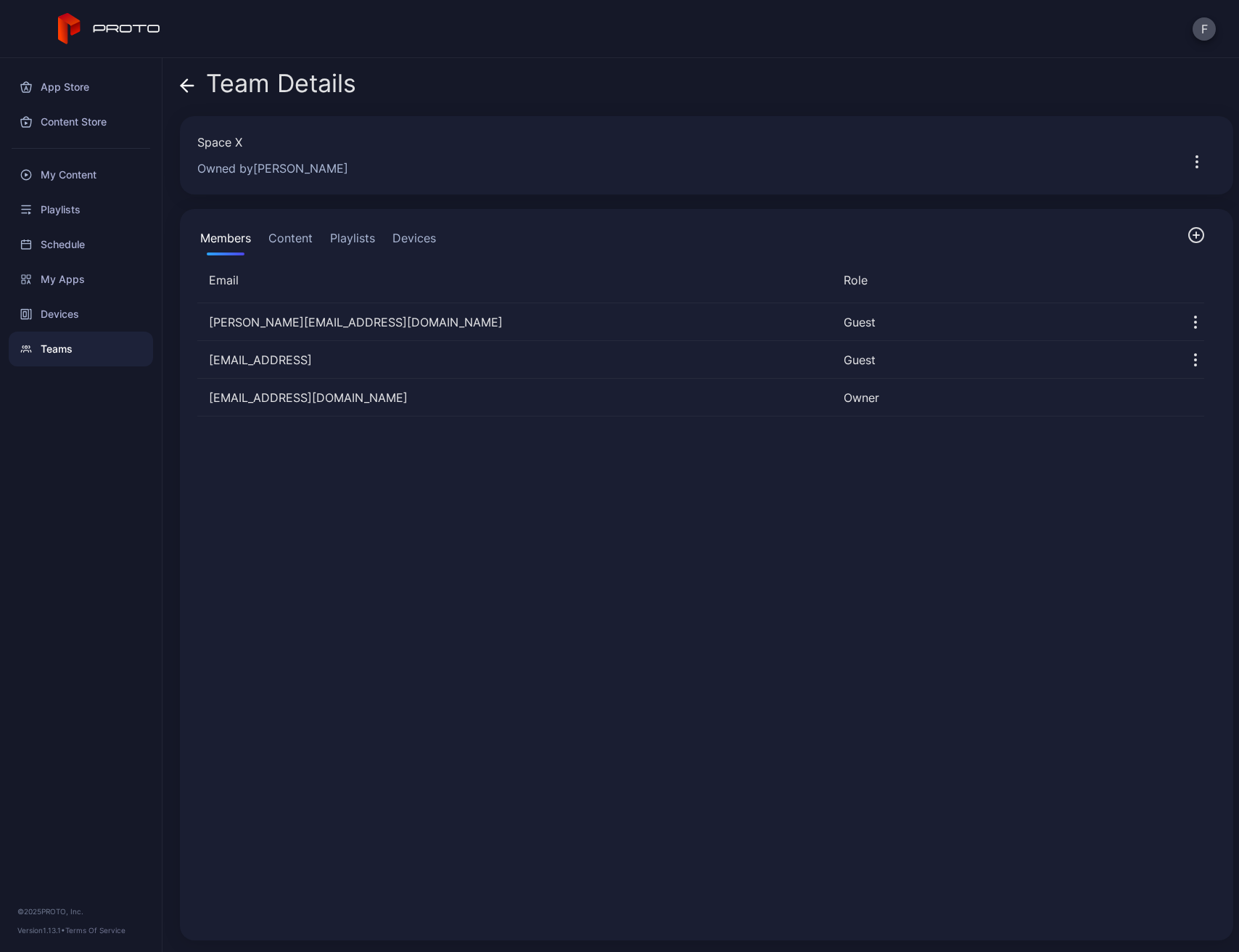
click at [235, 236] on button "Members" at bounding box center [225, 241] width 56 height 29
click at [82, 171] on div "My Content" at bounding box center [81, 174] width 144 height 35
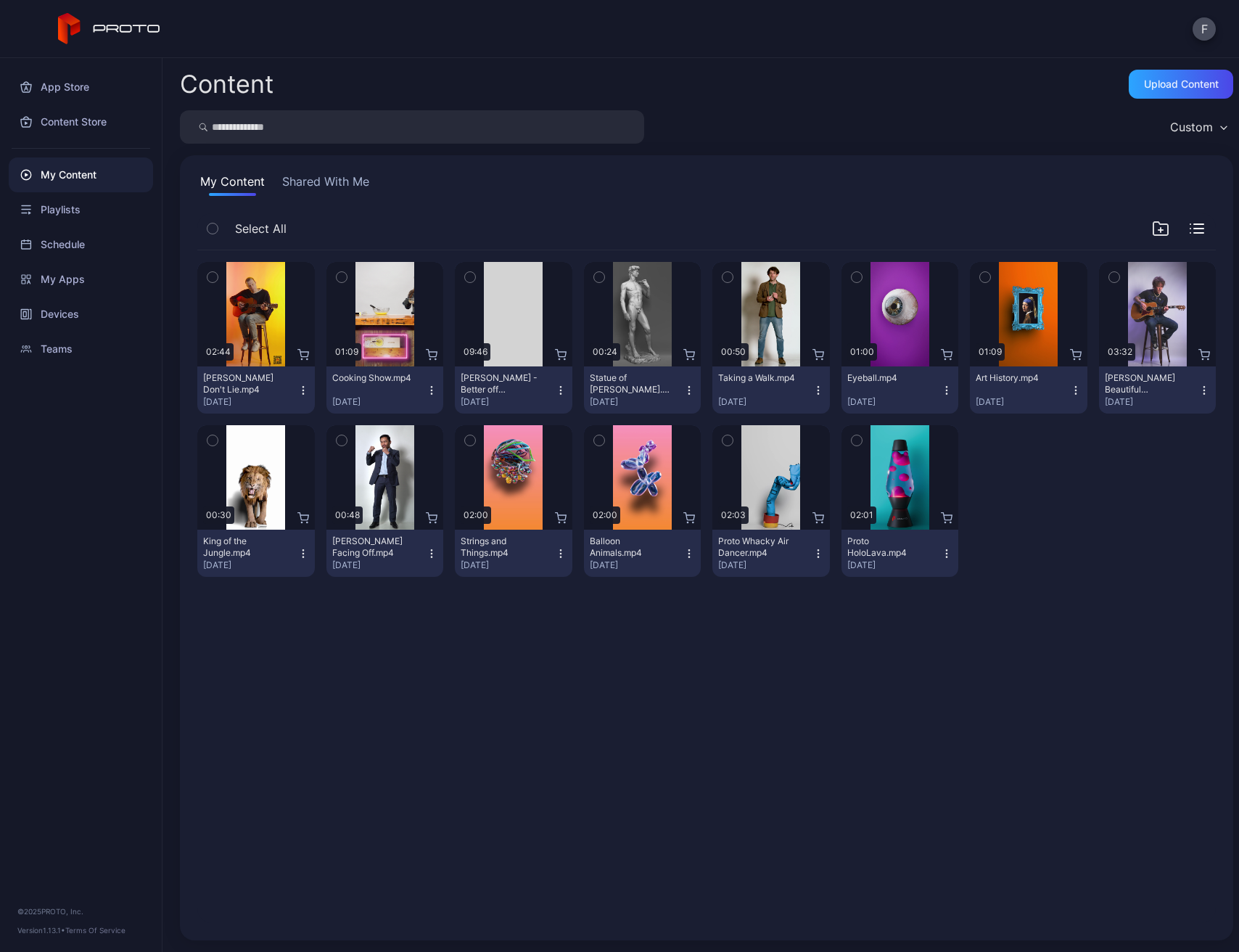
click at [861, 735] on div "Preview 02:44 Ryan Pollie's Don't Lie.mp4 Aug 27, 2025 Preview 01:09 Cooking Sh…" at bounding box center [707, 587] width 1042 height 696
click at [1152, 221] on icon "button" at bounding box center [1160, 228] width 17 height 17
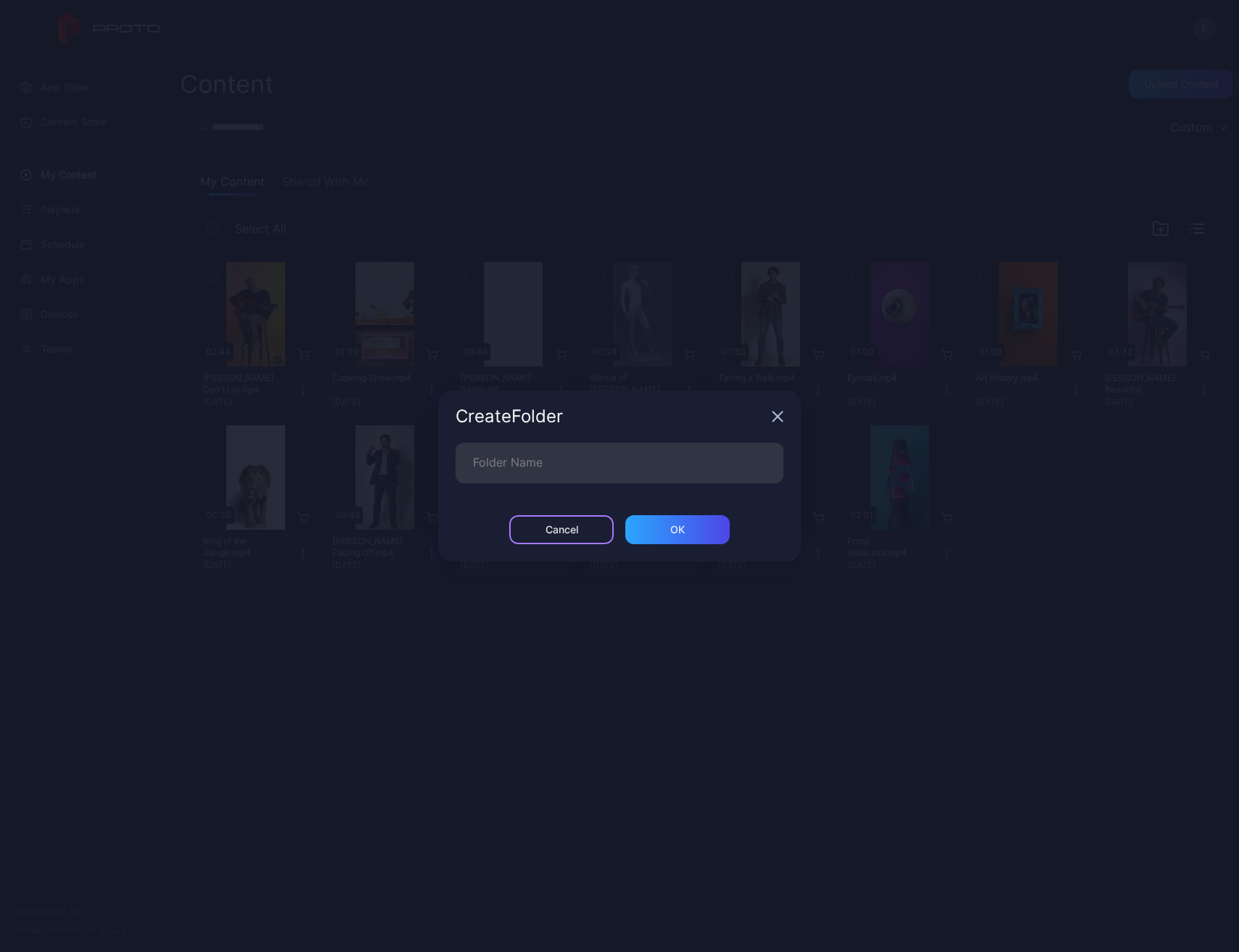
click at [550, 538] on div "Cancel" at bounding box center [561, 530] width 105 height 29
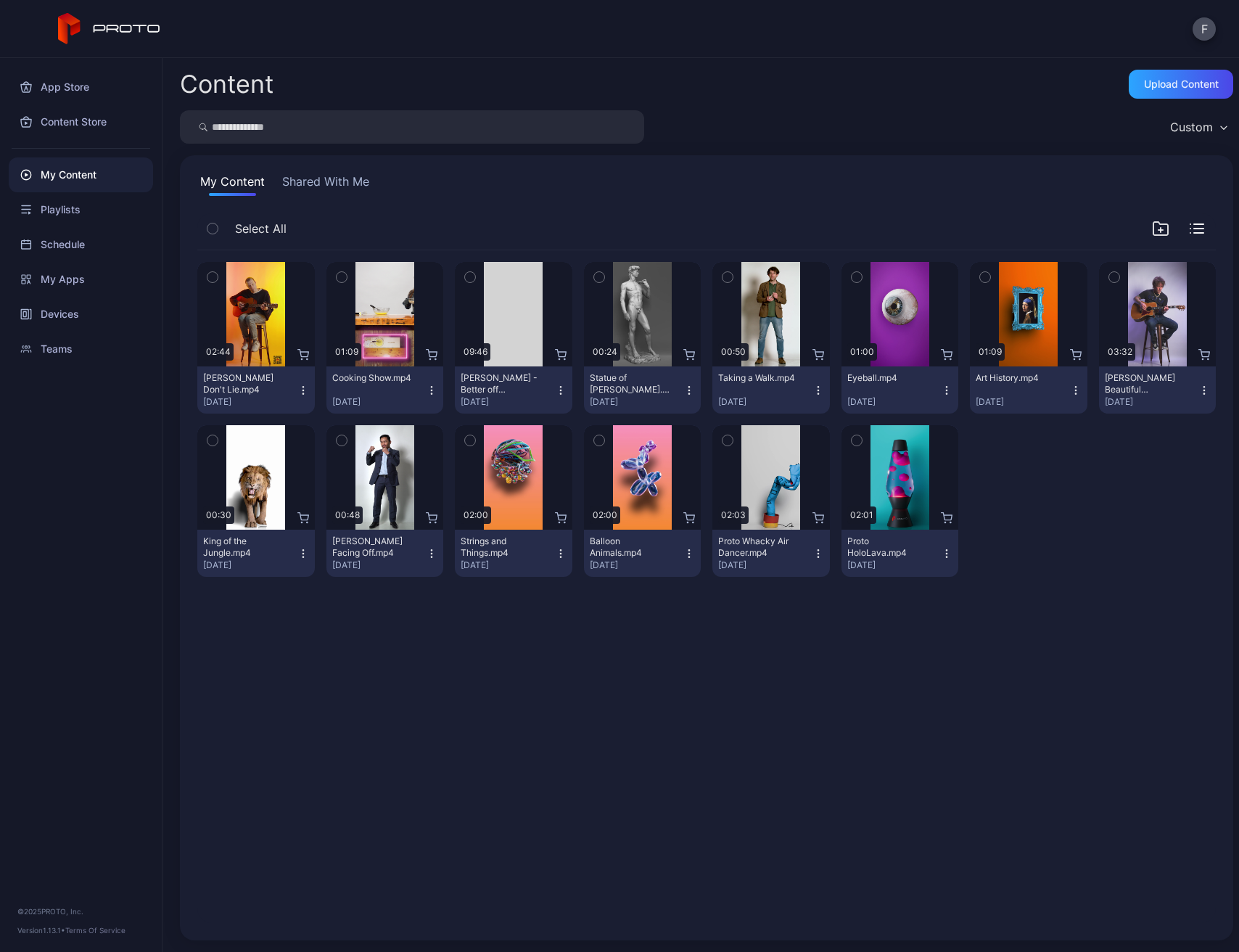
click at [552, 843] on div "Preview 02:44 Ryan Pollie's Don't Lie.mp4 Aug 27, 2025 Preview 01:09 Cooking Sh…" at bounding box center [707, 587] width 1042 height 696
